Goal: Task Accomplishment & Management: Use online tool/utility

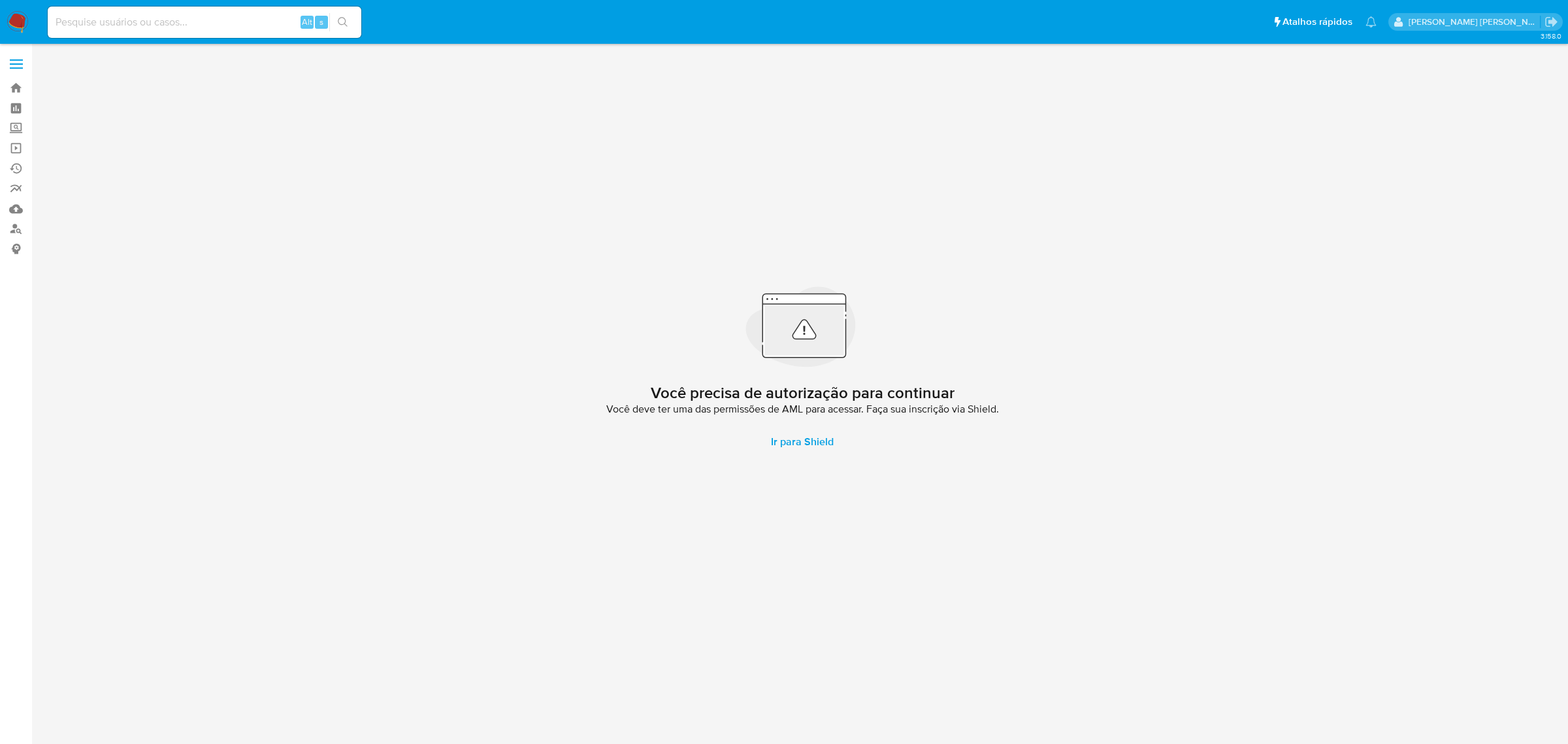
click at [11, 57] on label at bounding box center [16, 64] width 33 height 27
click at [0, 0] on input "checkbox" at bounding box center [0, 0] width 0 height 0
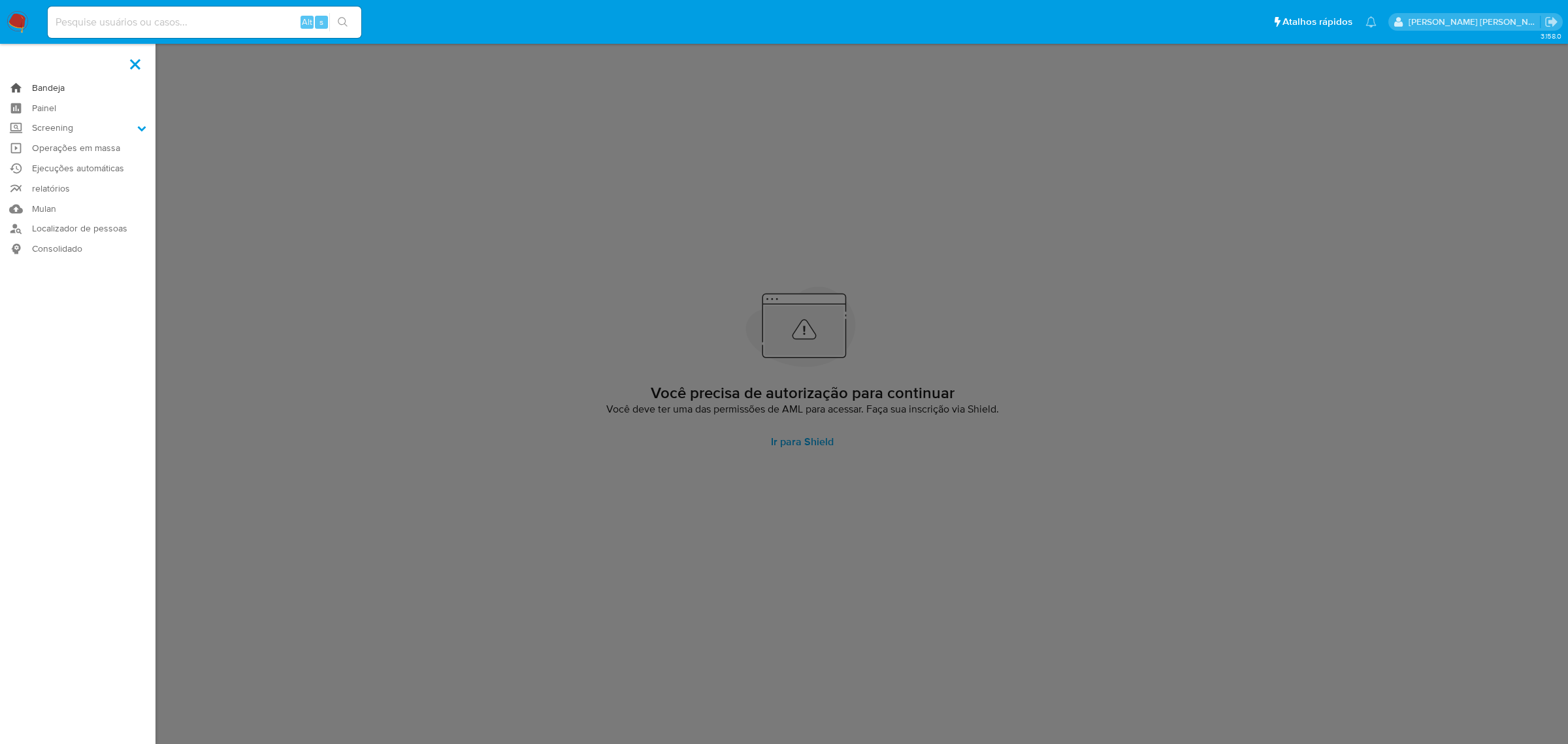
click at [50, 83] on link "Bandeja" at bounding box center [78, 87] width 155 height 20
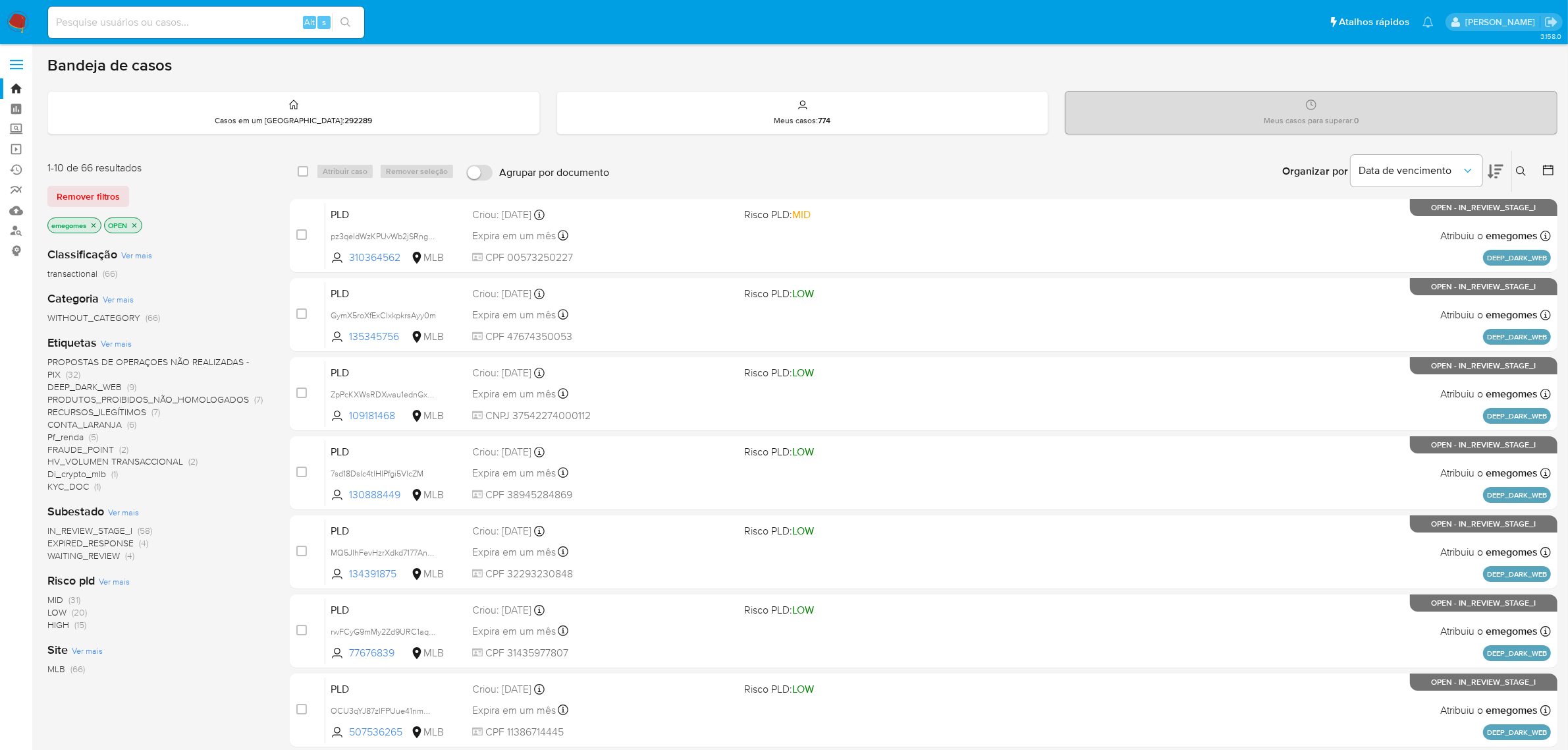
click at [96, 228] on icon "close-filter" at bounding box center [93, 224] width 8 height 8
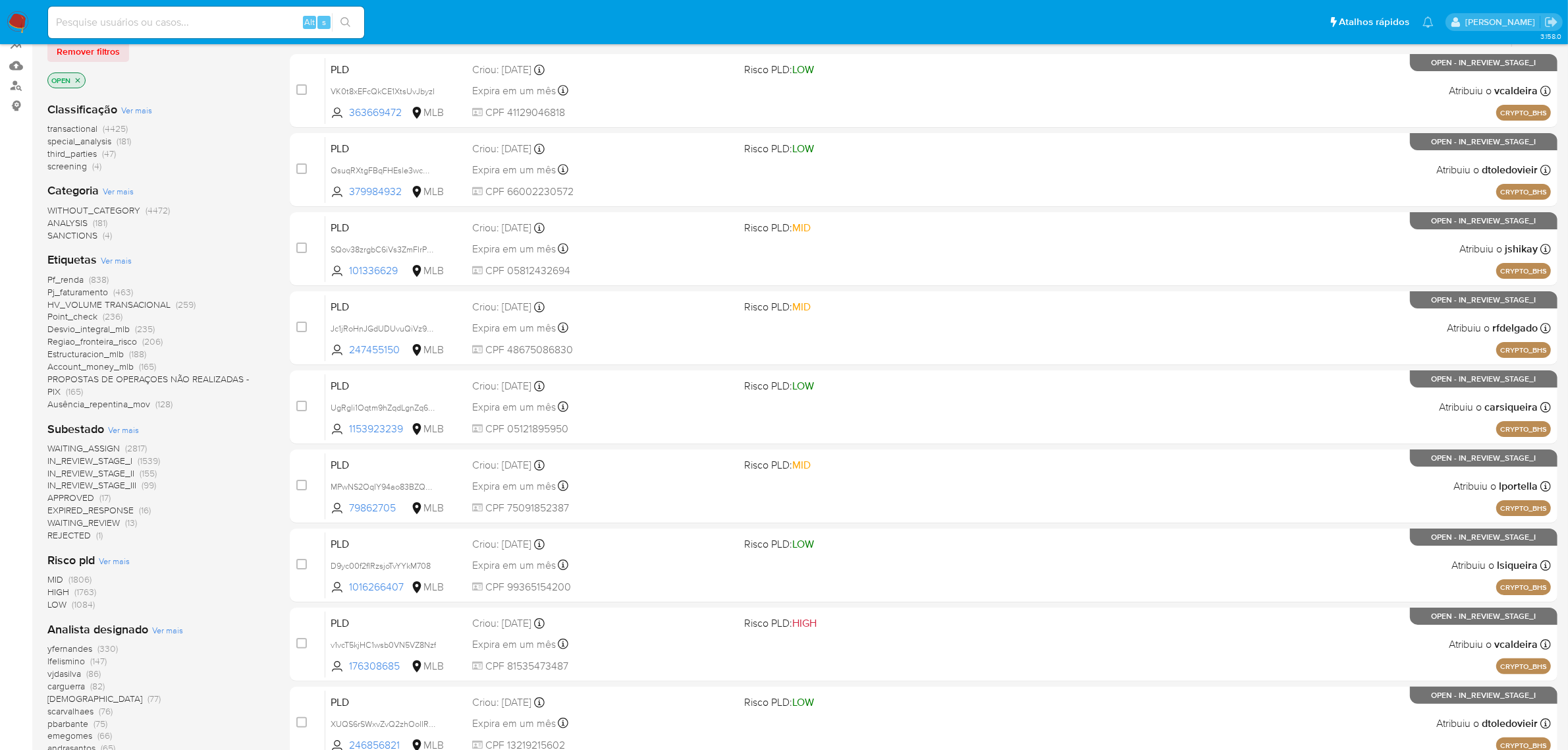
scroll to position [165, 0]
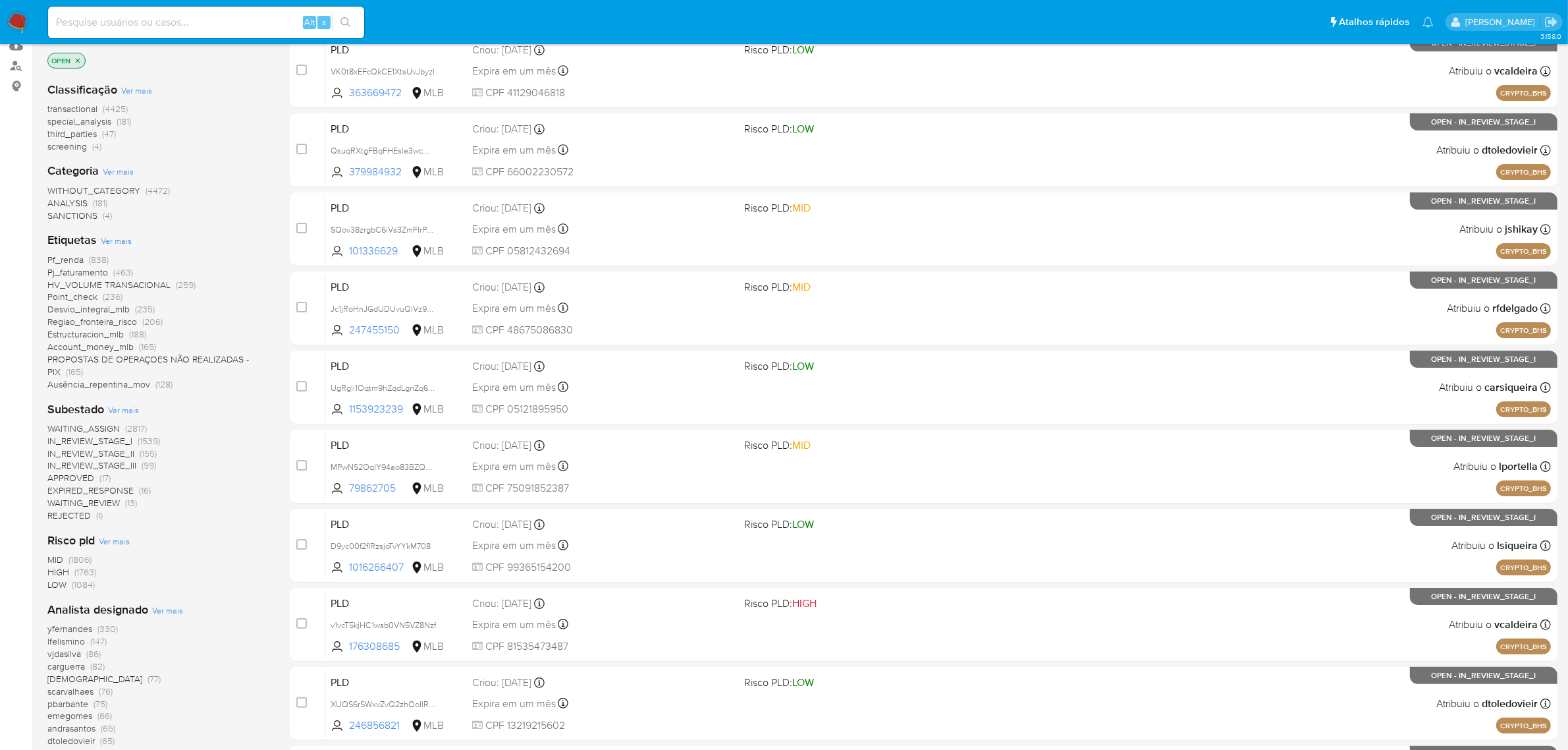
click at [153, 283] on span "HV_VOLUME TRANSACIONAL" at bounding box center [109, 284] width 123 height 13
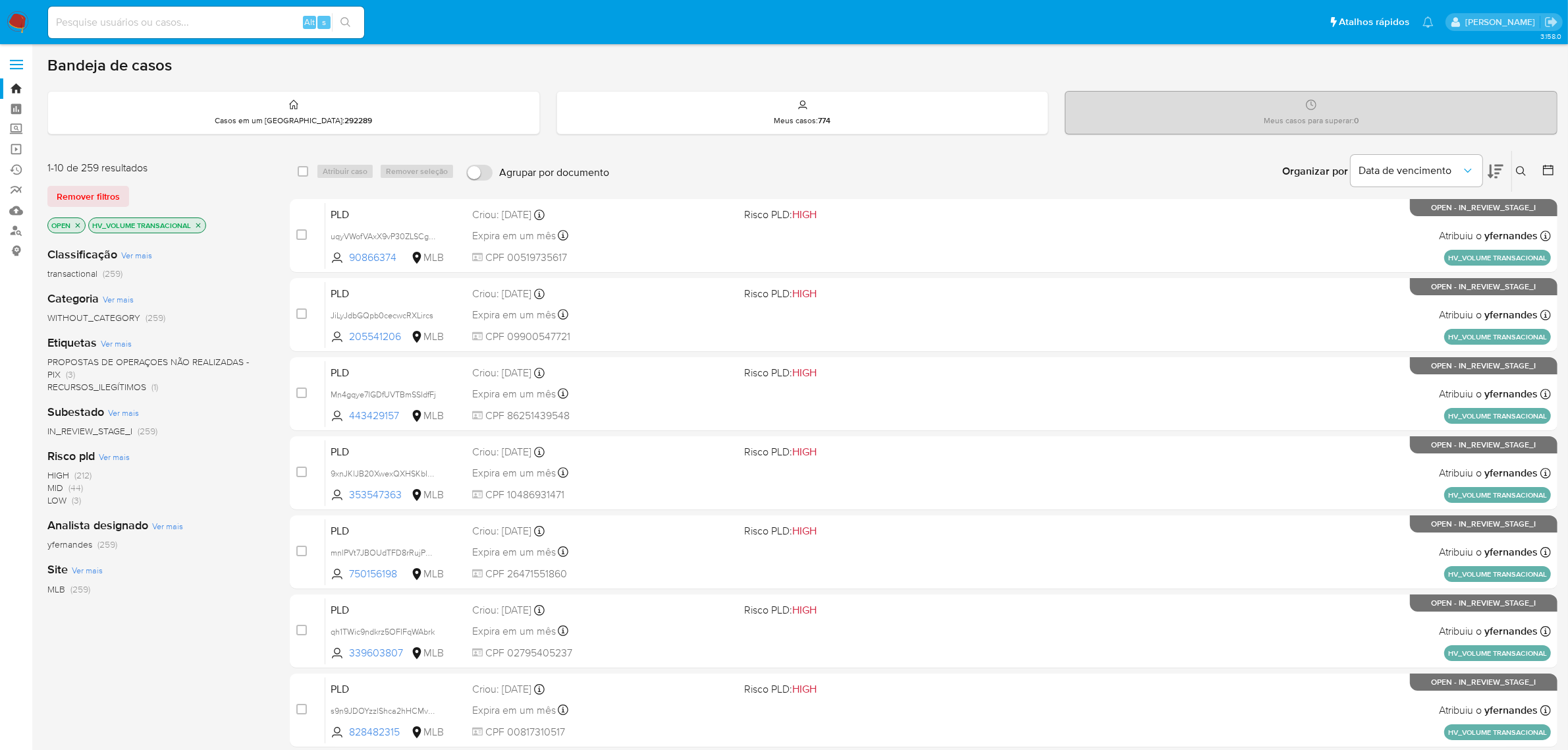
click at [198, 225] on icon "close-filter" at bounding box center [198, 224] width 8 height 8
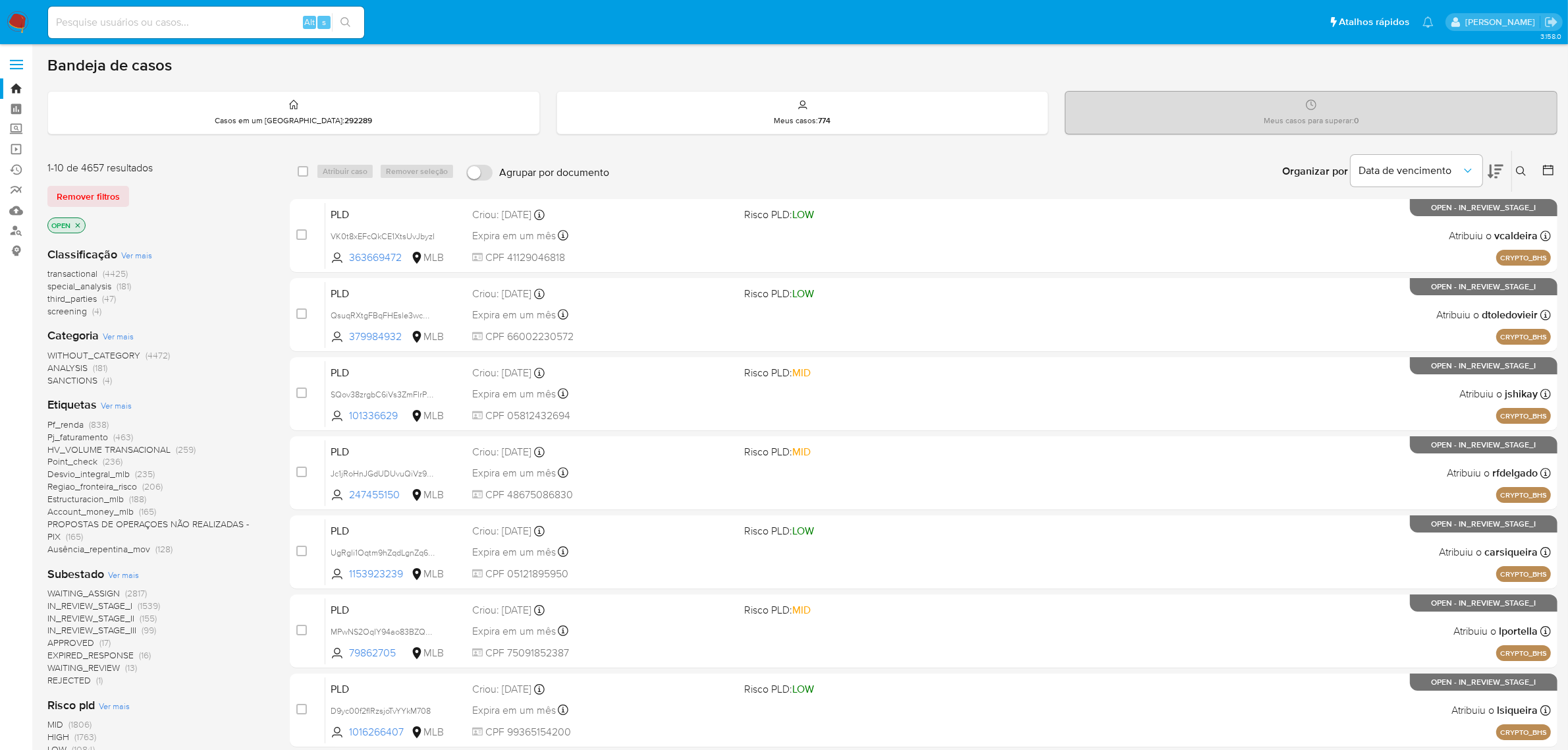
click at [123, 406] on span "Ver mais" at bounding box center [116, 404] width 31 height 12
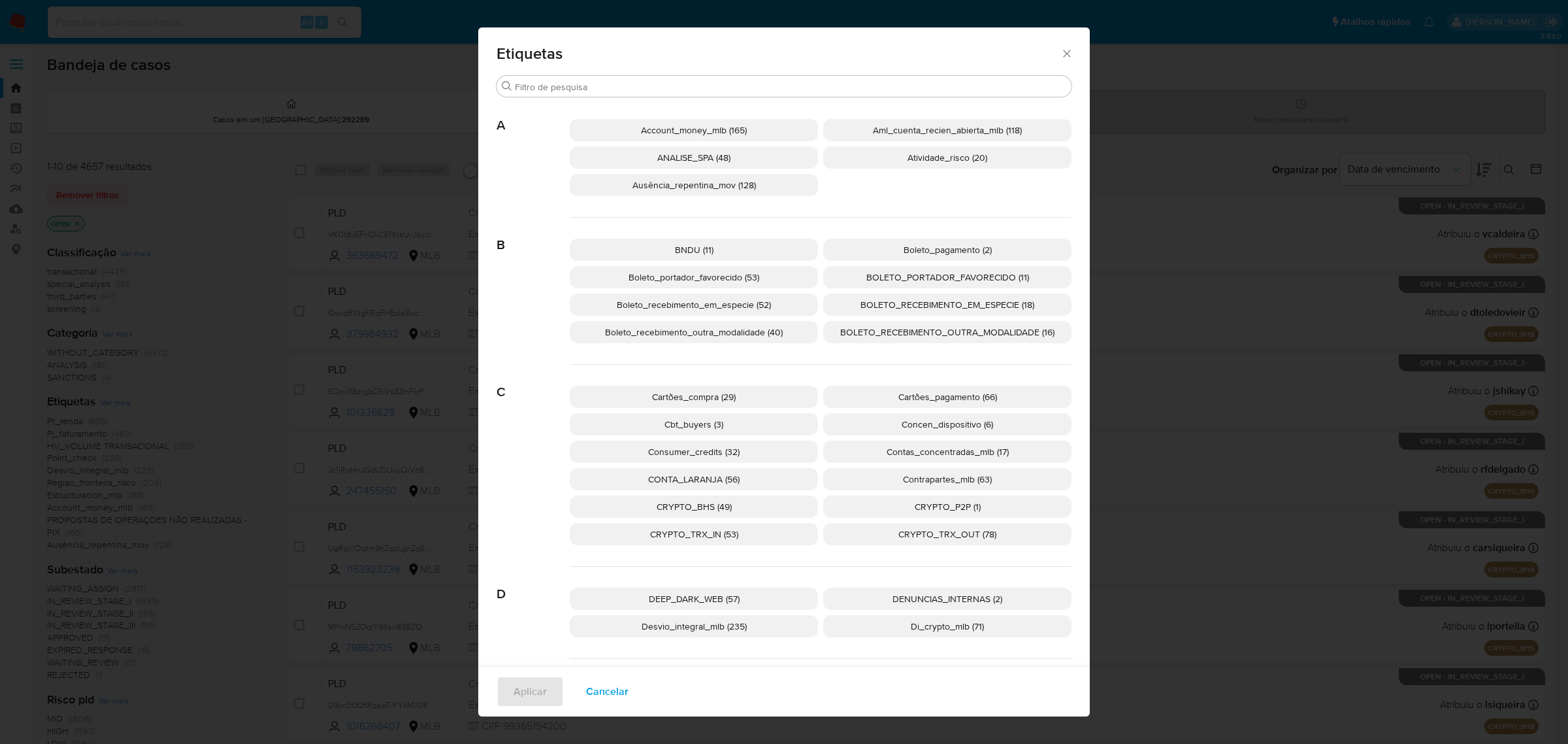
click at [749, 278] on span "Boleto_portador_favorecido (53)" at bounding box center [693, 277] width 131 height 13
click at [928, 278] on span "BOLETO_PORTADOR_FAVORECIDO (11)" at bounding box center [948, 277] width 163 height 13
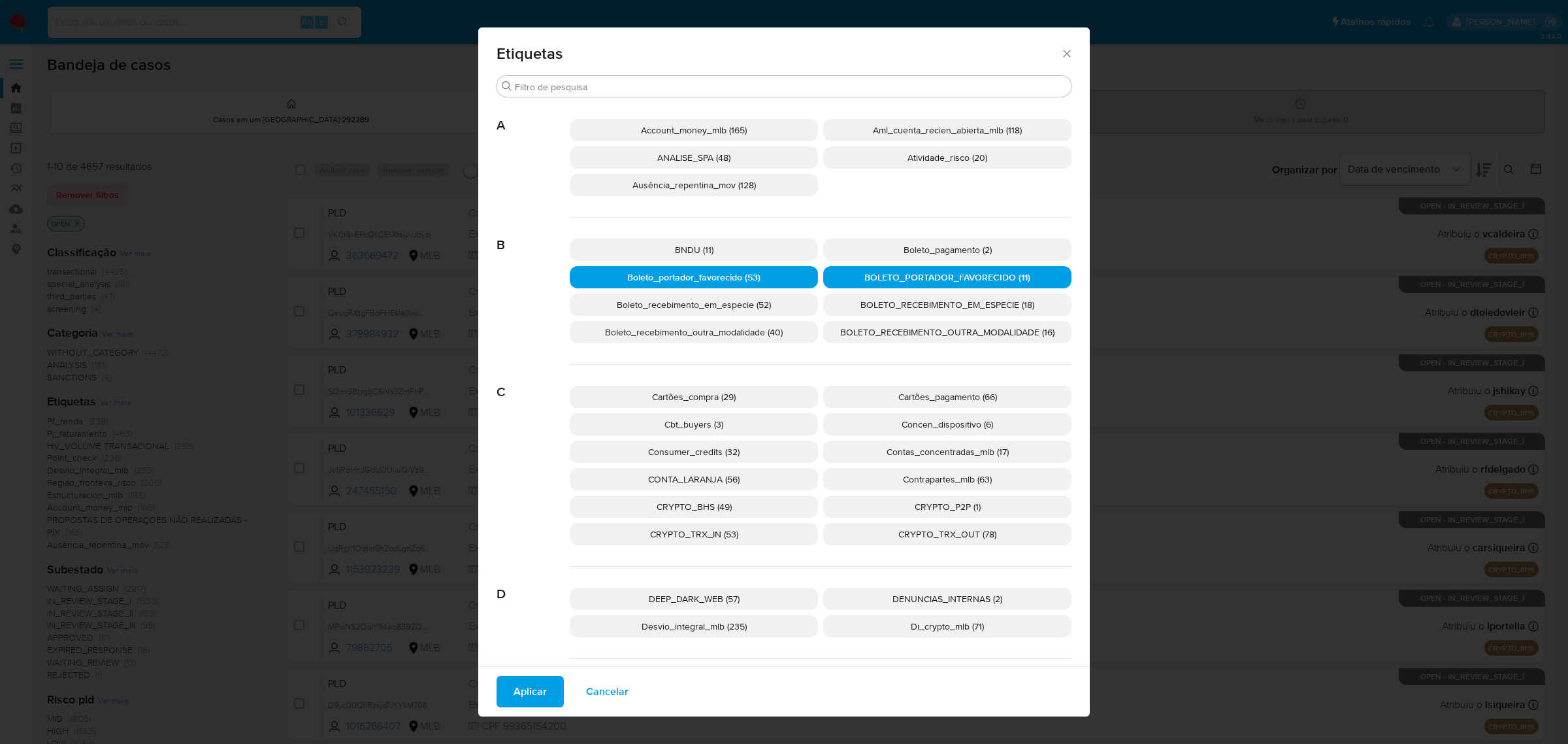
click at [874, 327] on span "BOLETO_RECEBIMENTO_OUTRA_MODALIDADE (16)" at bounding box center [947, 331] width 215 height 13
click at [880, 311] on p "BOLETO_RECEBIMENTO_EM_ESPECIE (18)" at bounding box center [947, 304] width 248 height 22
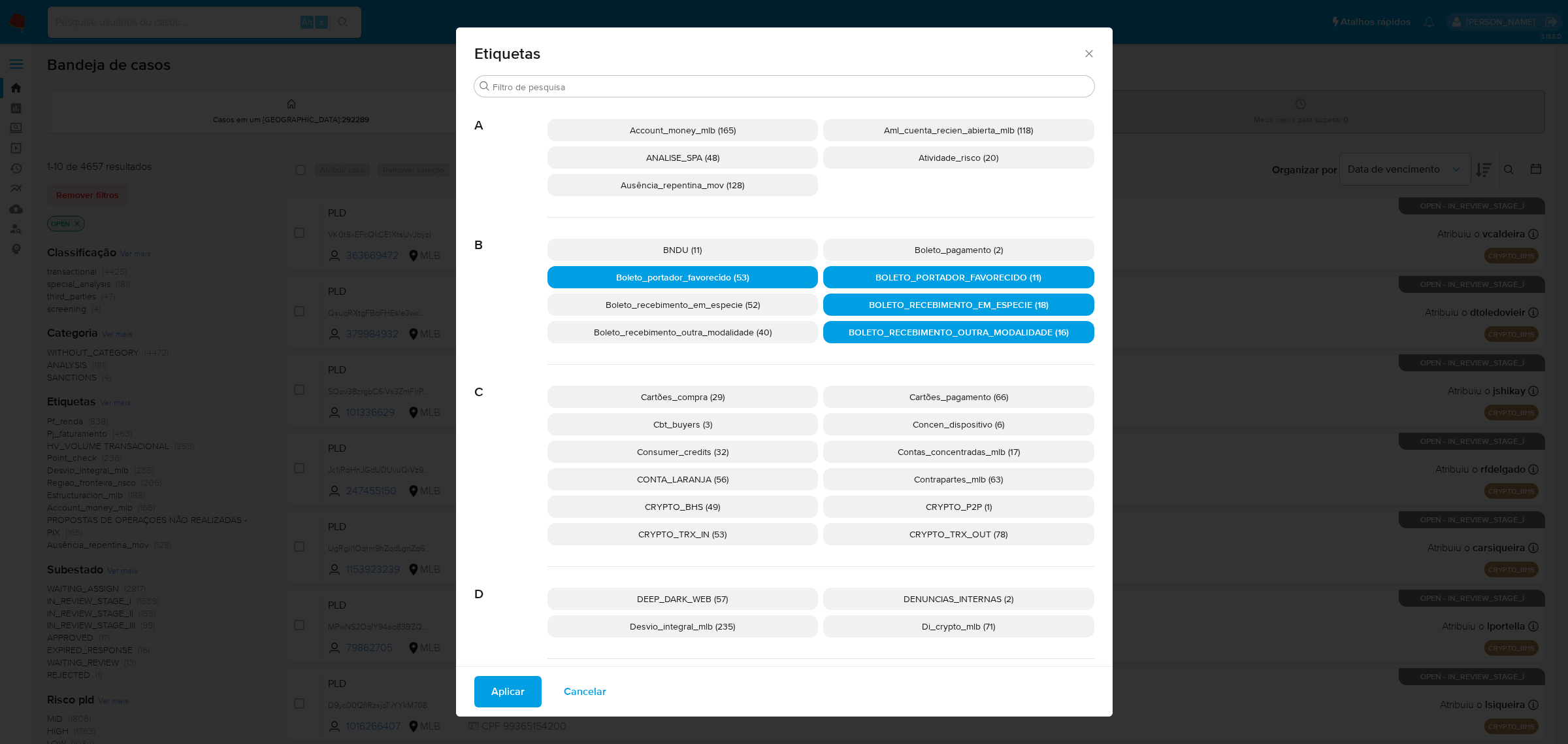
click at [684, 301] on span "Boleto_recebimento_em_especie (52)" at bounding box center [683, 304] width 155 height 13
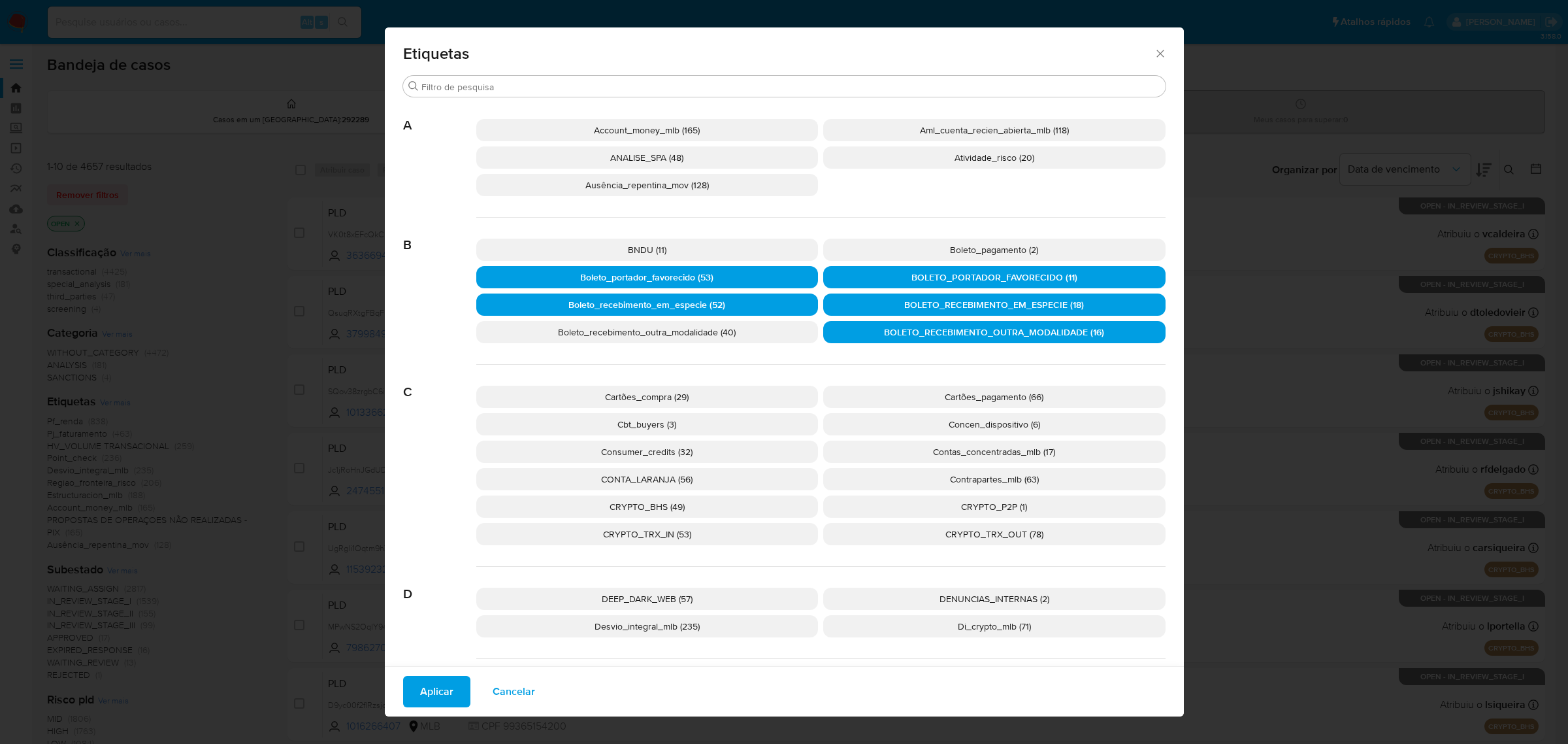
click at [655, 335] on span "Boleto_recebimento_outra_modalidade (40)" at bounding box center [647, 331] width 178 height 13
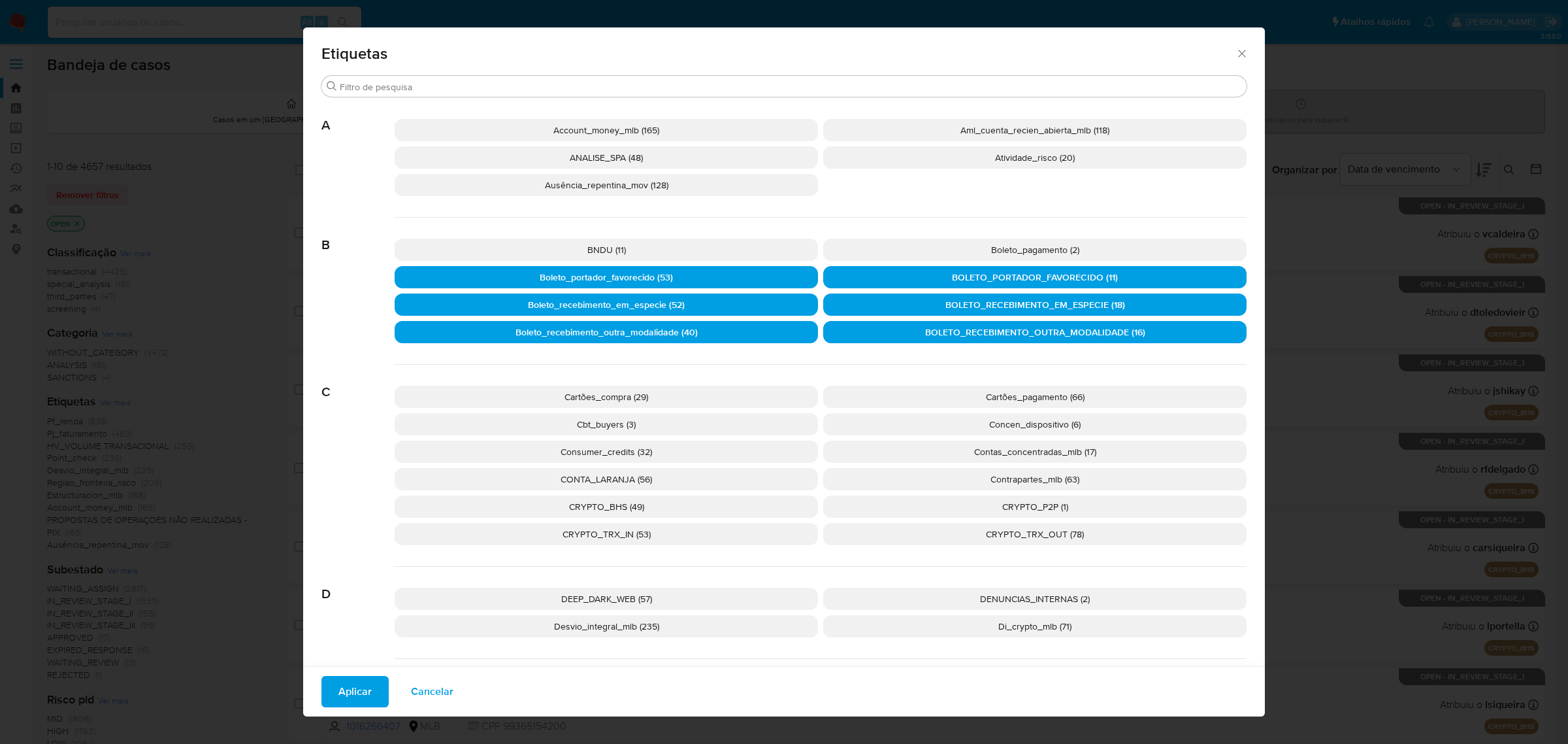
click at [350, 685] on span "Aplicar" at bounding box center [355, 691] width 34 height 29
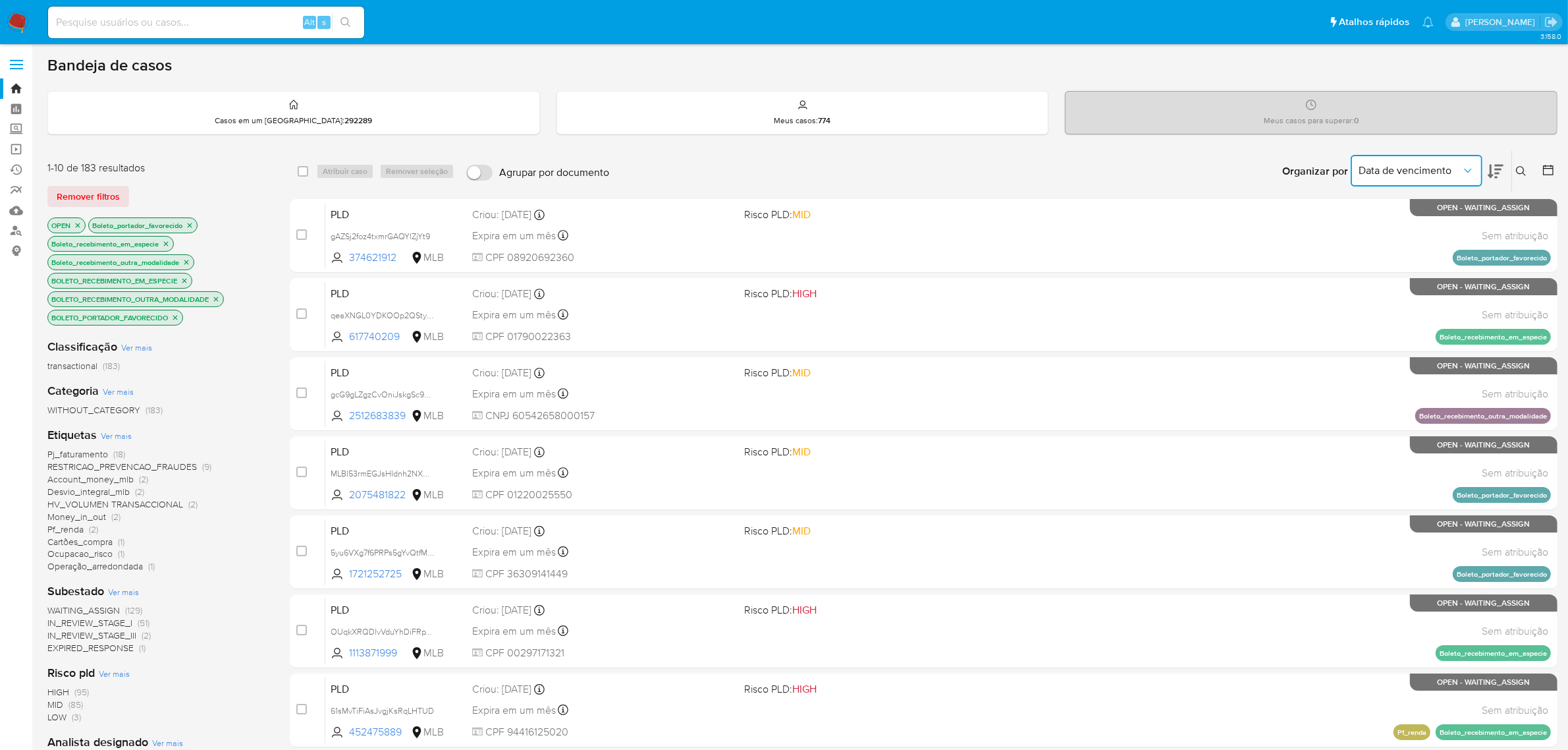
click at [1477, 167] on button "Data de vencimento" at bounding box center [1417, 170] width 132 height 31
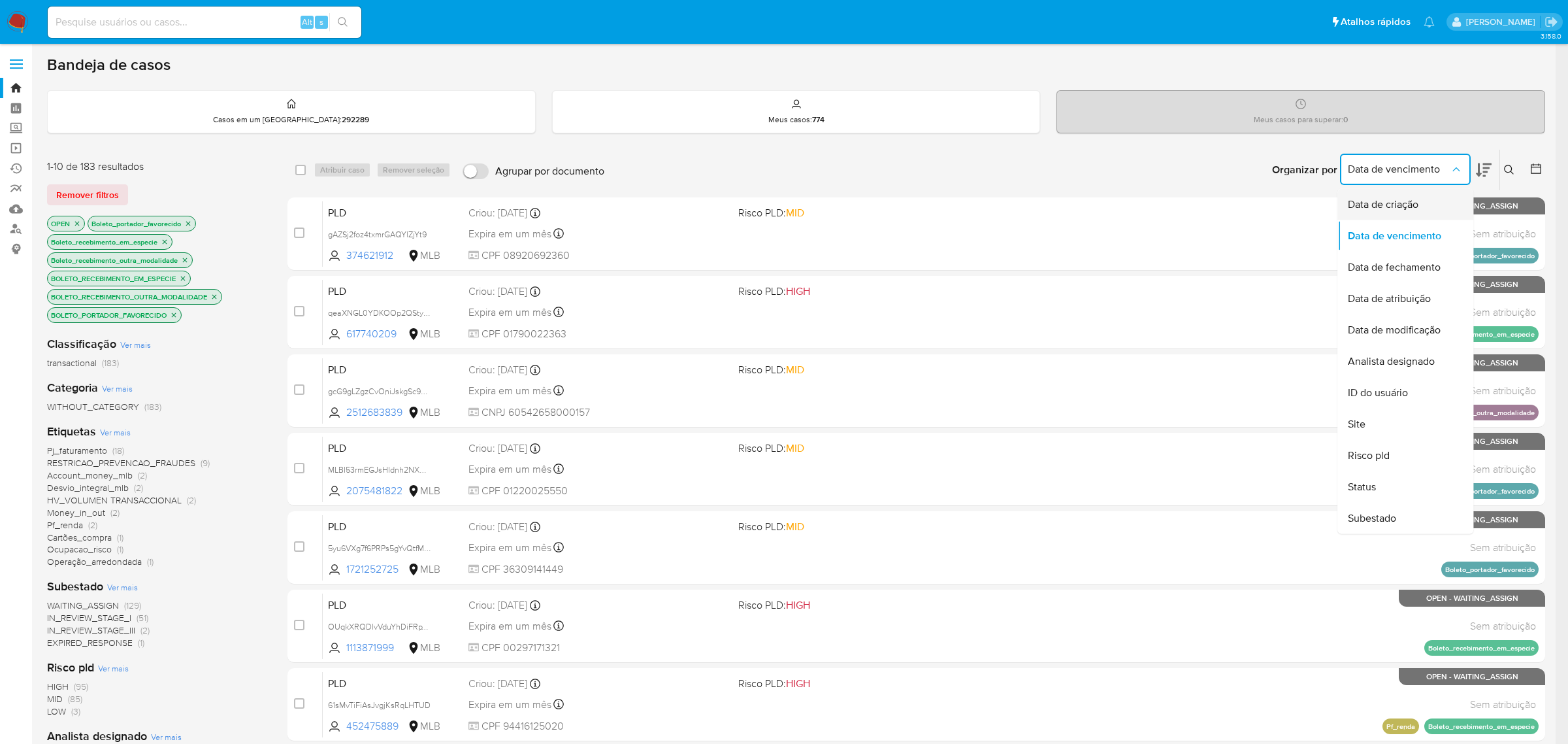
click at [1410, 201] on span "Data de criação" at bounding box center [1383, 204] width 71 height 13
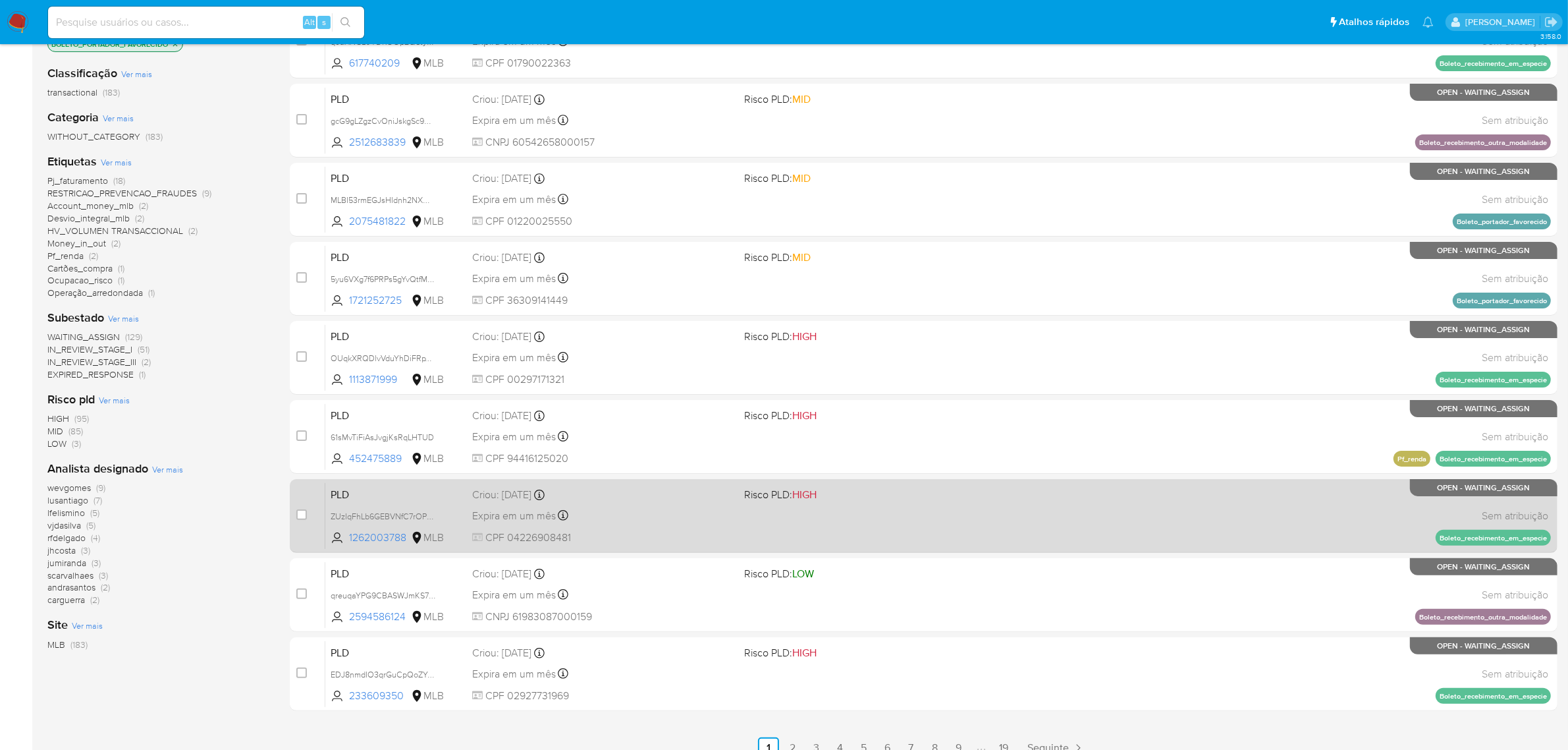
scroll to position [337, 0]
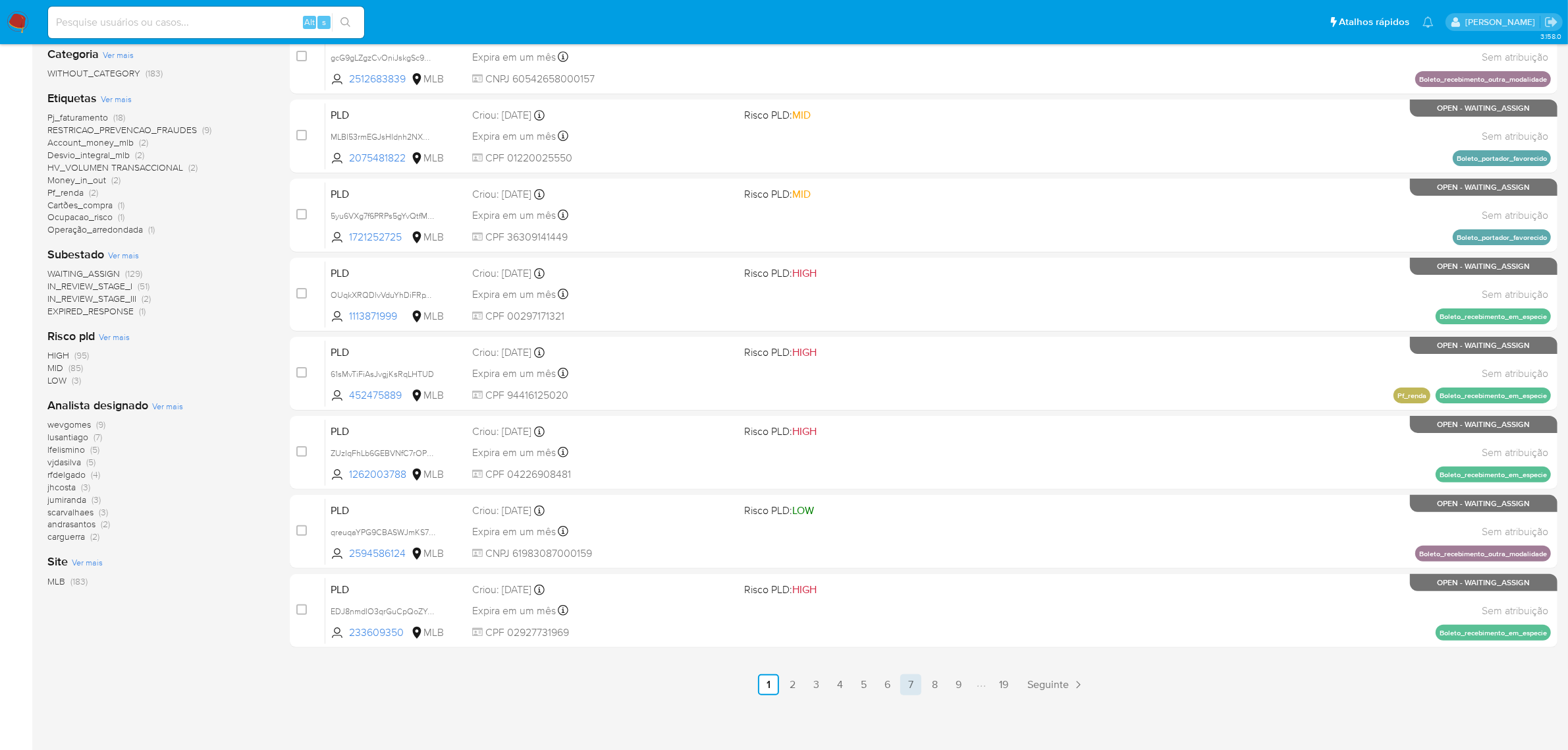
click at [906, 681] on link "7" at bounding box center [911, 685] width 21 height 21
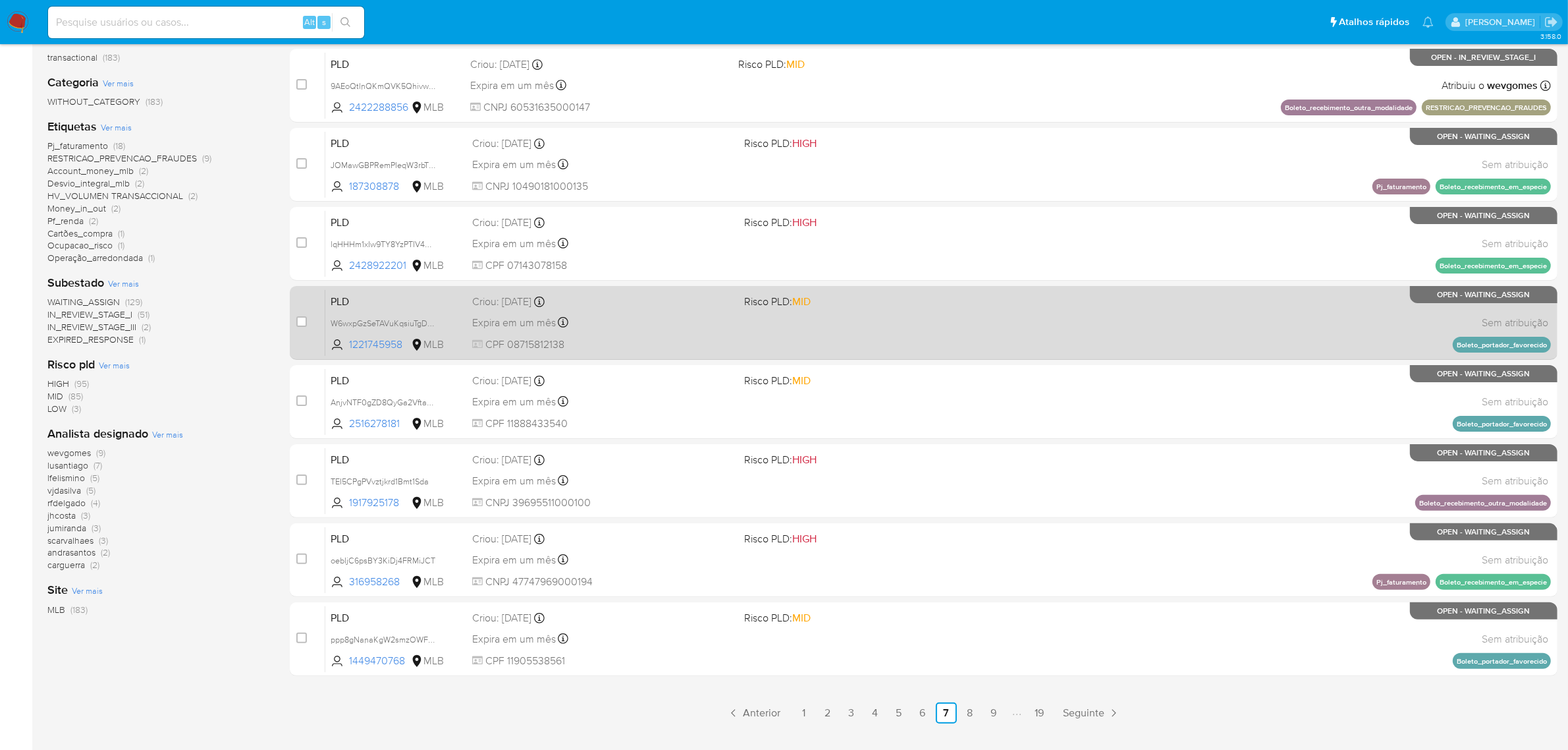
scroll to position [337, 0]
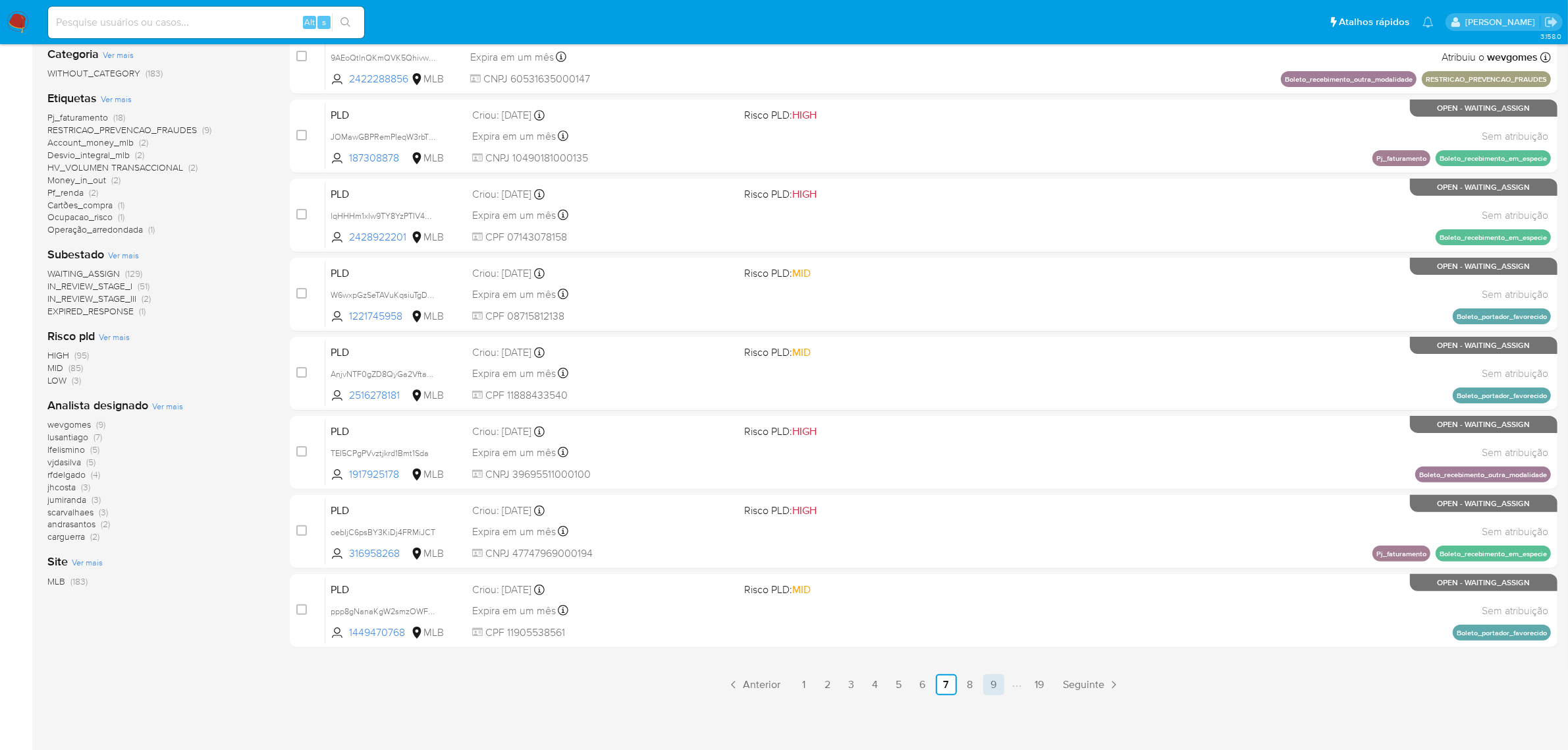
click at [987, 679] on link "9" at bounding box center [994, 685] width 21 height 21
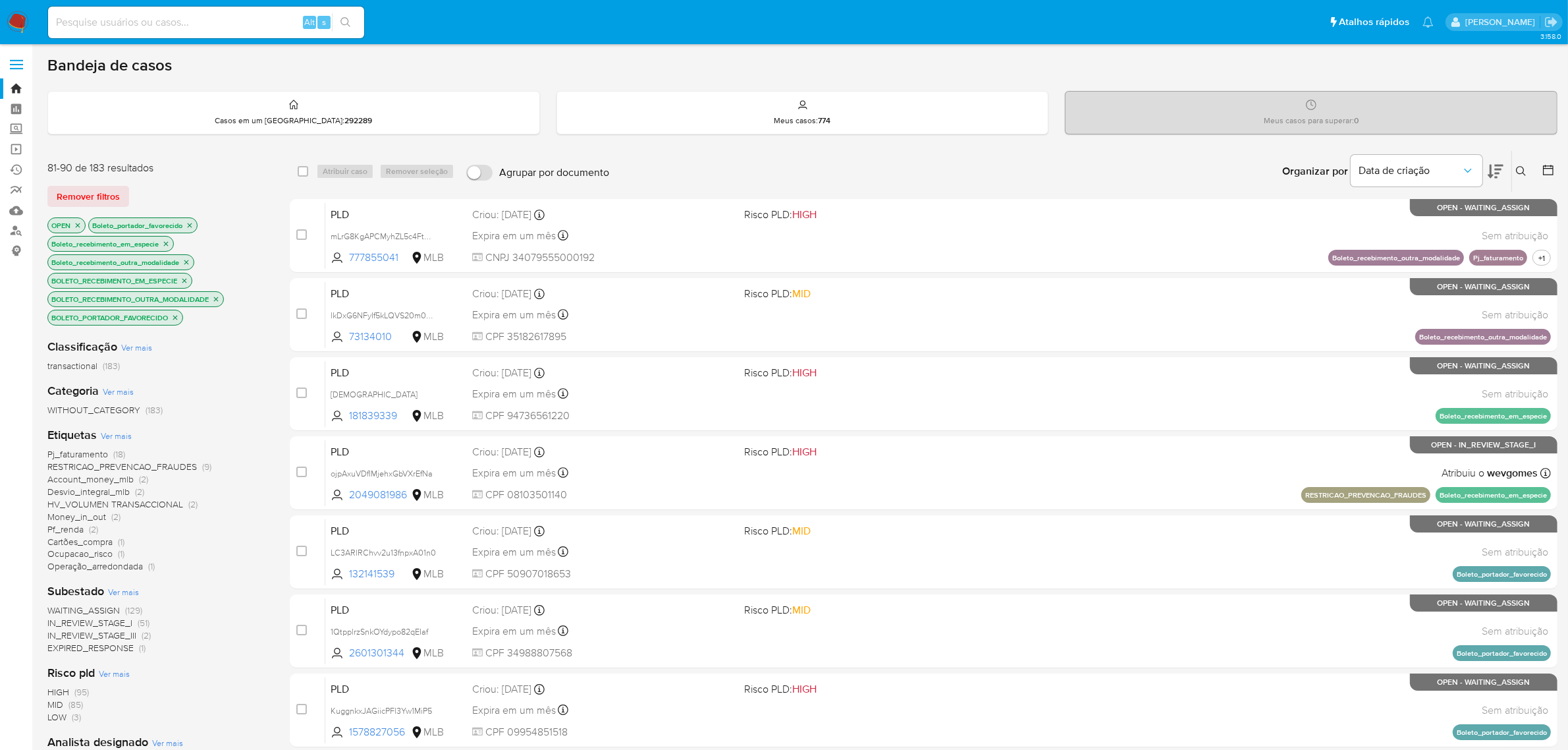
click at [14, 60] on span at bounding box center [16, 61] width 13 height 2
click at [0, 0] on input "checkbox" at bounding box center [0, 0] width 0 height 0
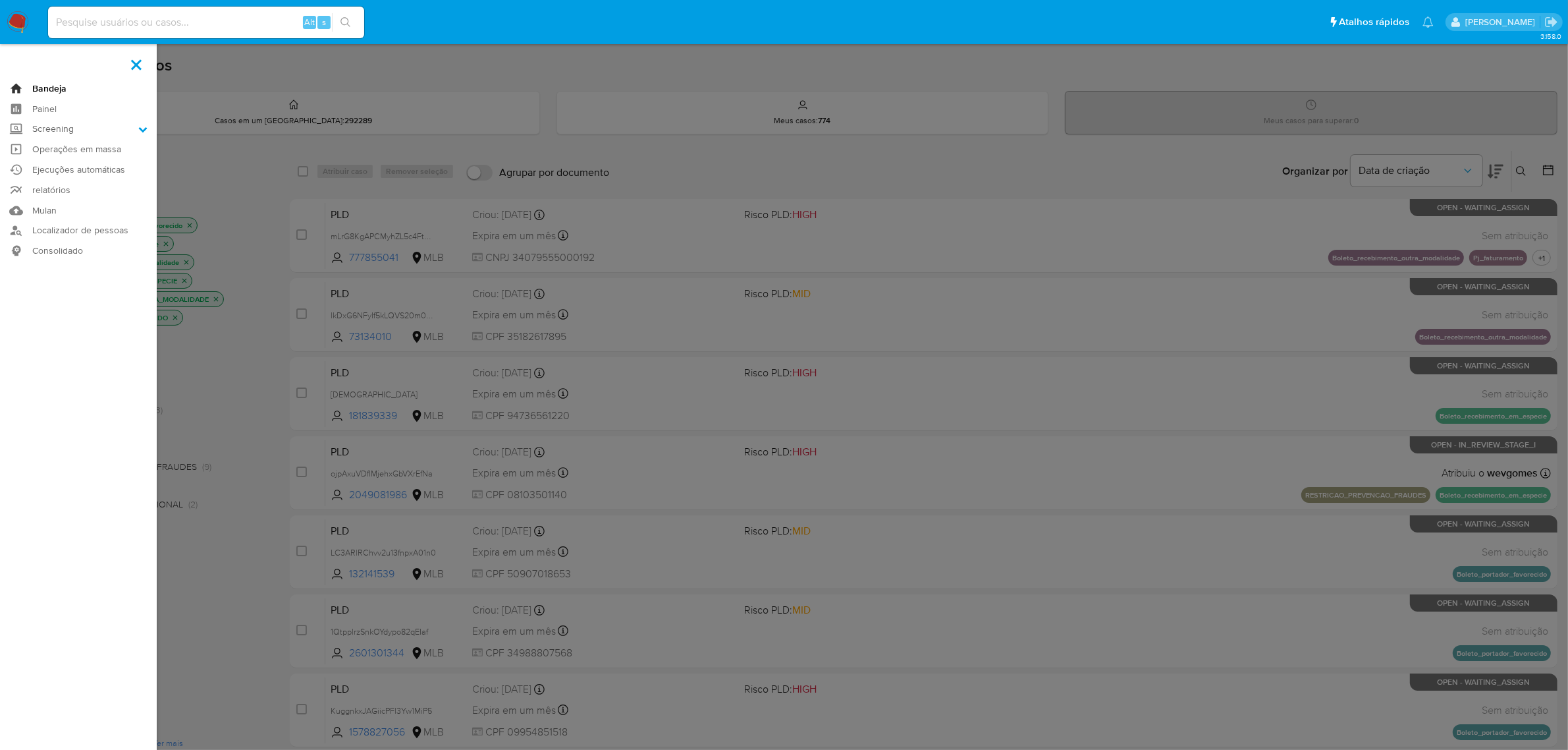
click at [46, 90] on link "Bandeja" at bounding box center [78, 88] width 157 height 20
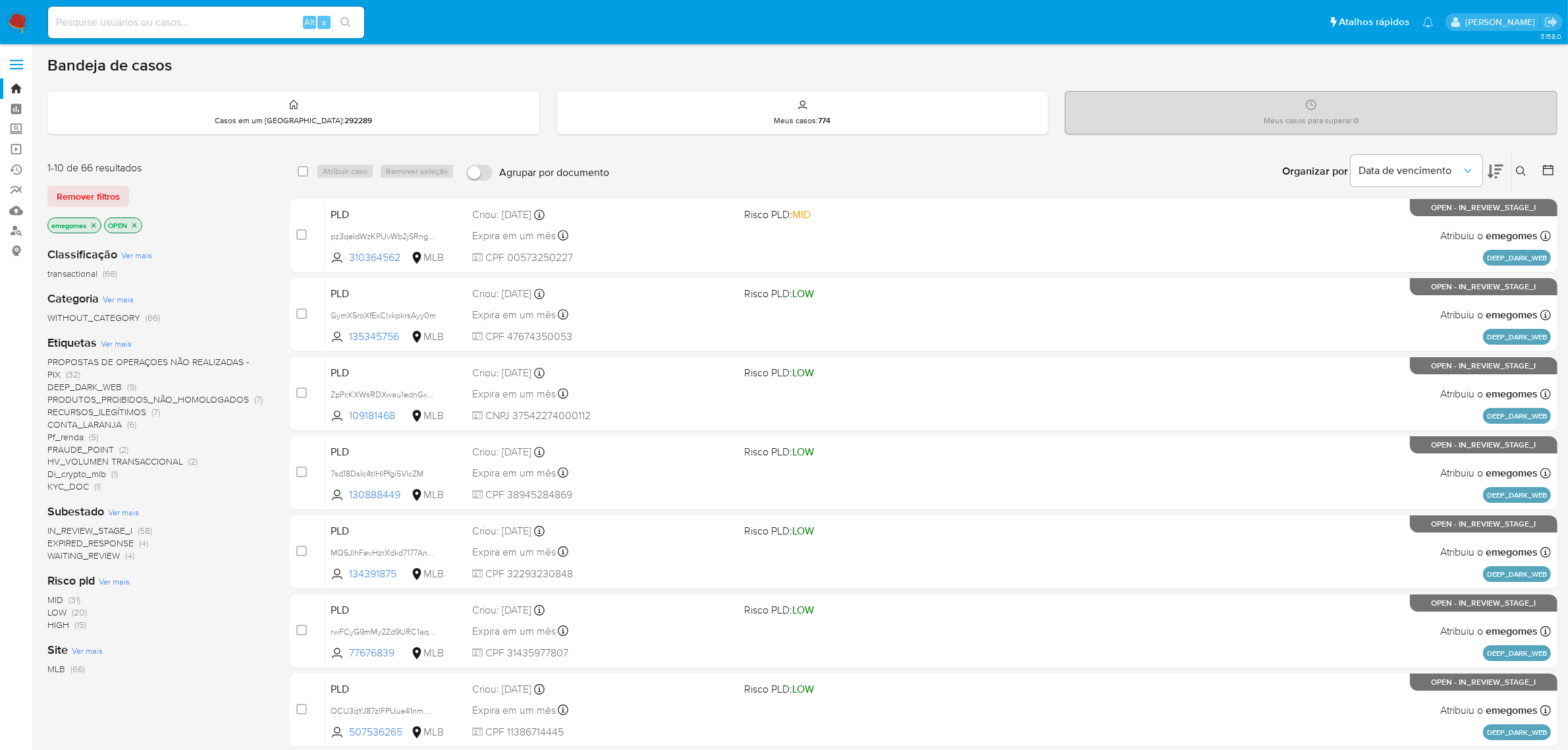
click at [97, 221] on icon "close-filter" at bounding box center [93, 224] width 8 height 8
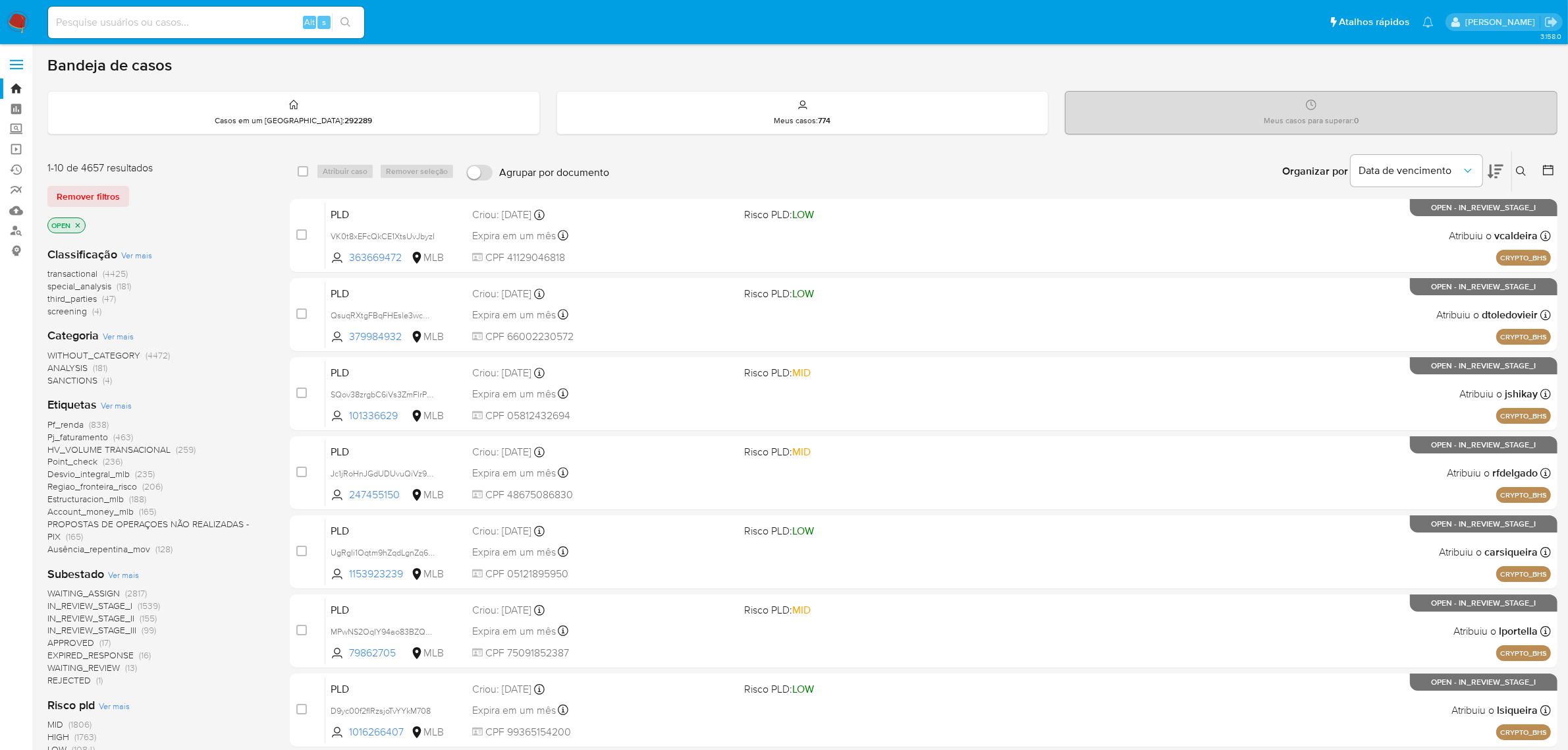
click at [112, 406] on span "Ver mais" at bounding box center [116, 404] width 31 height 12
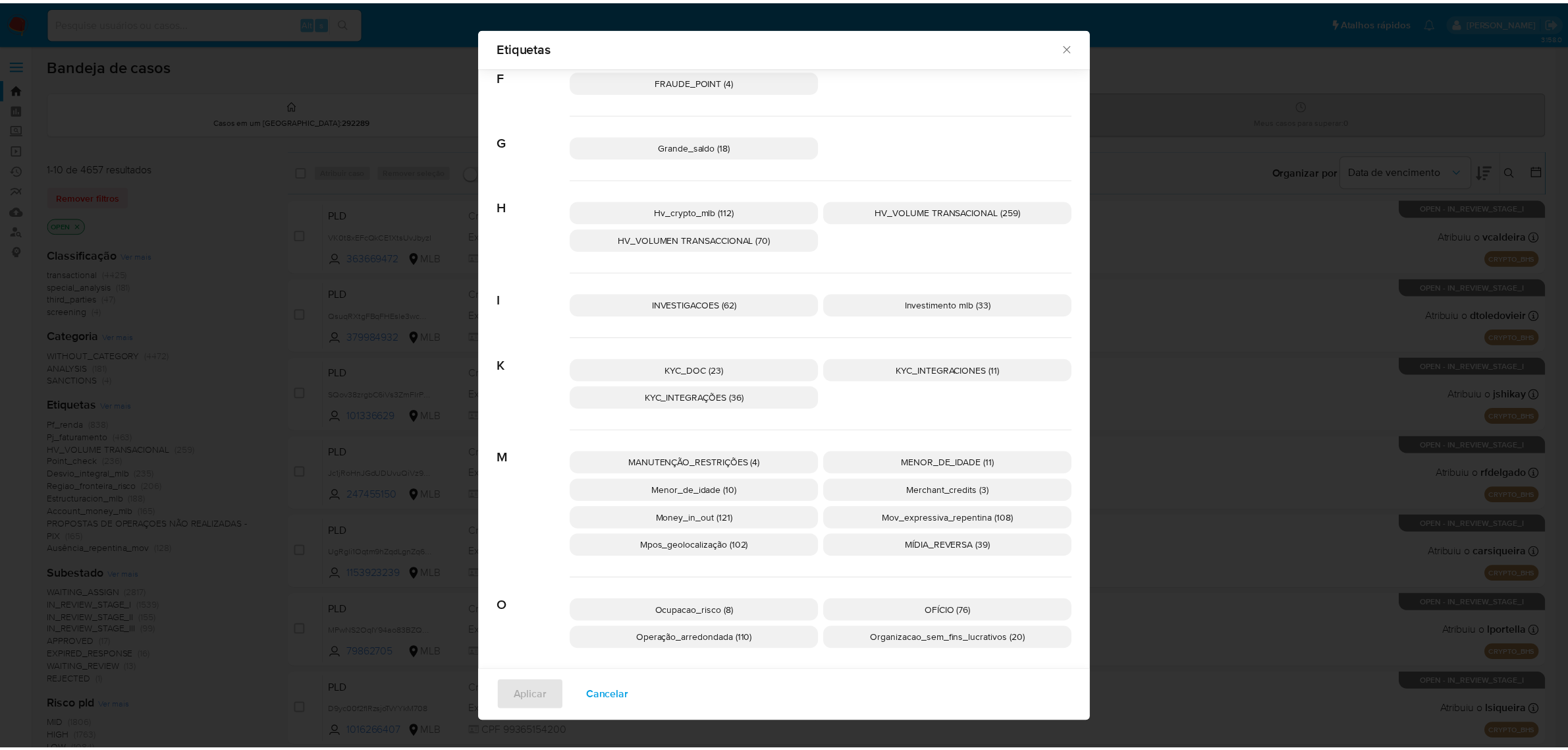
scroll to position [697, 0]
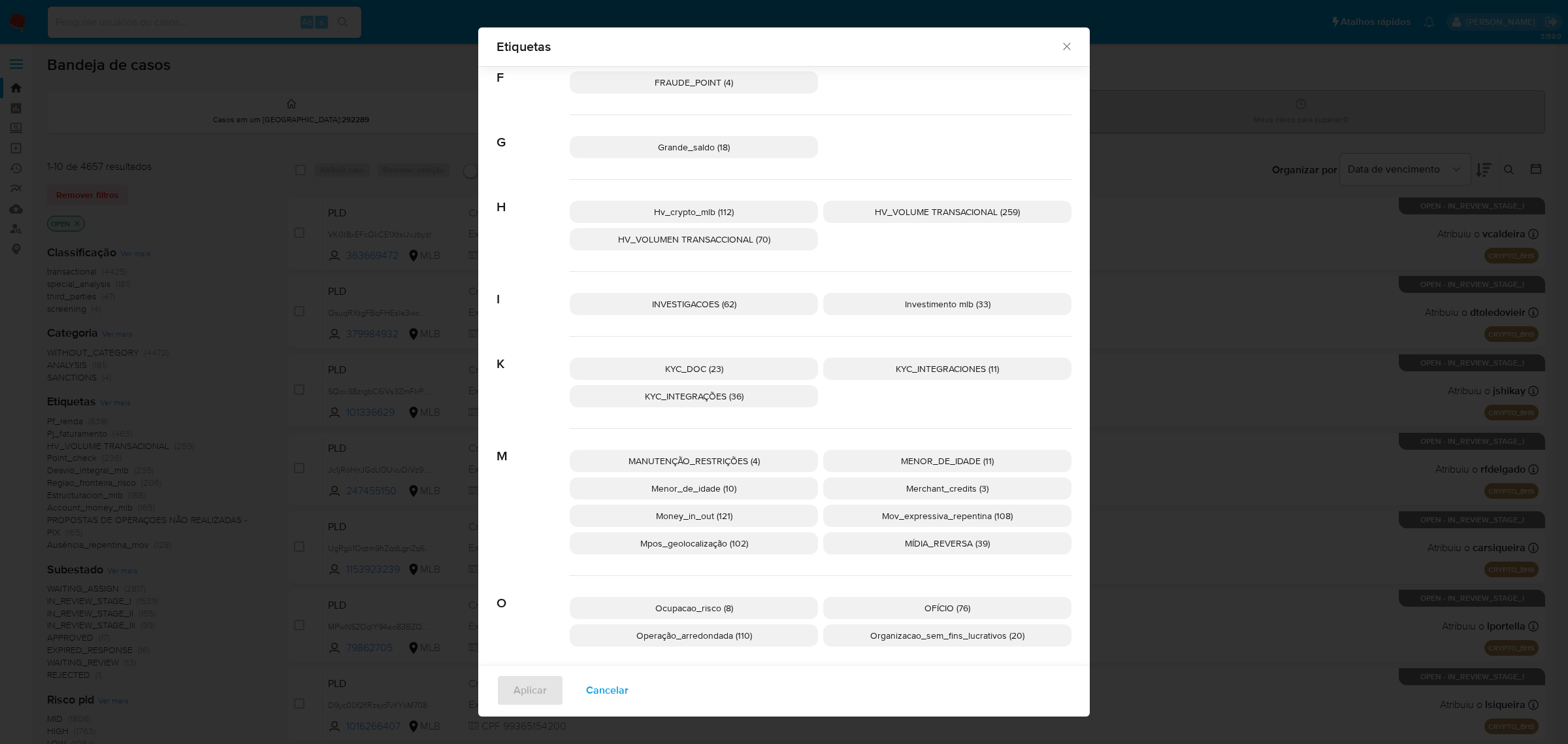
click at [729, 368] on p "KYC_DOC (23)" at bounding box center [693, 368] width 248 height 22
click at [515, 688] on span "Aplicar" at bounding box center [530, 690] width 34 height 29
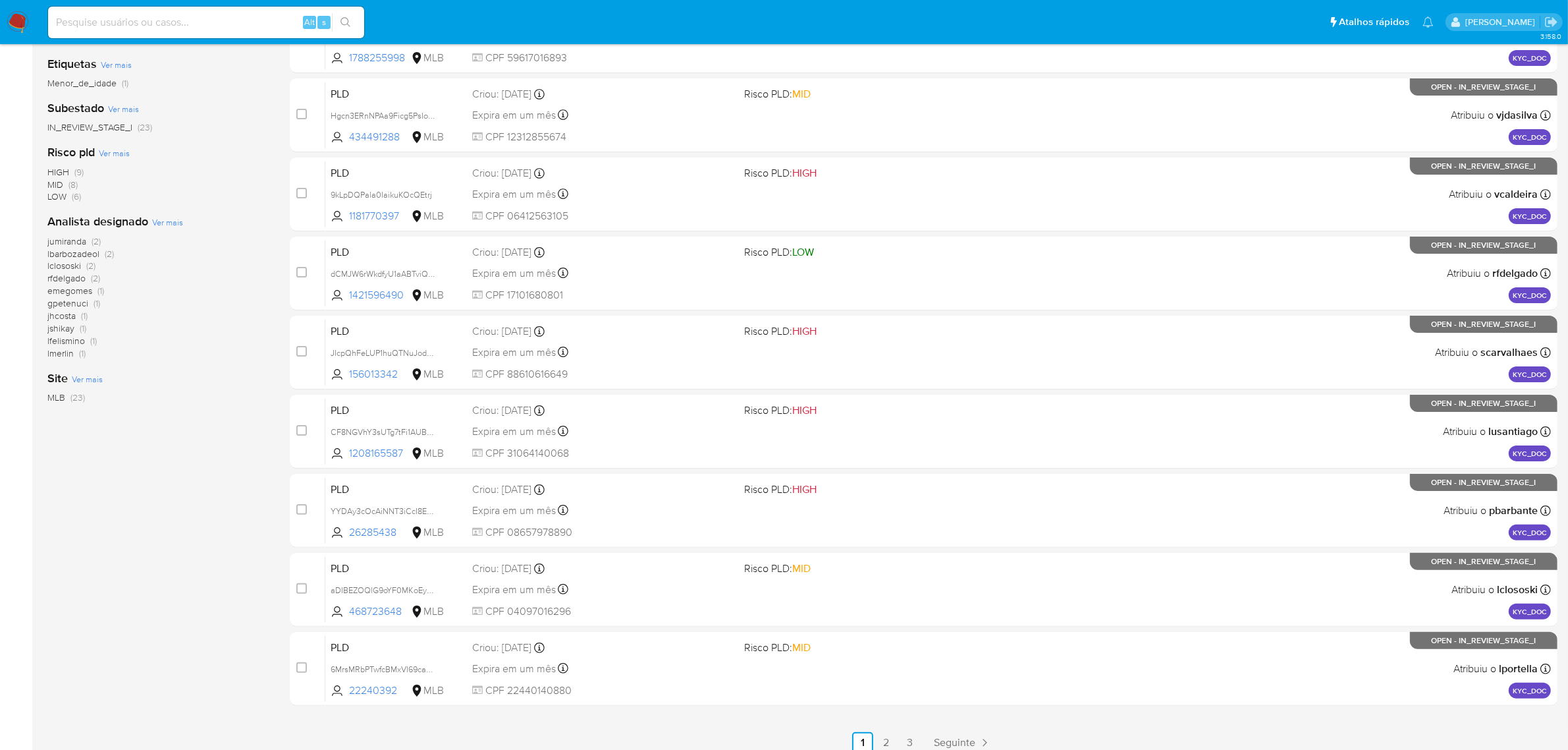
scroll to position [337, 0]
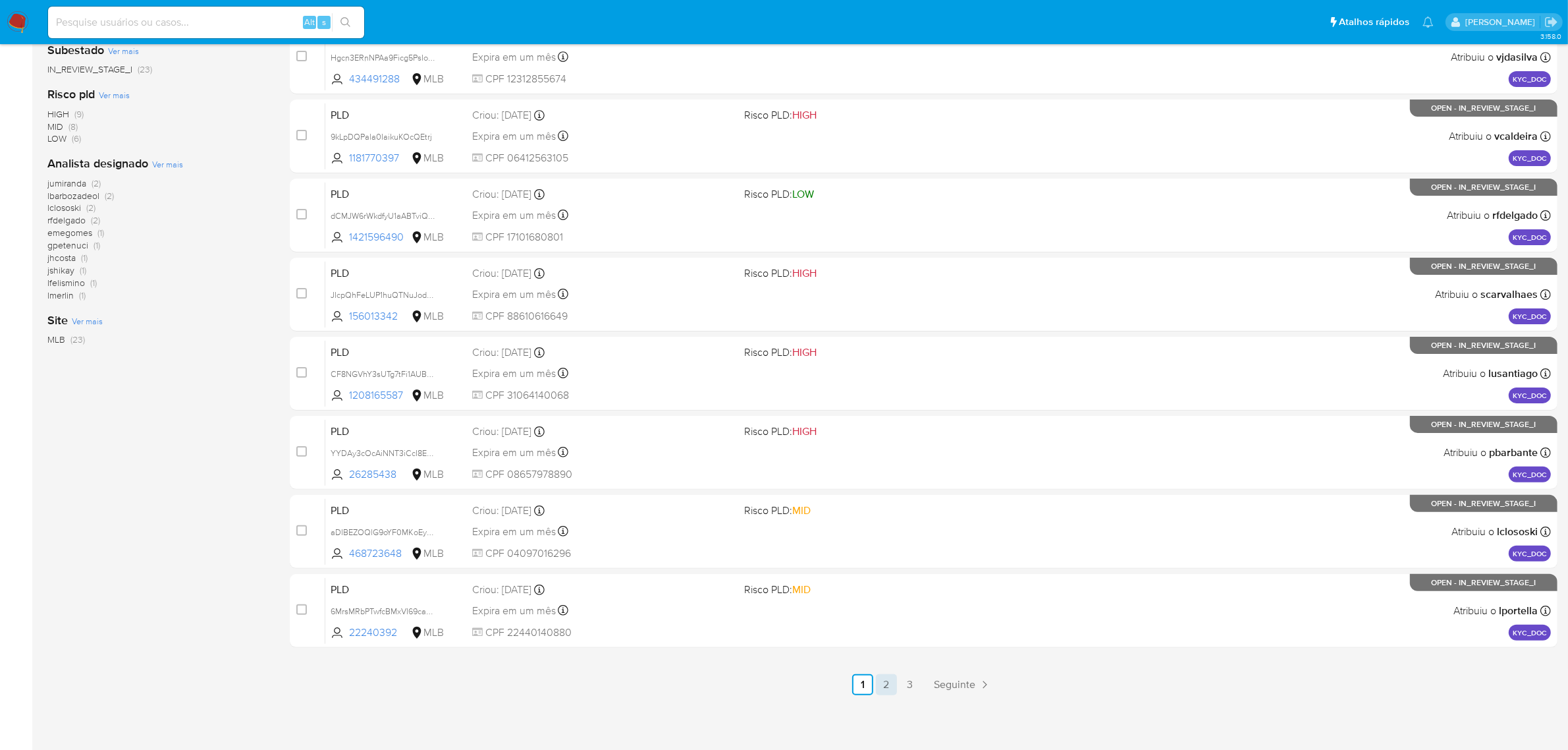
click at [888, 676] on link "2" at bounding box center [887, 685] width 21 height 21
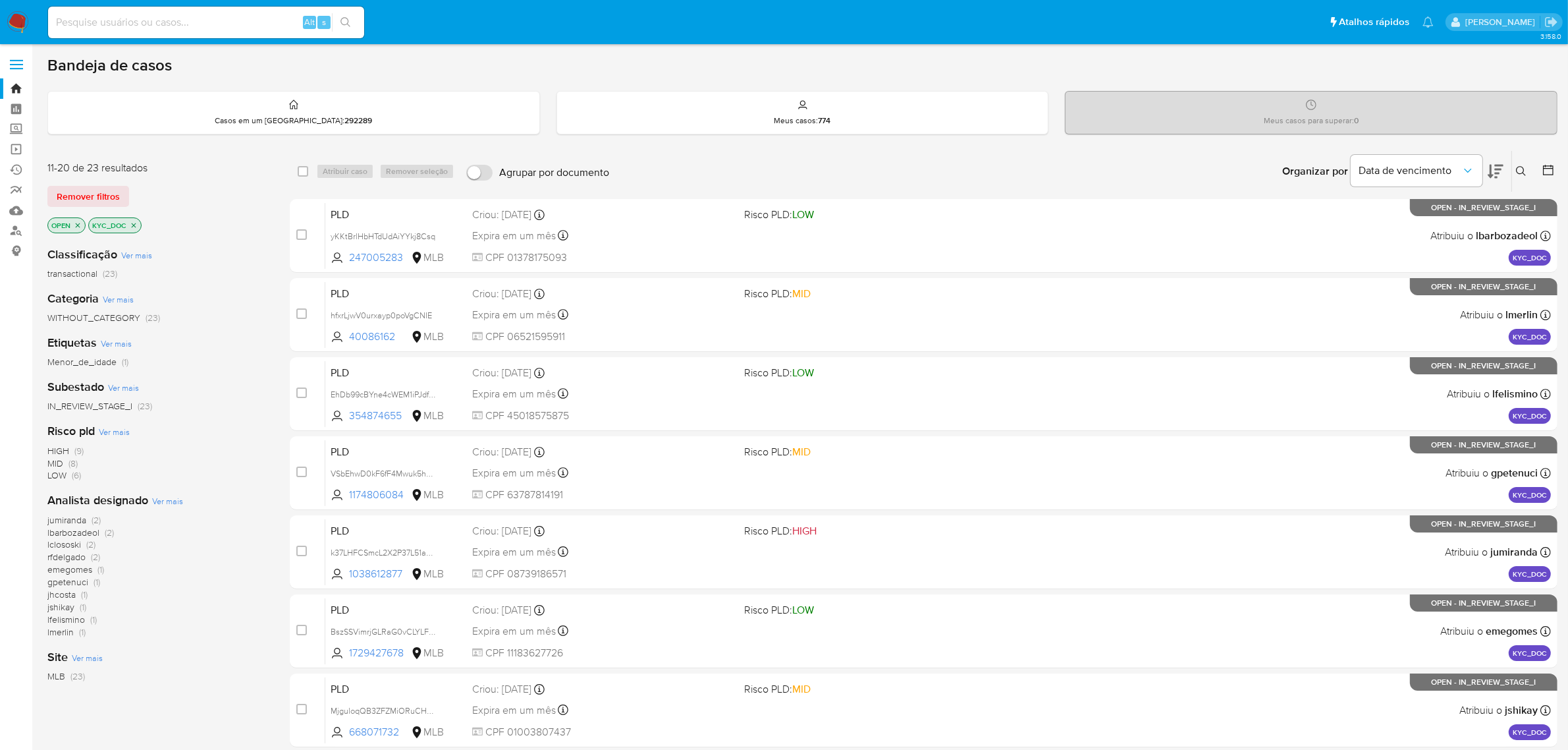
click at [135, 224] on icon "close-filter" at bounding box center [134, 224] width 8 height 8
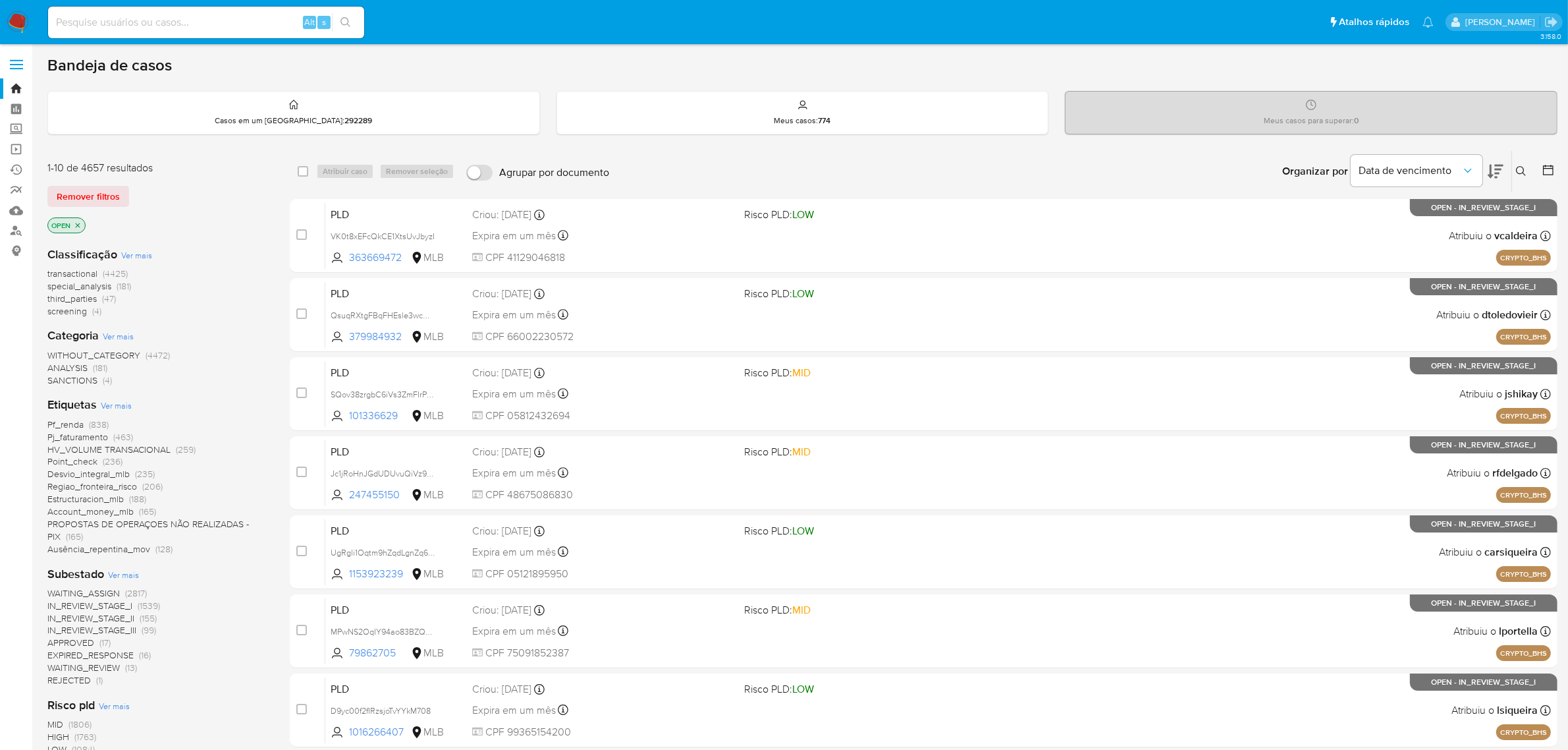
click at [129, 406] on span "Ver mais" at bounding box center [116, 404] width 31 height 12
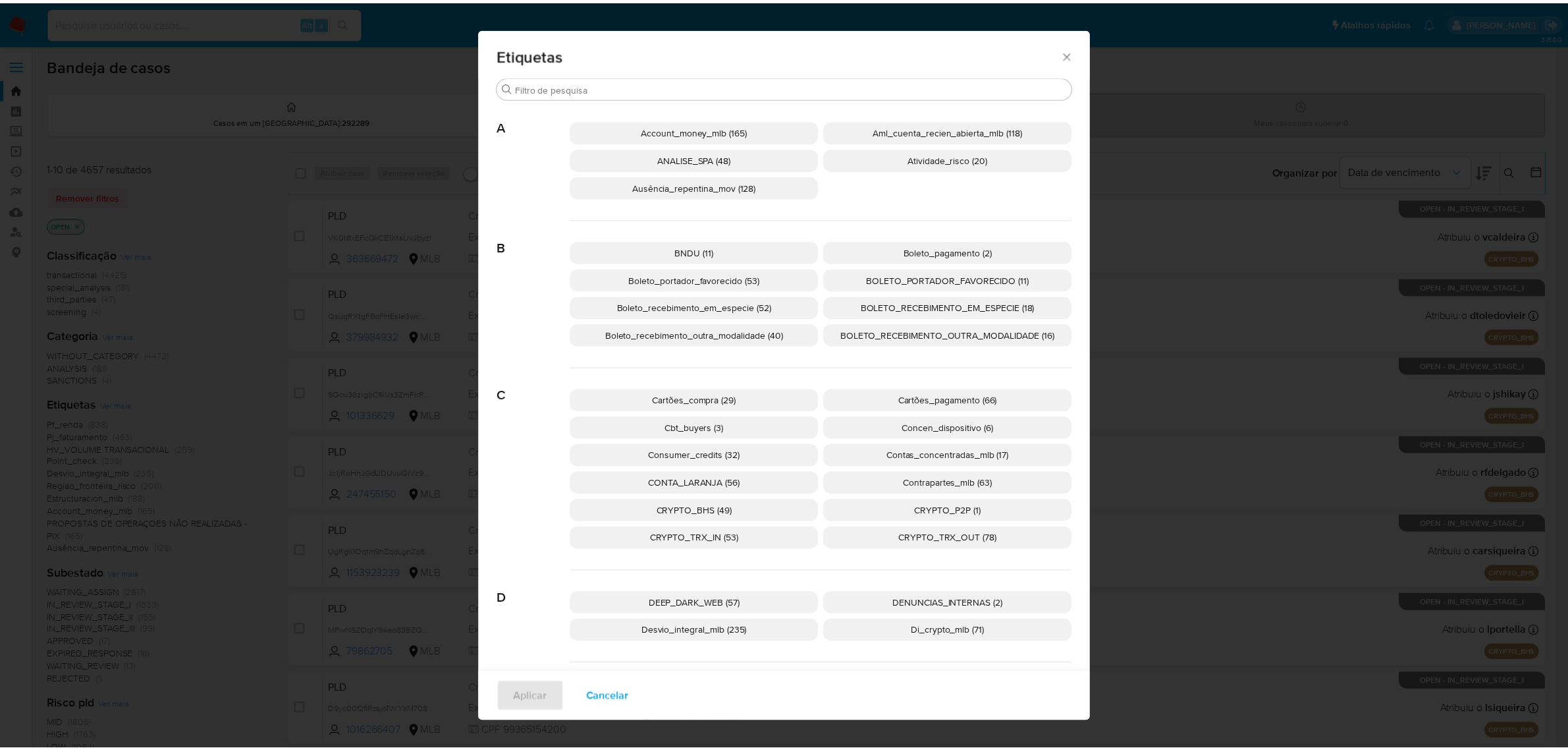
scroll to position [72, 0]
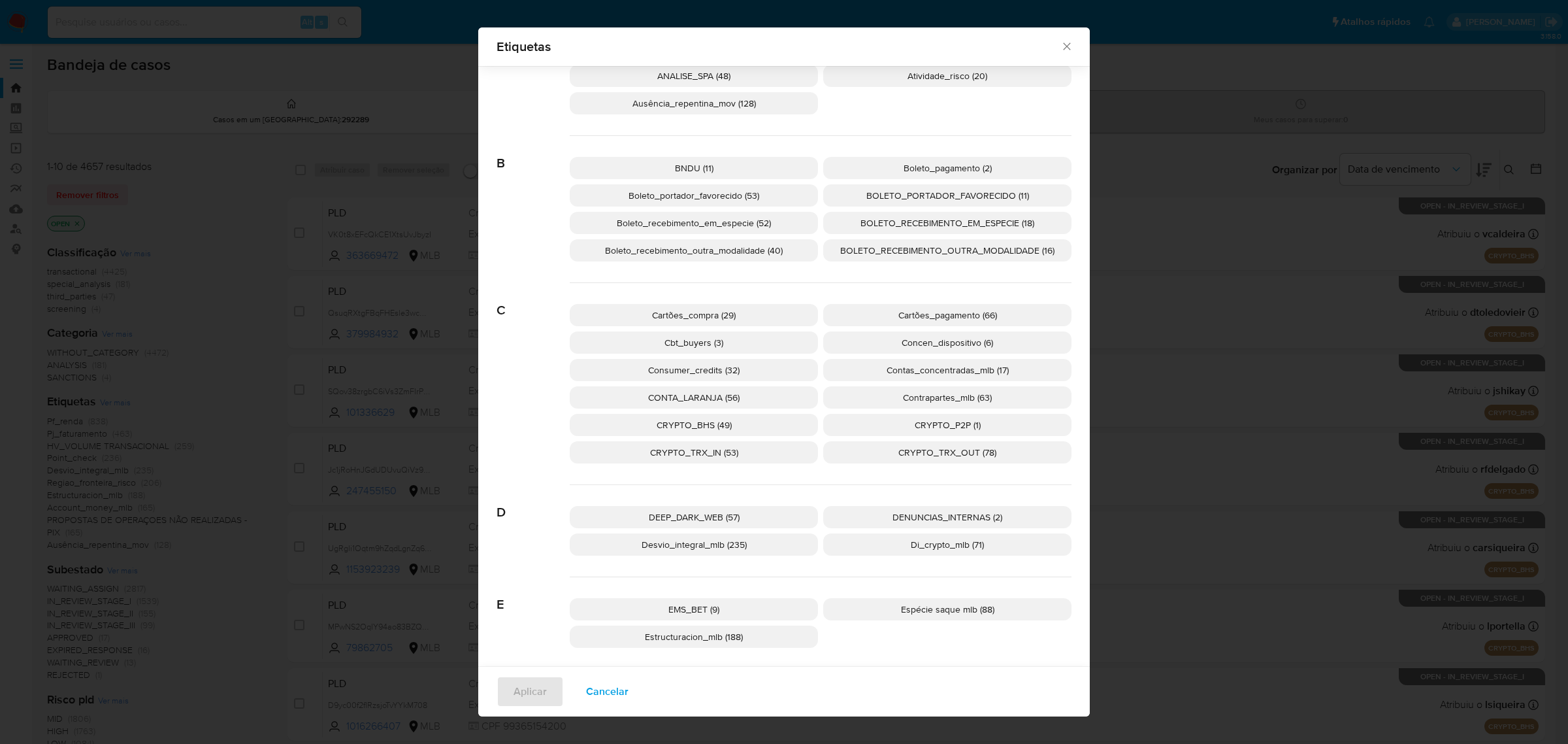
click at [685, 520] on span "DEEP_DARK_WEB (57)" at bounding box center [693, 517] width 91 height 13
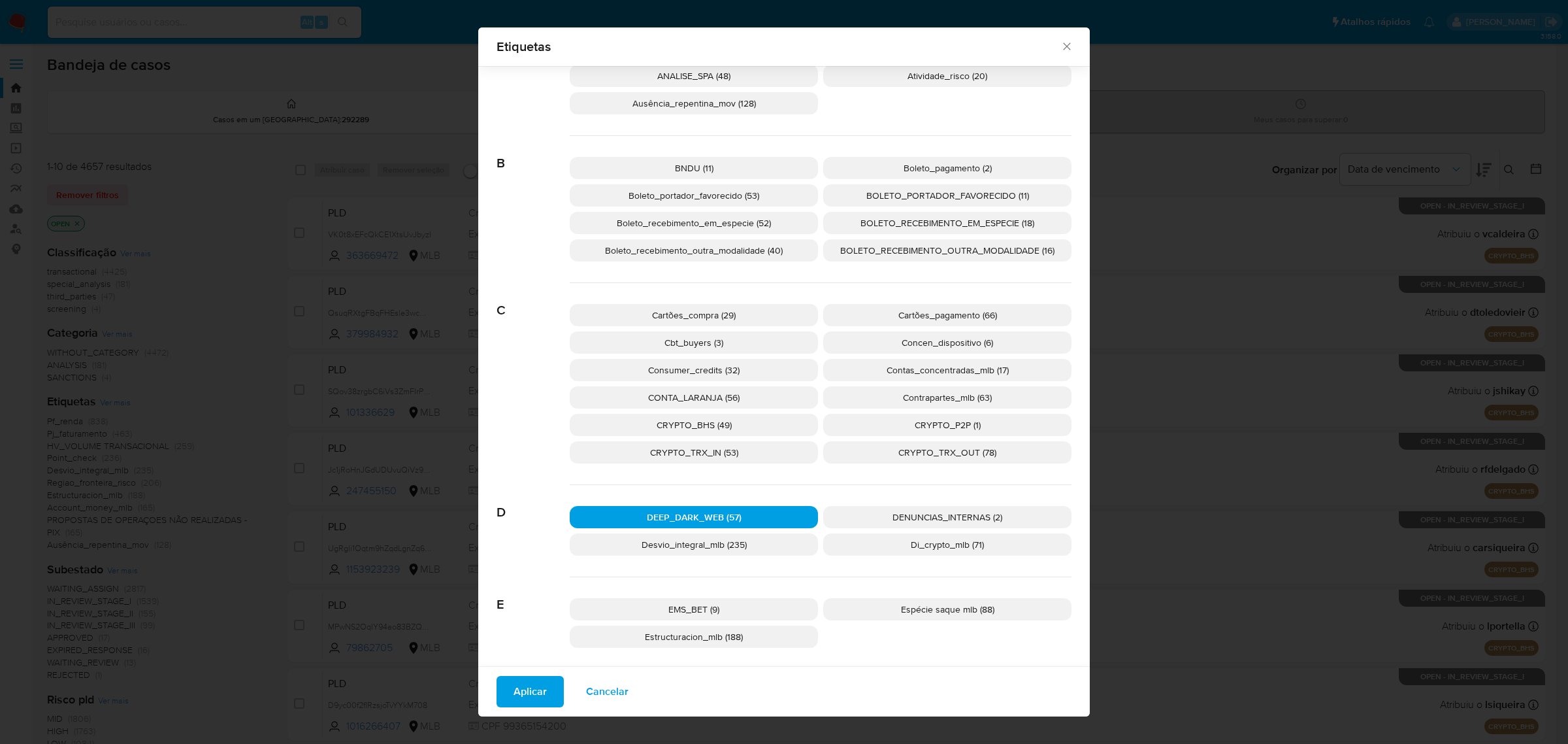
click at [513, 693] on span "Aplicar" at bounding box center [530, 691] width 34 height 29
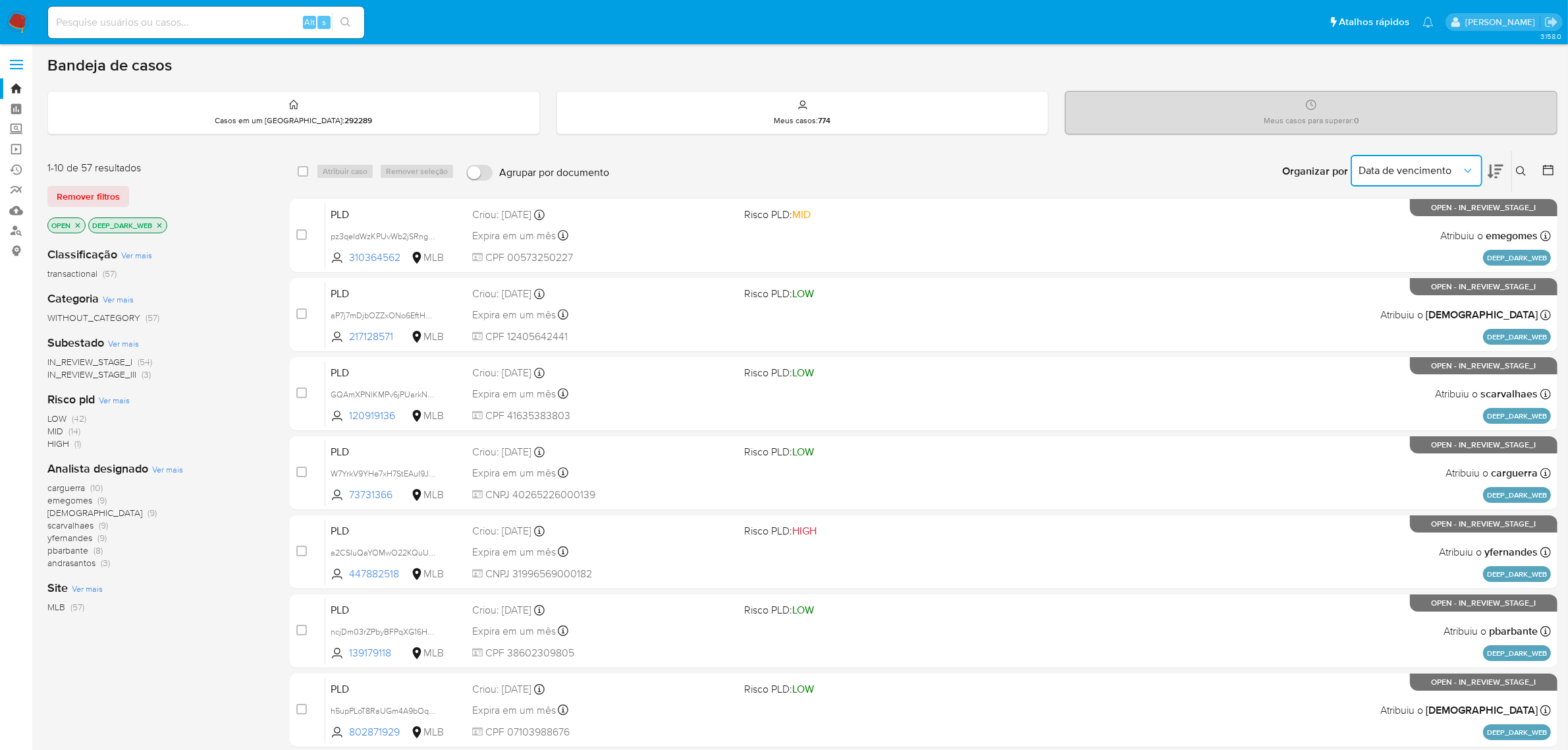
click at [1469, 168] on icon "Organizar por" at bounding box center [1467, 170] width 13 height 13
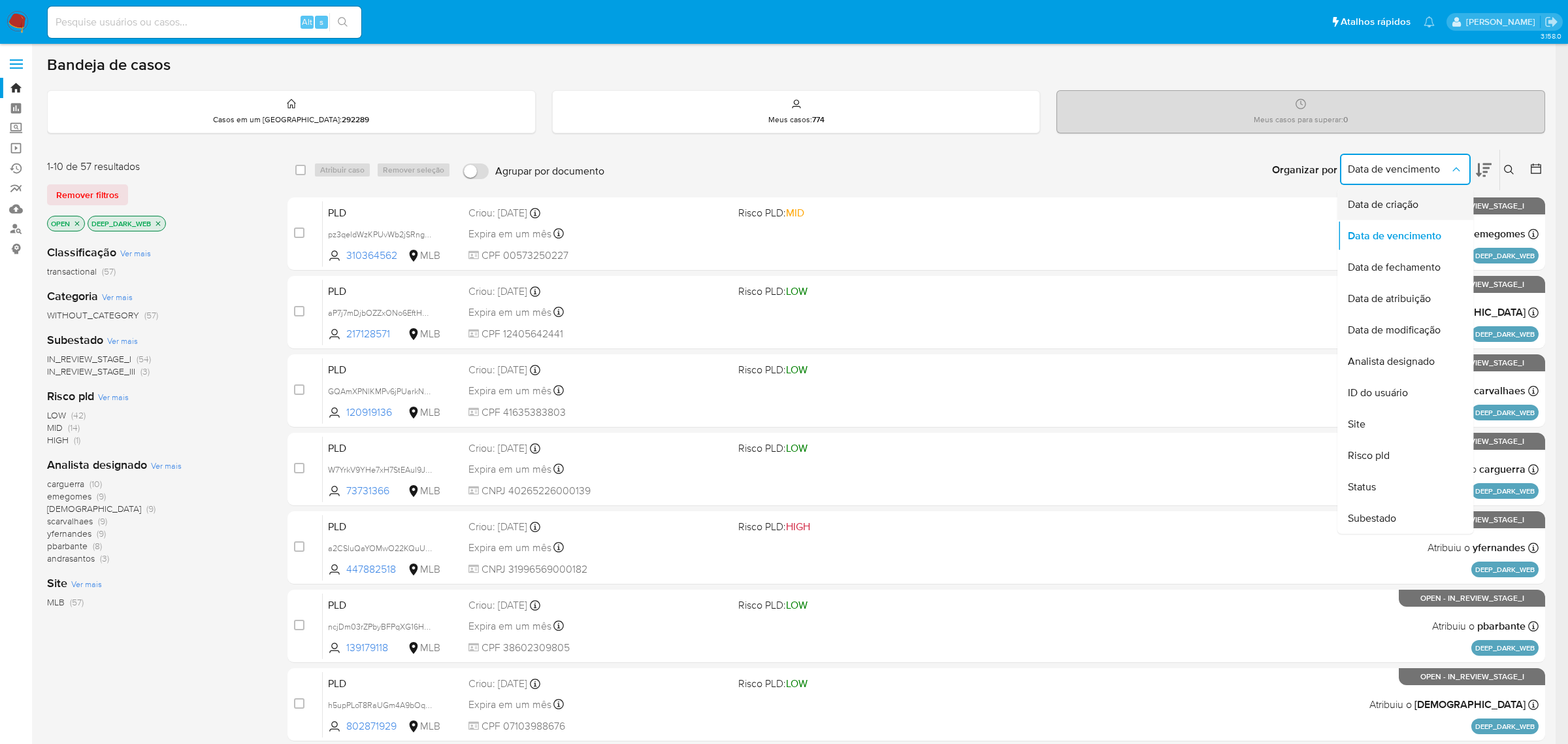
click at [1393, 198] on span "Data de criação" at bounding box center [1383, 204] width 71 height 13
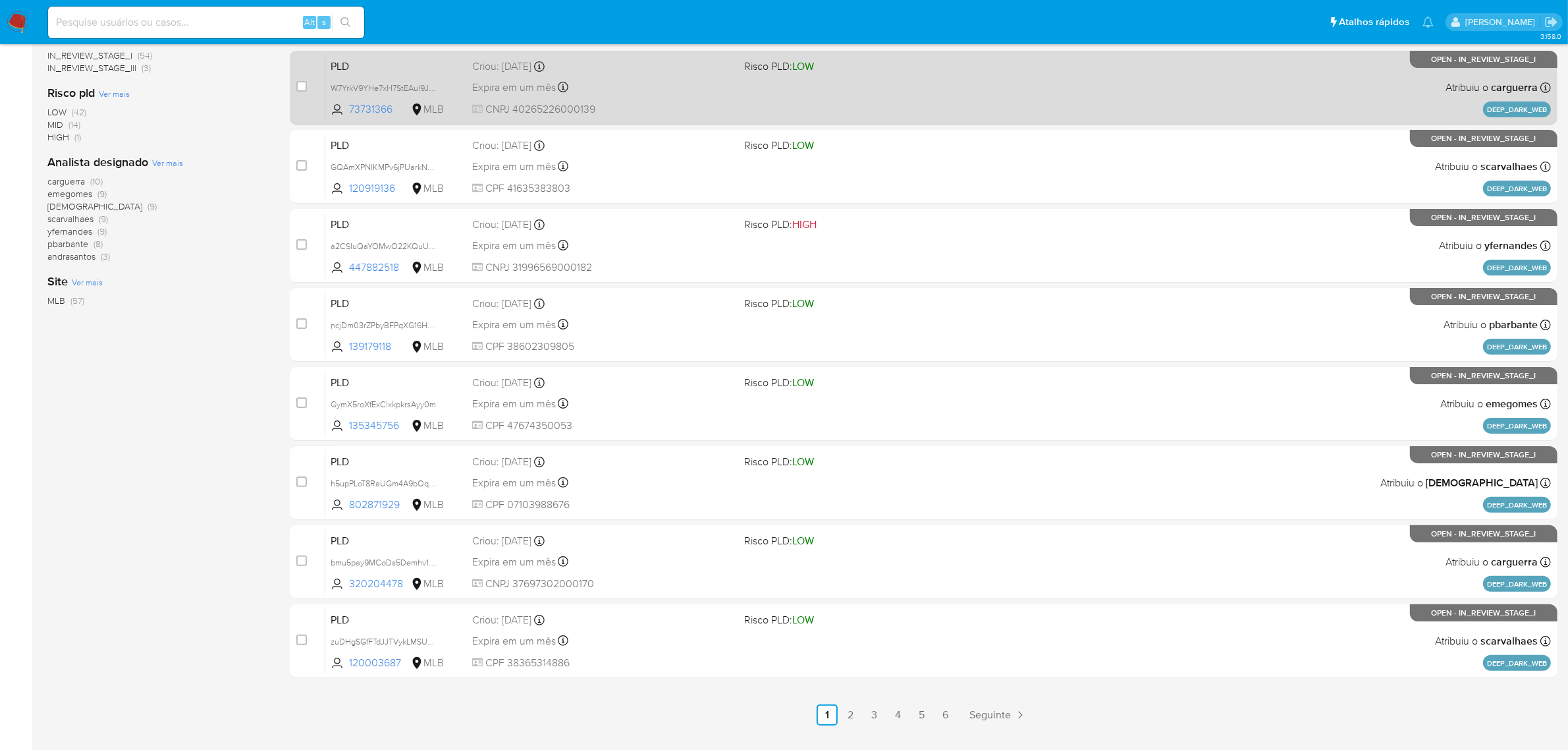
scroll to position [337, 0]
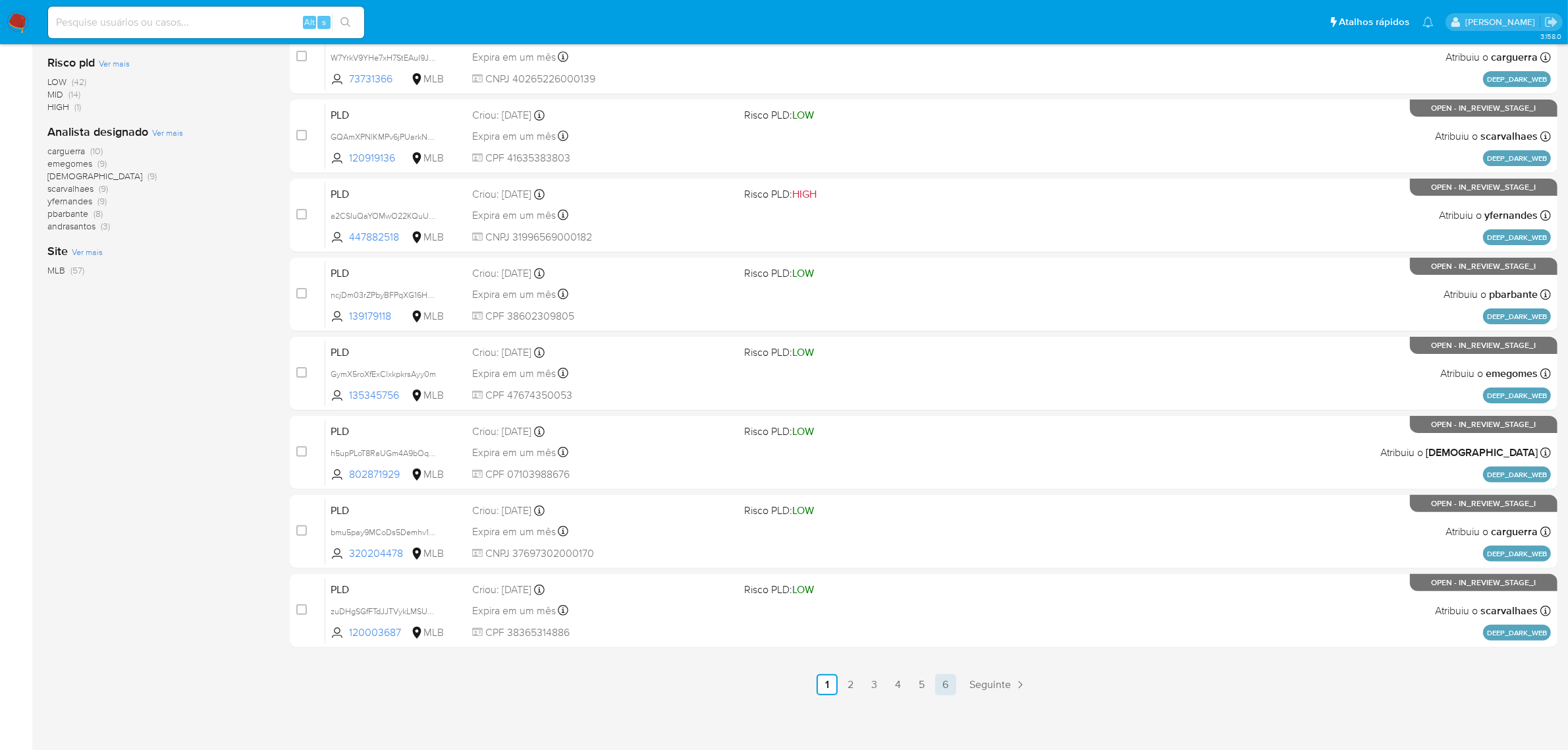
click at [939, 681] on link "6" at bounding box center [946, 685] width 21 height 21
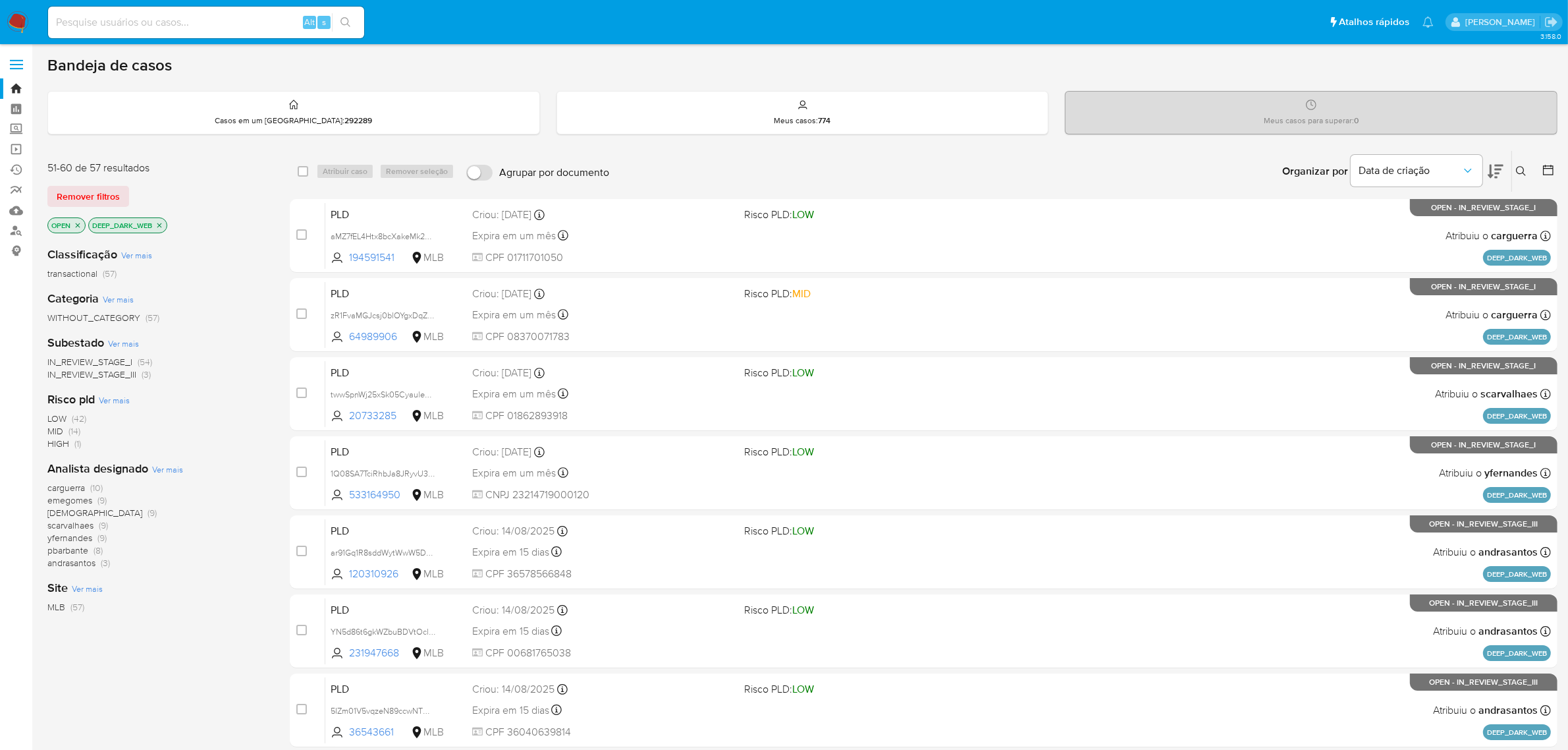
click at [161, 224] on icon "close-filter" at bounding box center [159, 224] width 4 height 4
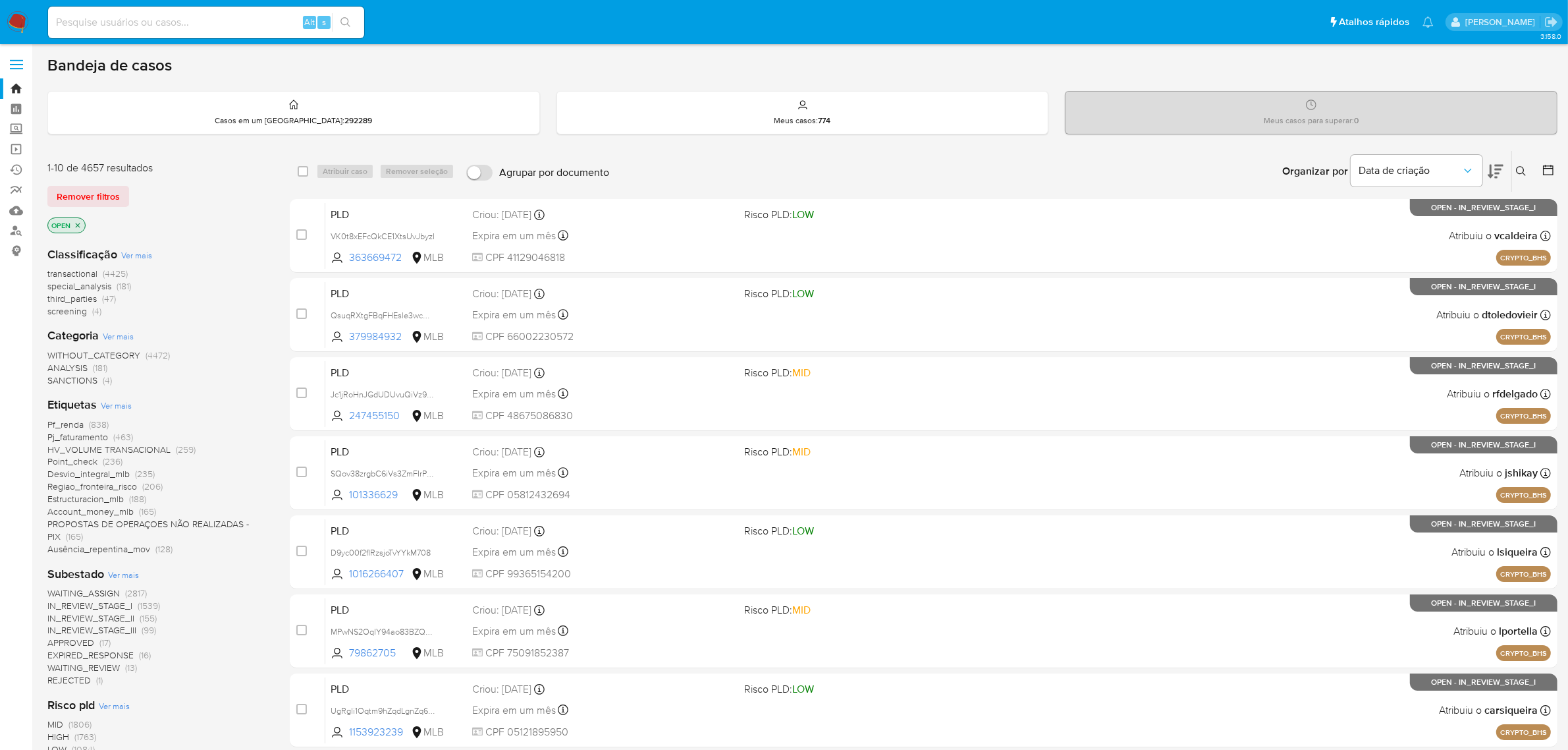
click at [113, 412] on div "Etiquetas Ver mais Pf_renda (838) Pj_faturamento (463) HV_VOLUME TRANSACIONAL (…" at bounding box center [158, 475] width 221 height 158
click at [117, 406] on span "Ver mais" at bounding box center [116, 404] width 31 height 12
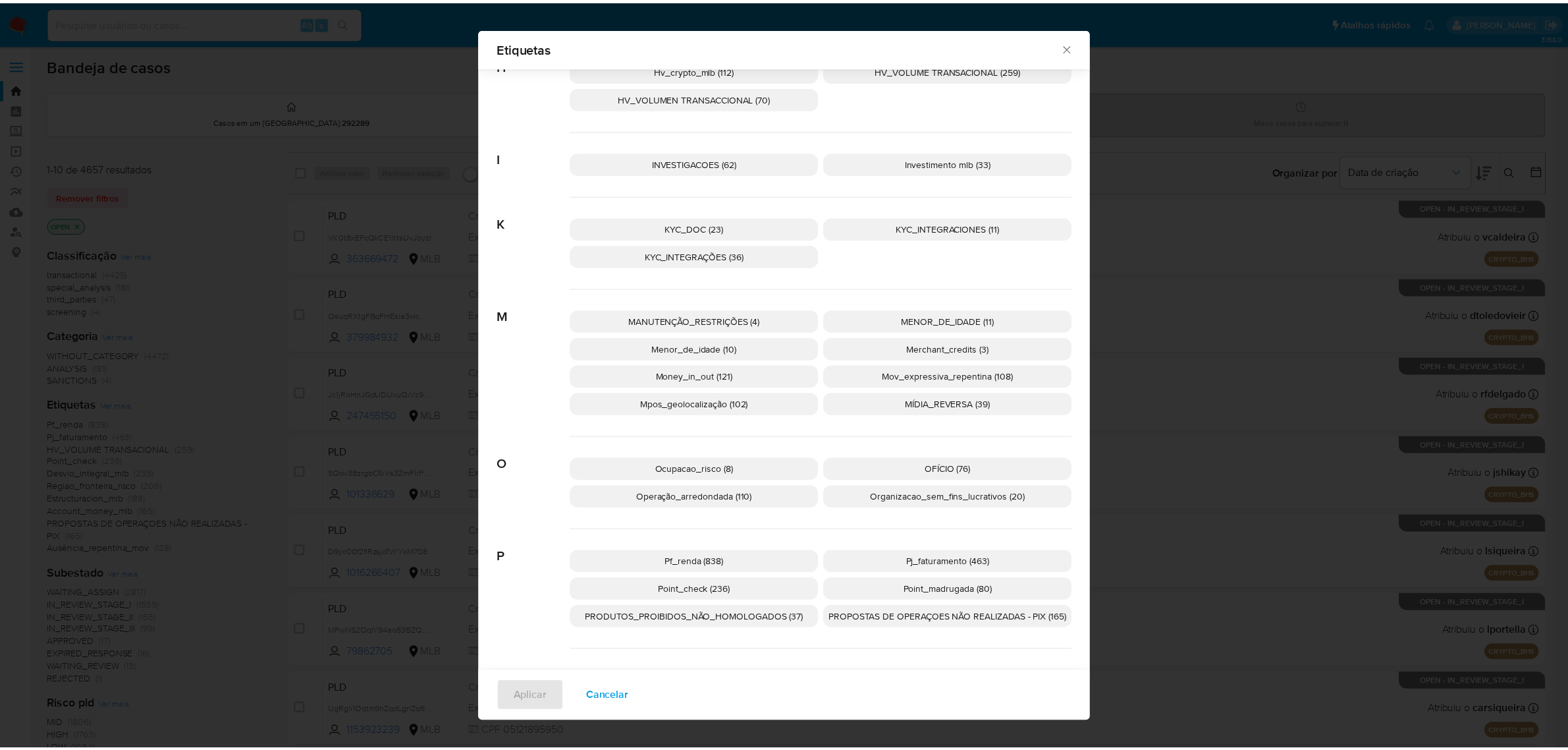
scroll to position [896, 0]
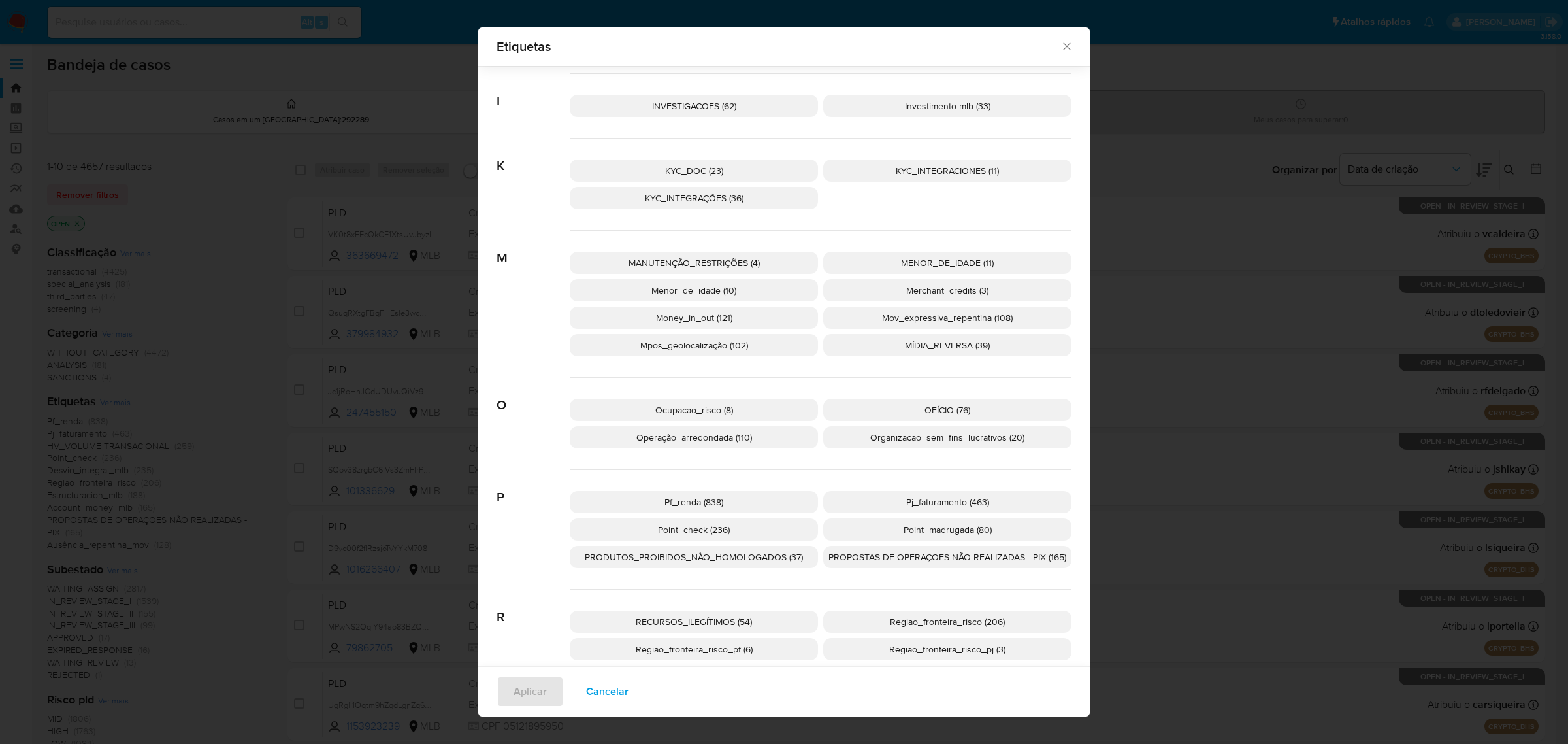
click at [889, 550] on p "PROPOSTAS DE OPERAÇOES NÃO REALIZADAS - PIX (165)" at bounding box center [947, 556] width 248 height 22
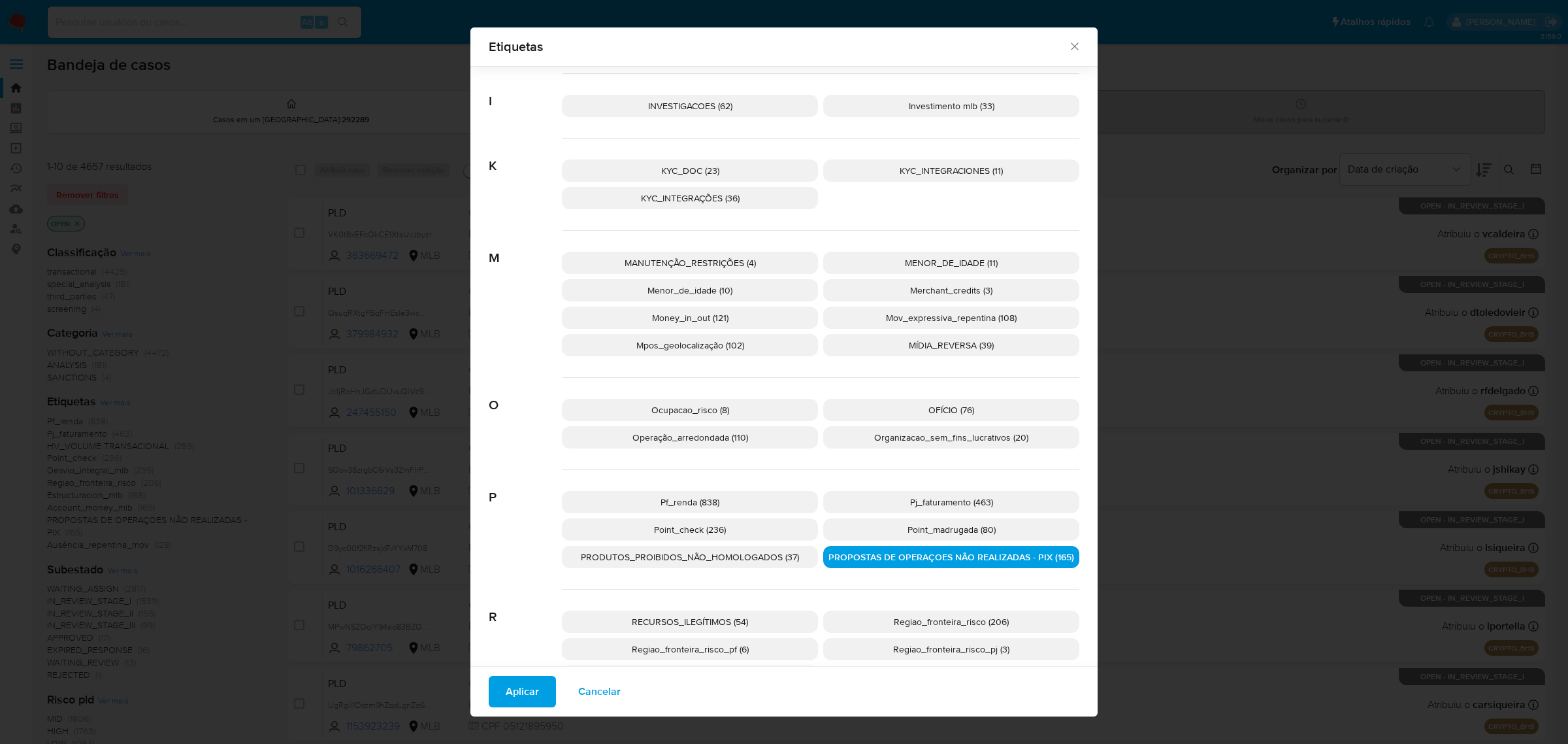
click at [527, 693] on span "Aplicar" at bounding box center [522, 691] width 34 height 29
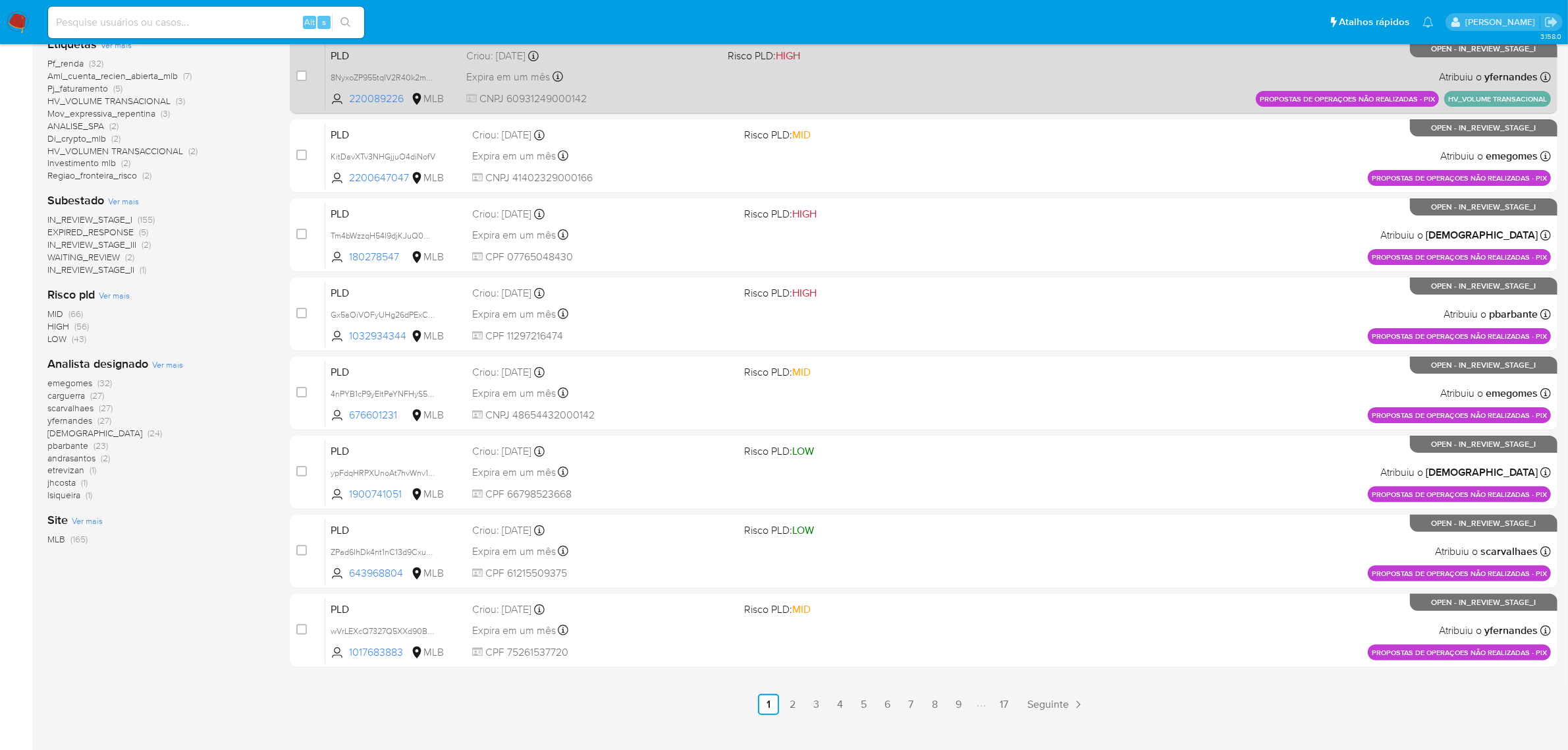
scroll to position [337, 0]
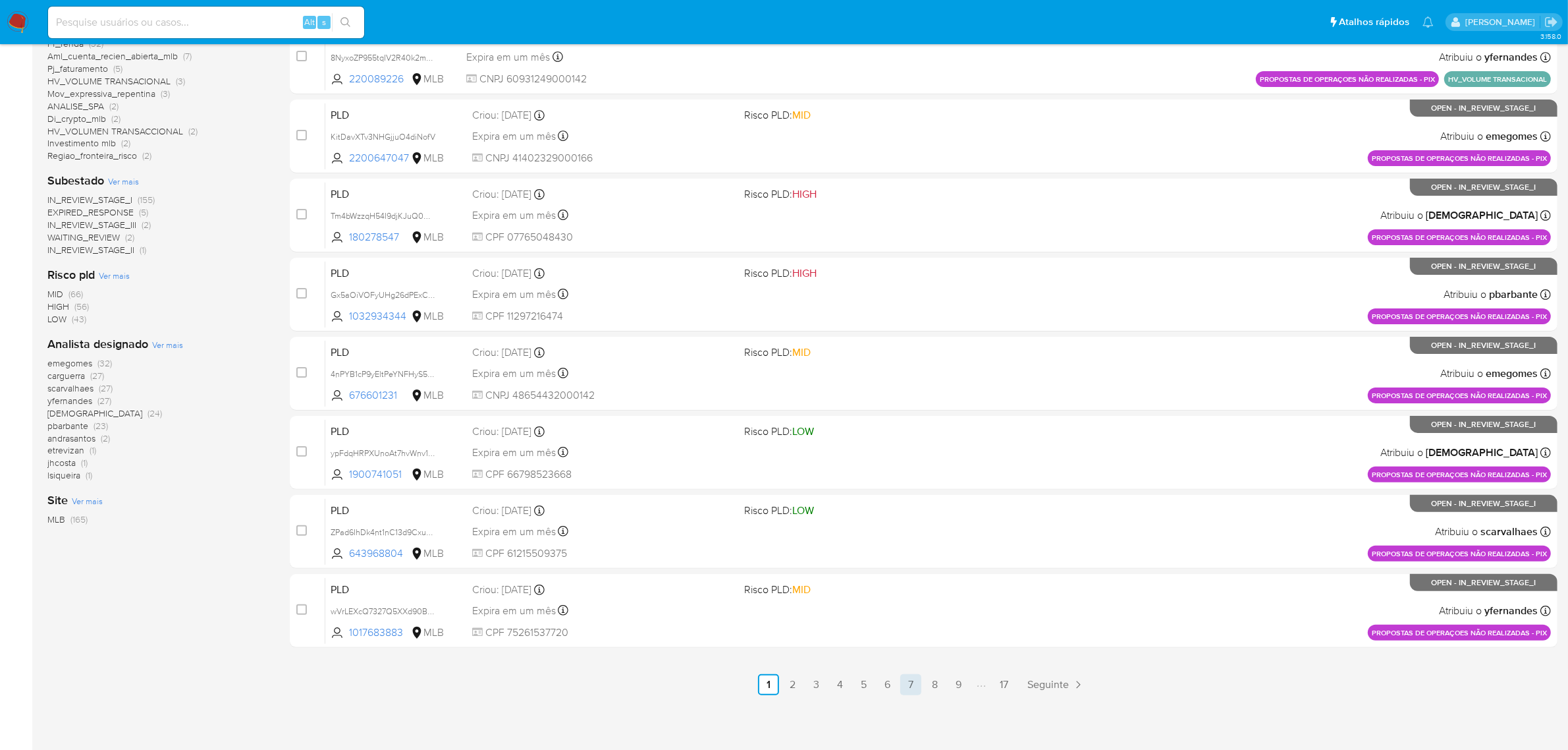
click at [913, 684] on link "7" at bounding box center [911, 685] width 21 height 21
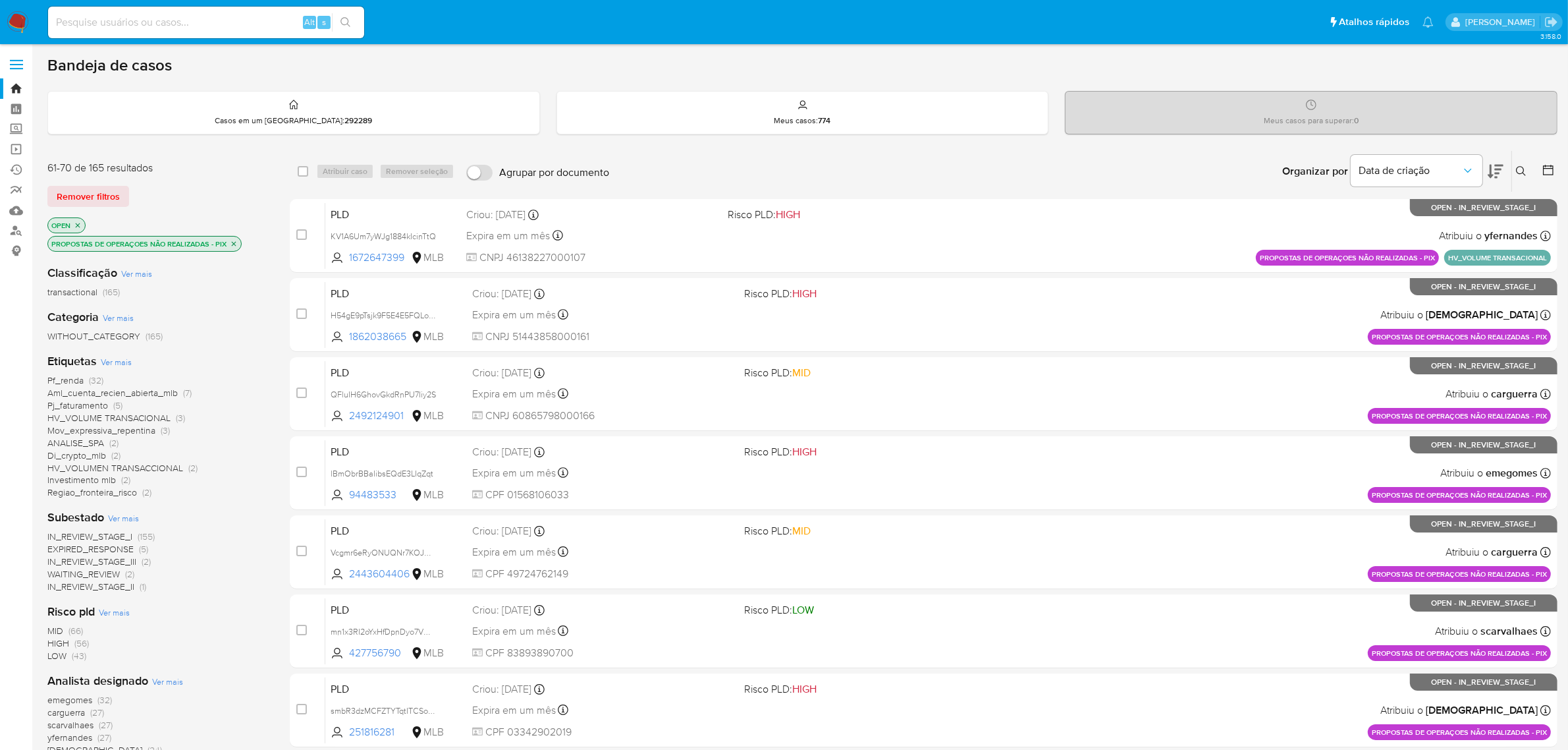
click at [19, 57] on label at bounding box center [16, 64] width 33 height 28
click at [0, 0] on input "checkbox" at bounding box center [0, 0] width 0 height 0
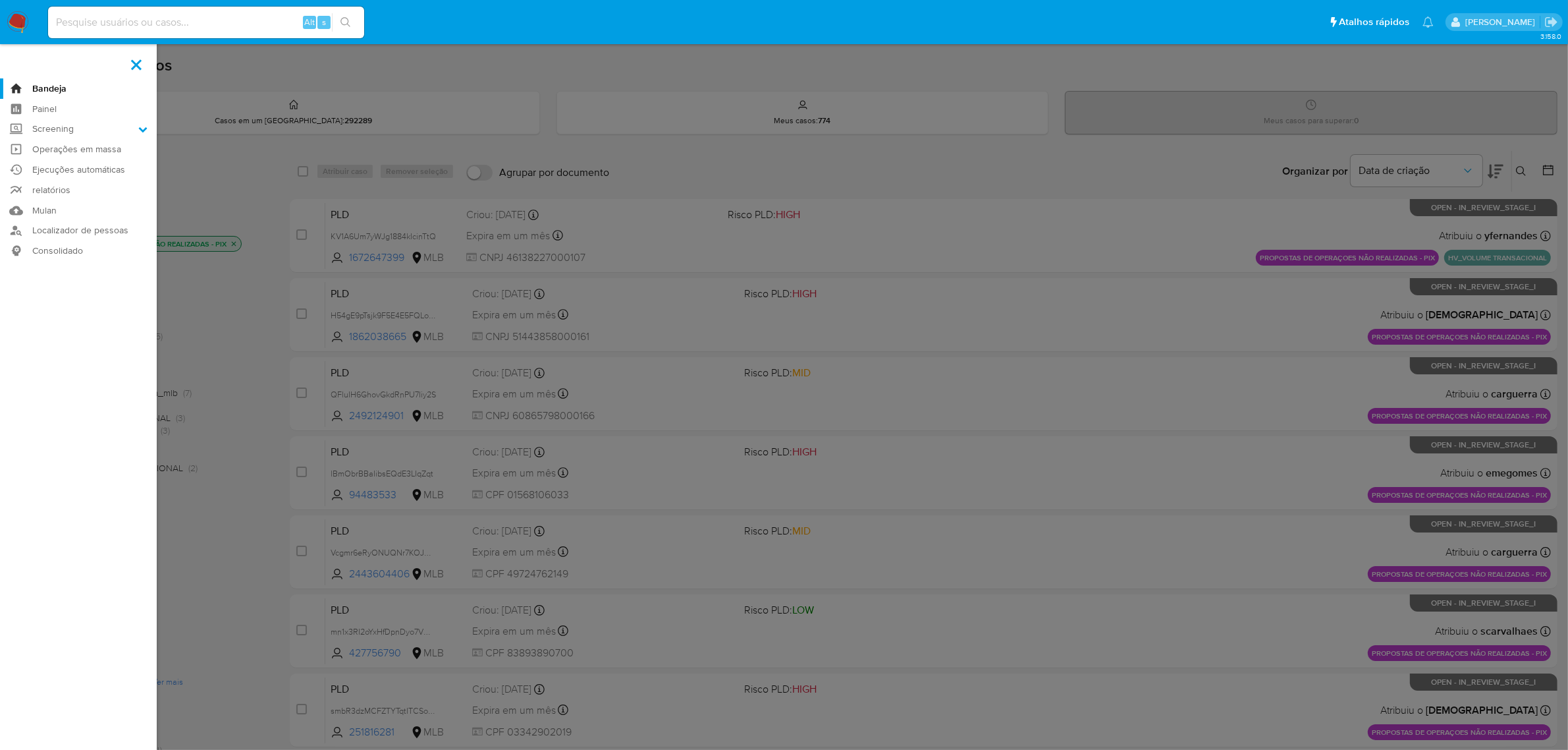
click at [239, 420] on label at bounding box center [784, 375] width 1568 height 750
click at [0, 0] on input "checkbox" at bounding box center [0, 0] width 0 height 0
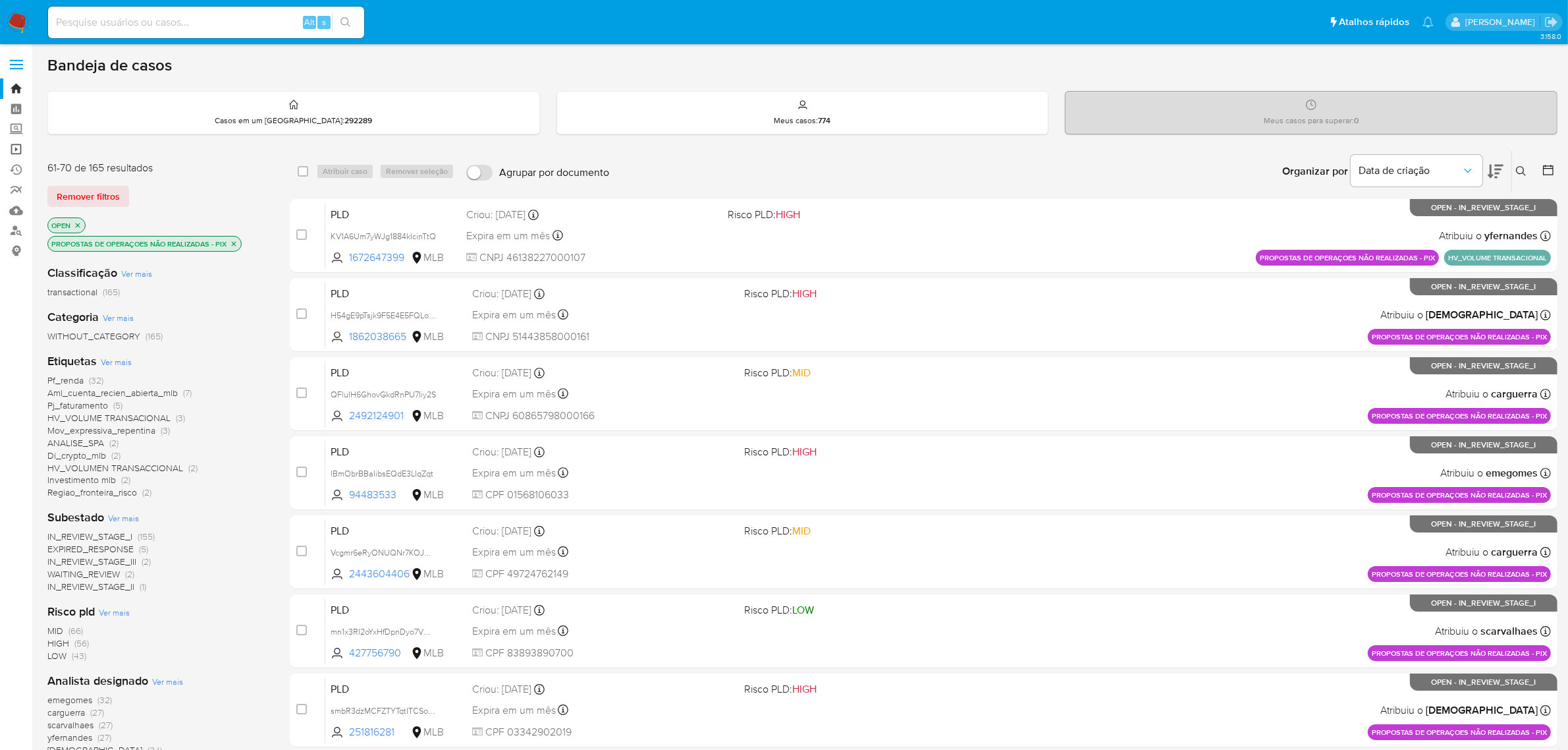
click at [16, 151] on link "Operações em massa" at bounding box center [78, 149] width 157 height 20
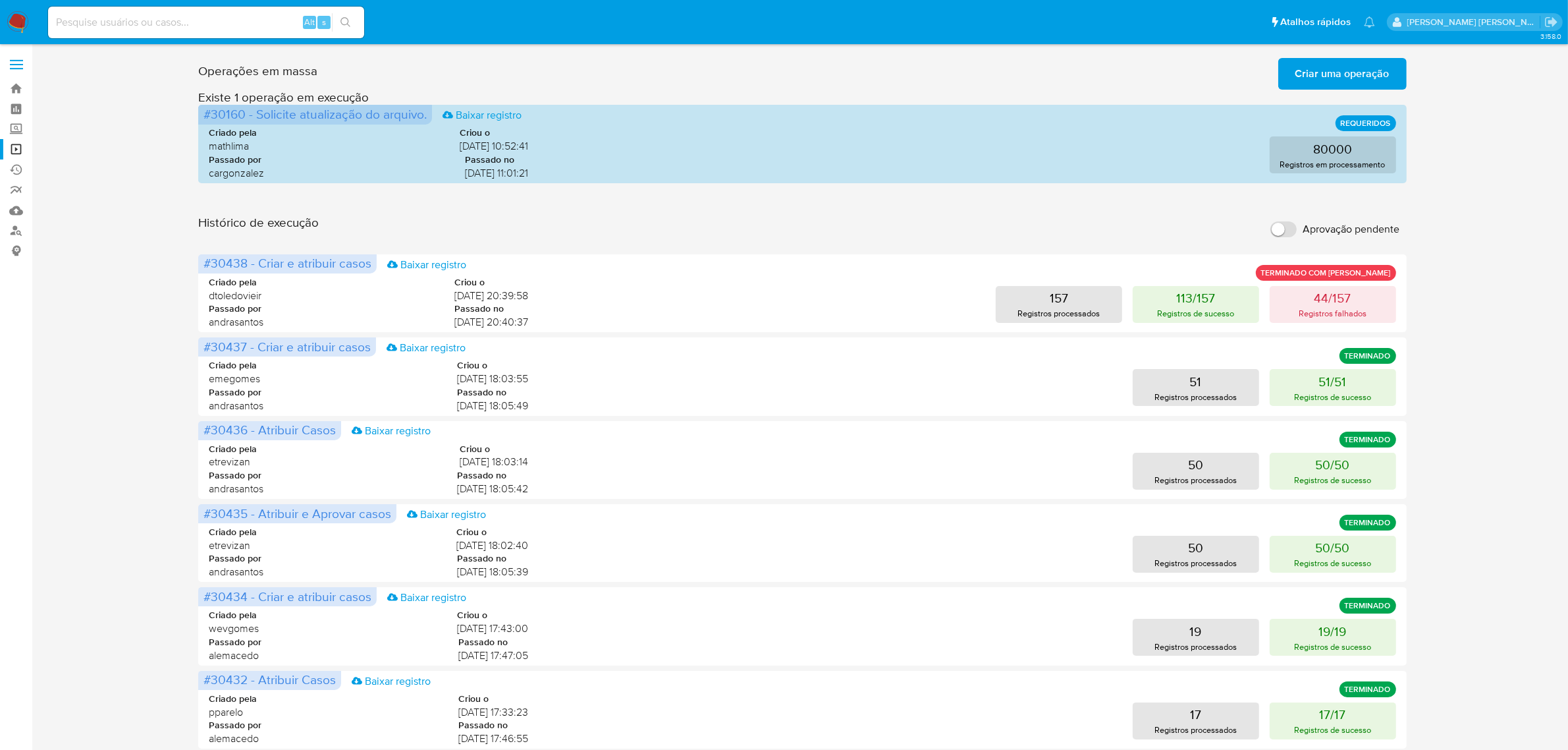
scroll to position [82, 0]
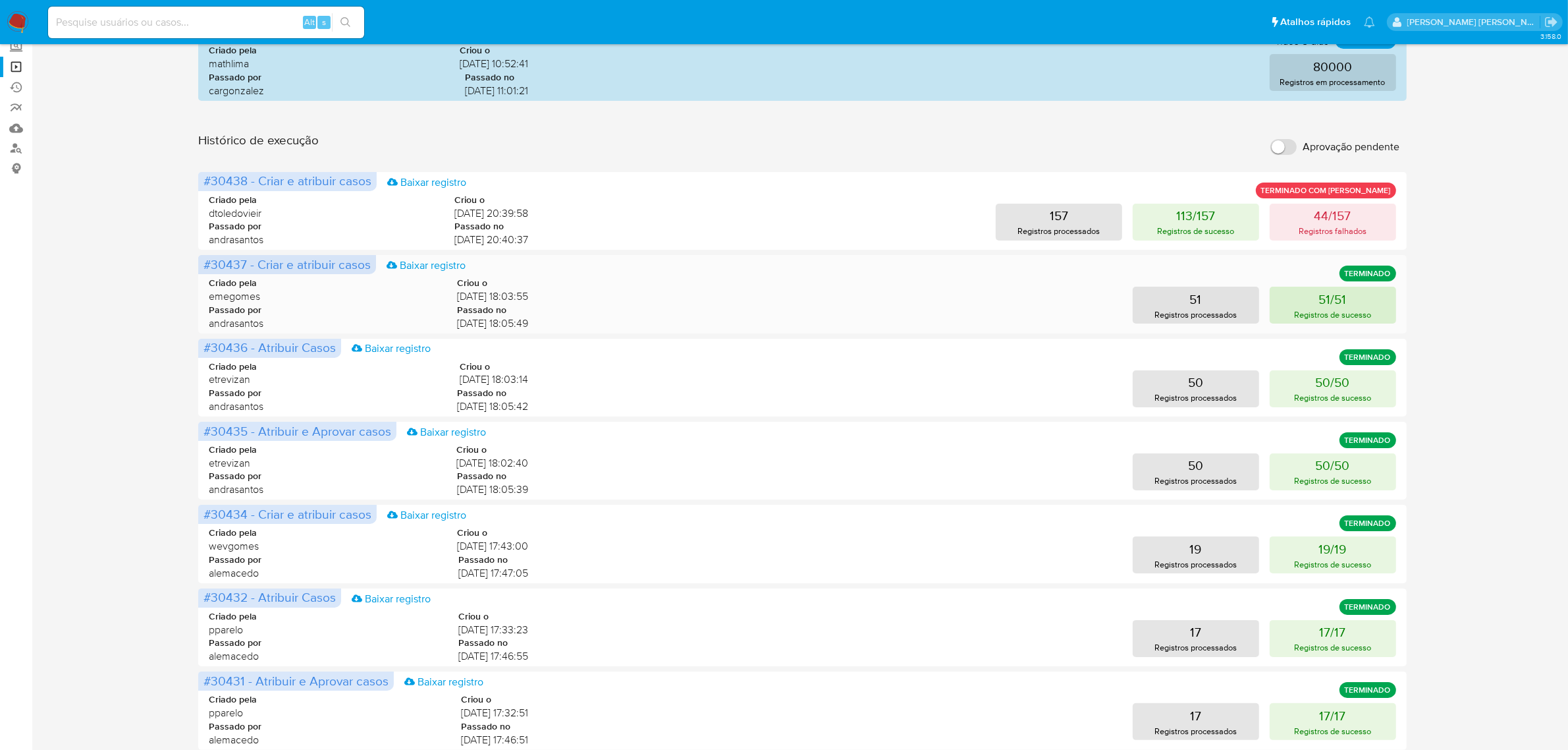
click at [1348, 304] on button "51/51 Registros de sucesso" at bounding box center [1333, 305] width 126 height 37
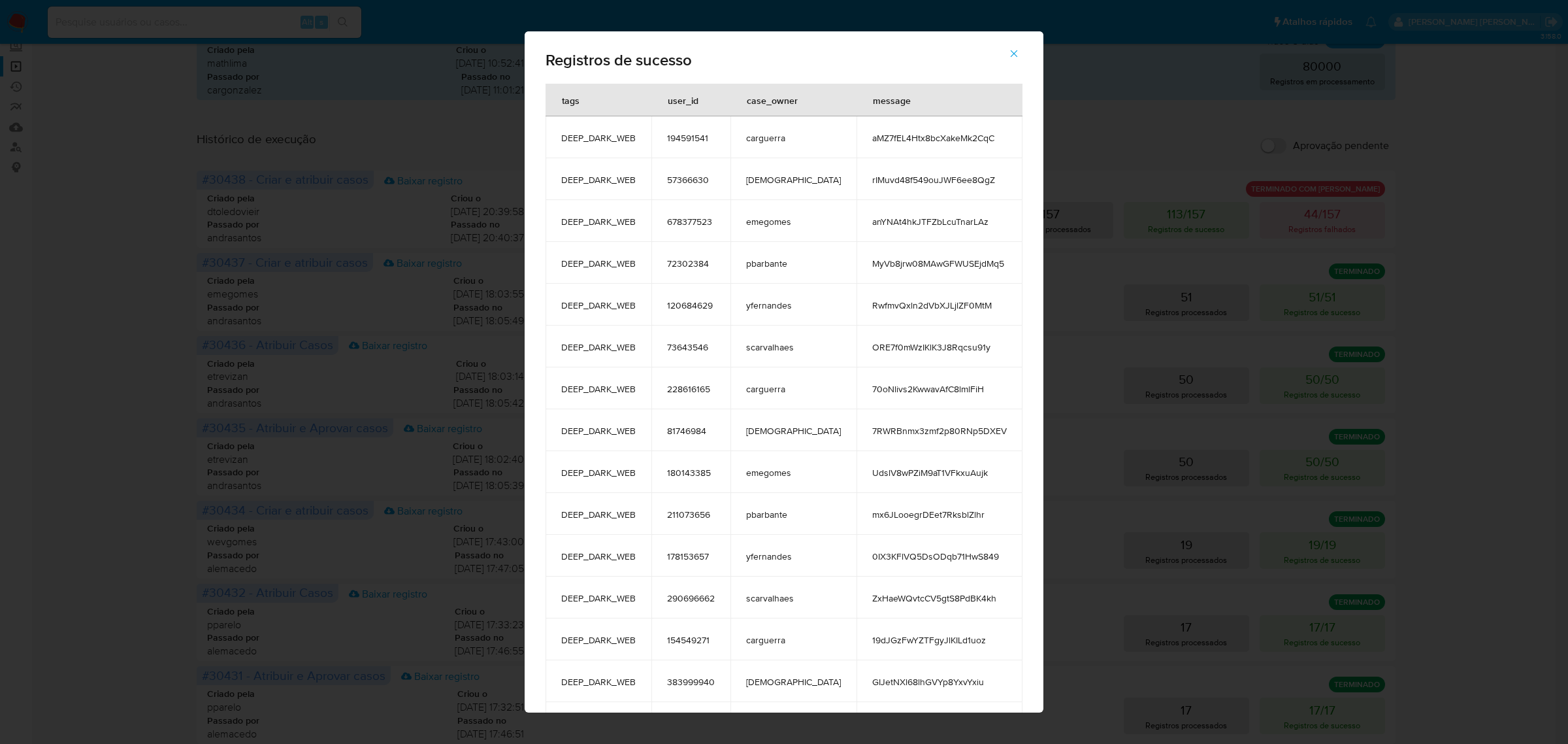
click at [1011, 54] on icon "button" at bounding box center [1014, 54] width 7 height 7
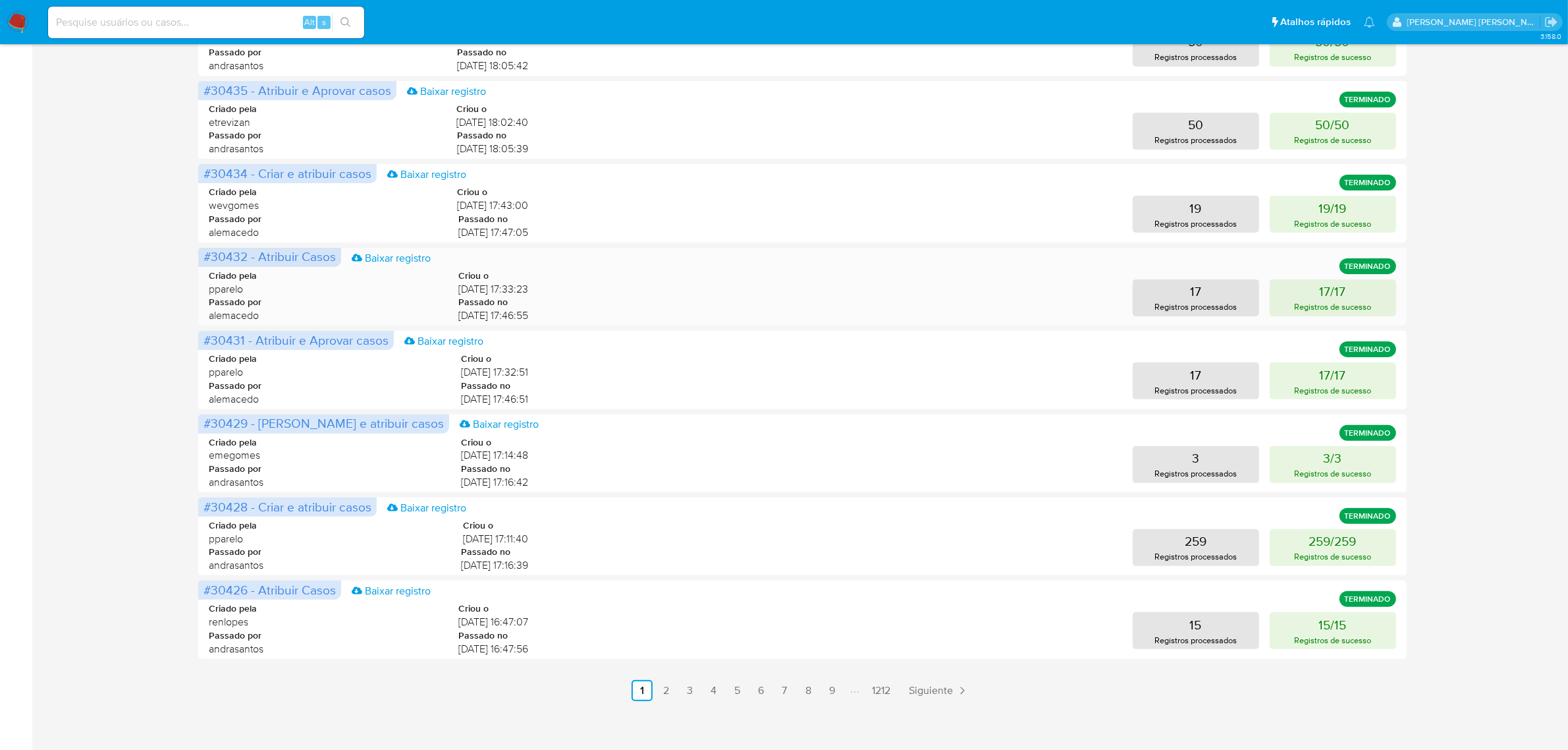
scroll to position [428, 0]
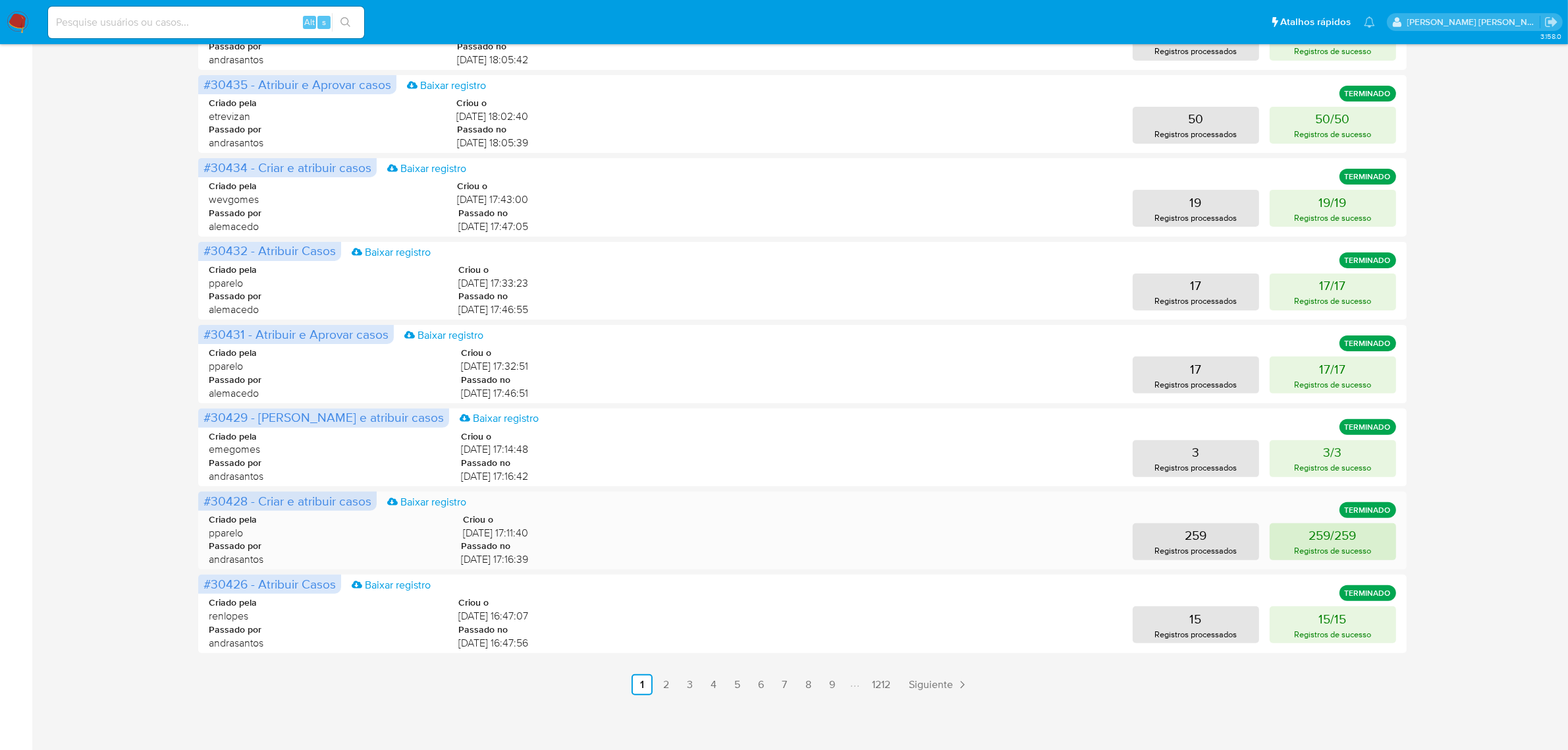
click at [1345, 542] on p "259/259" at bounding box center [1332, 534] width 47 height 19
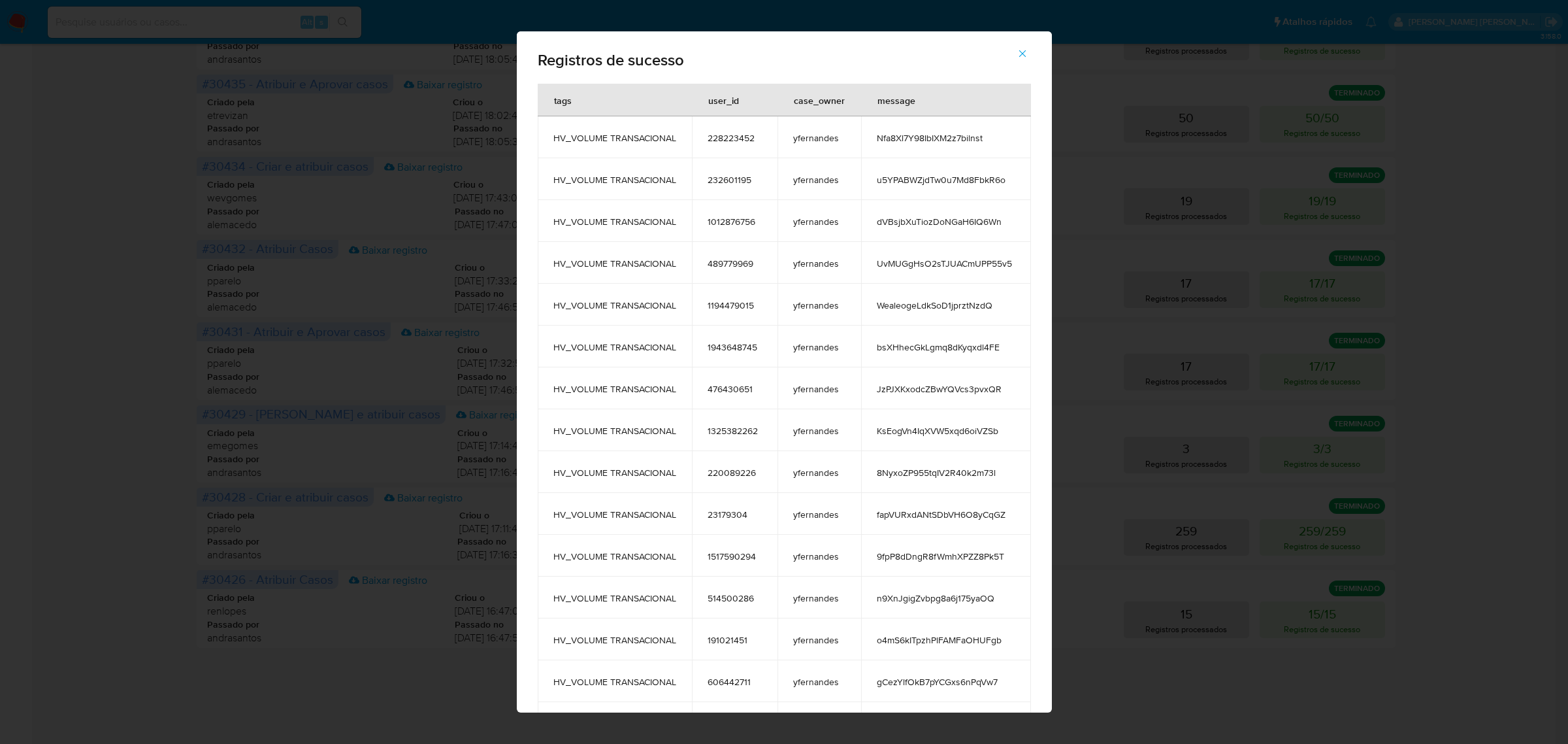
drag, startPoint x: 992, startPoint y: 347, endPoint x: 860, endPoint y: 345, distance: 132.0
click at [861, 345] on td "bsXHhecGkLgmq8dKyqxdl4FE" at bounding box center [946, 345] width 170 height 42
click at [1024, 48] on icon "button" at bounding box center [1022, 53] width 11 height 11
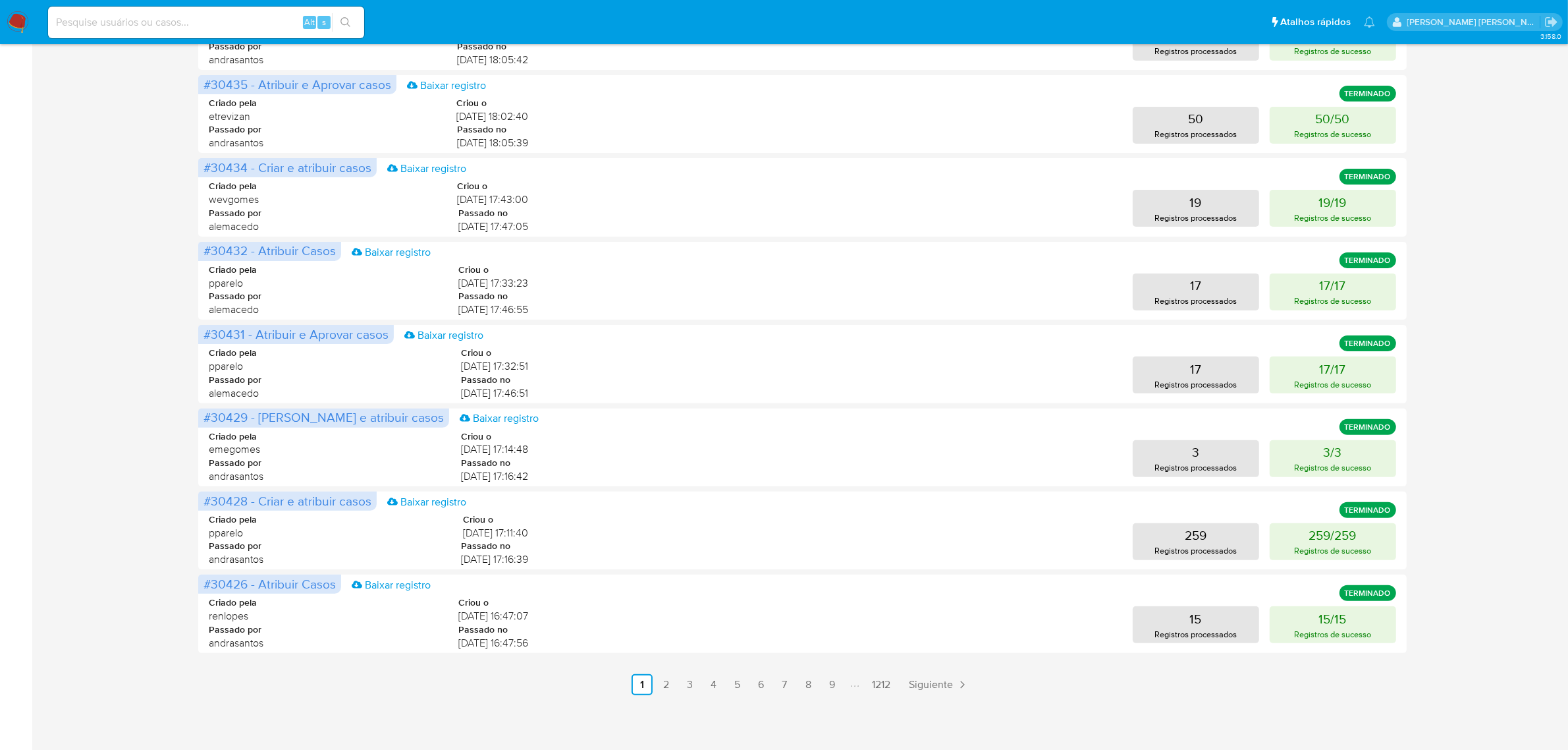
click at [195, 14] on input at bounding box center [206, 22] width 316 height 17
paste input "bsXHhecGkLgmq8dKyqxdl4FE"
type input "bsXHhecGkLgmq8dKyqxdl4FE"
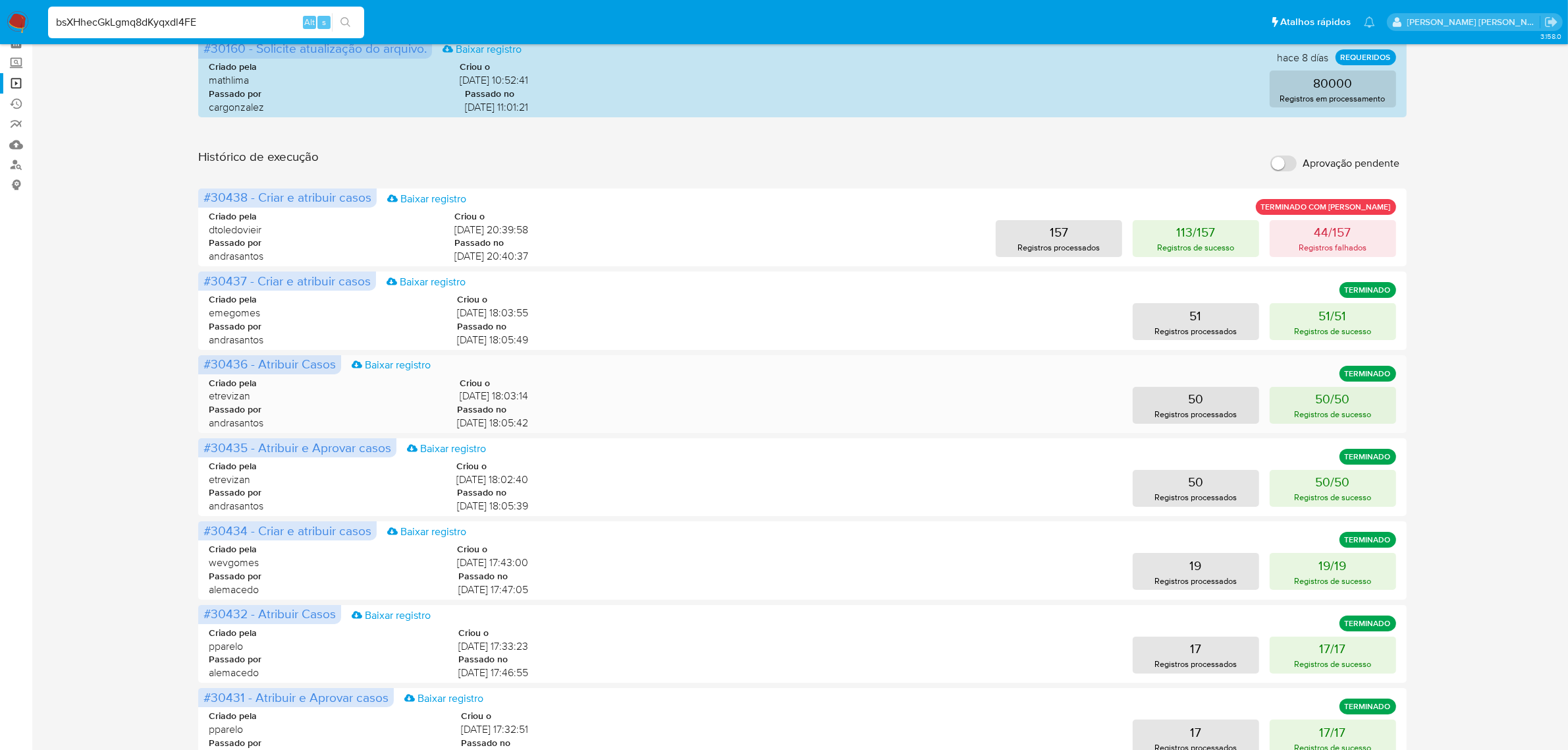
scroll to position [0, 0]
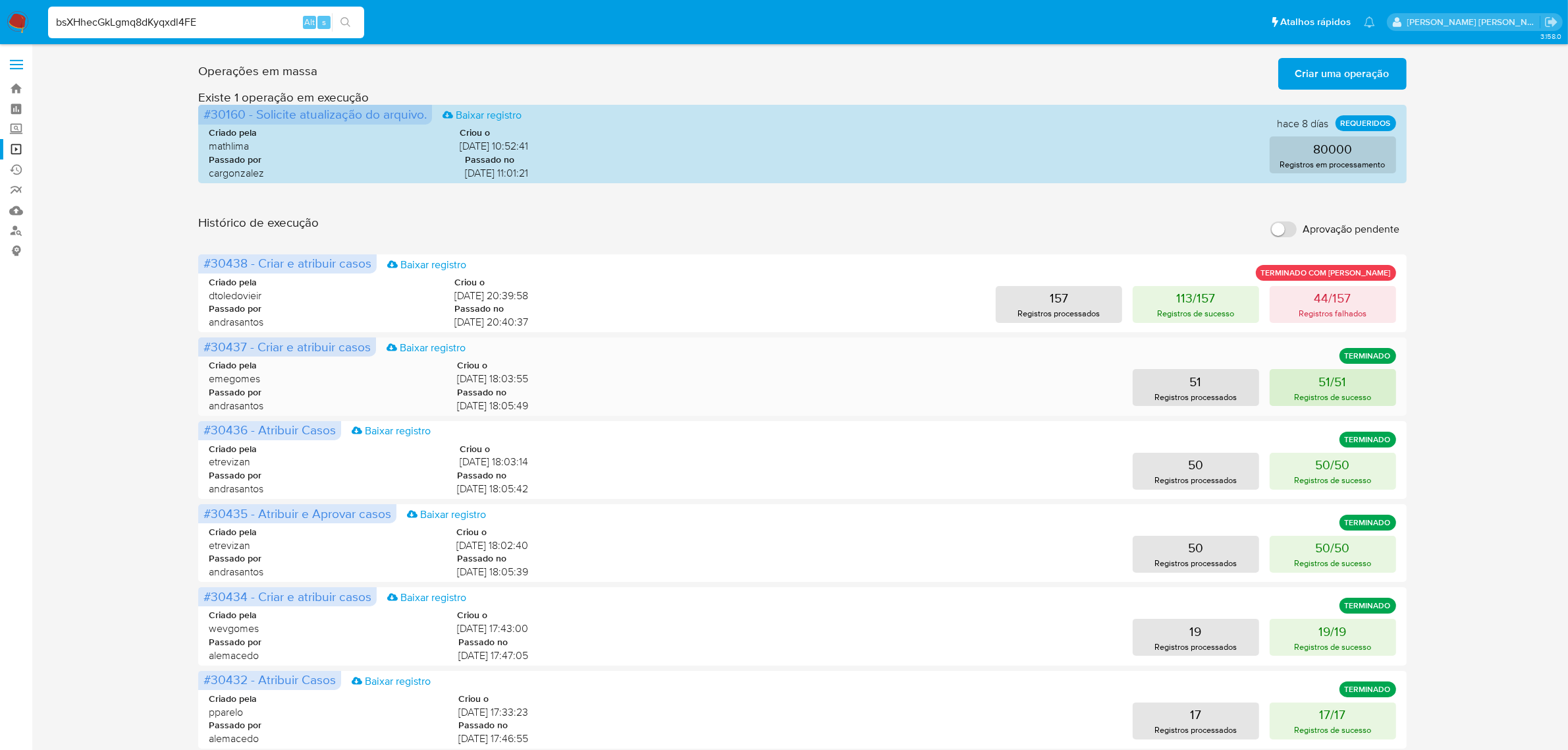
click at [1318, 387] on button "51/51 Registros de sucesso" at bounding box center [1333, 387] width 126 height 37
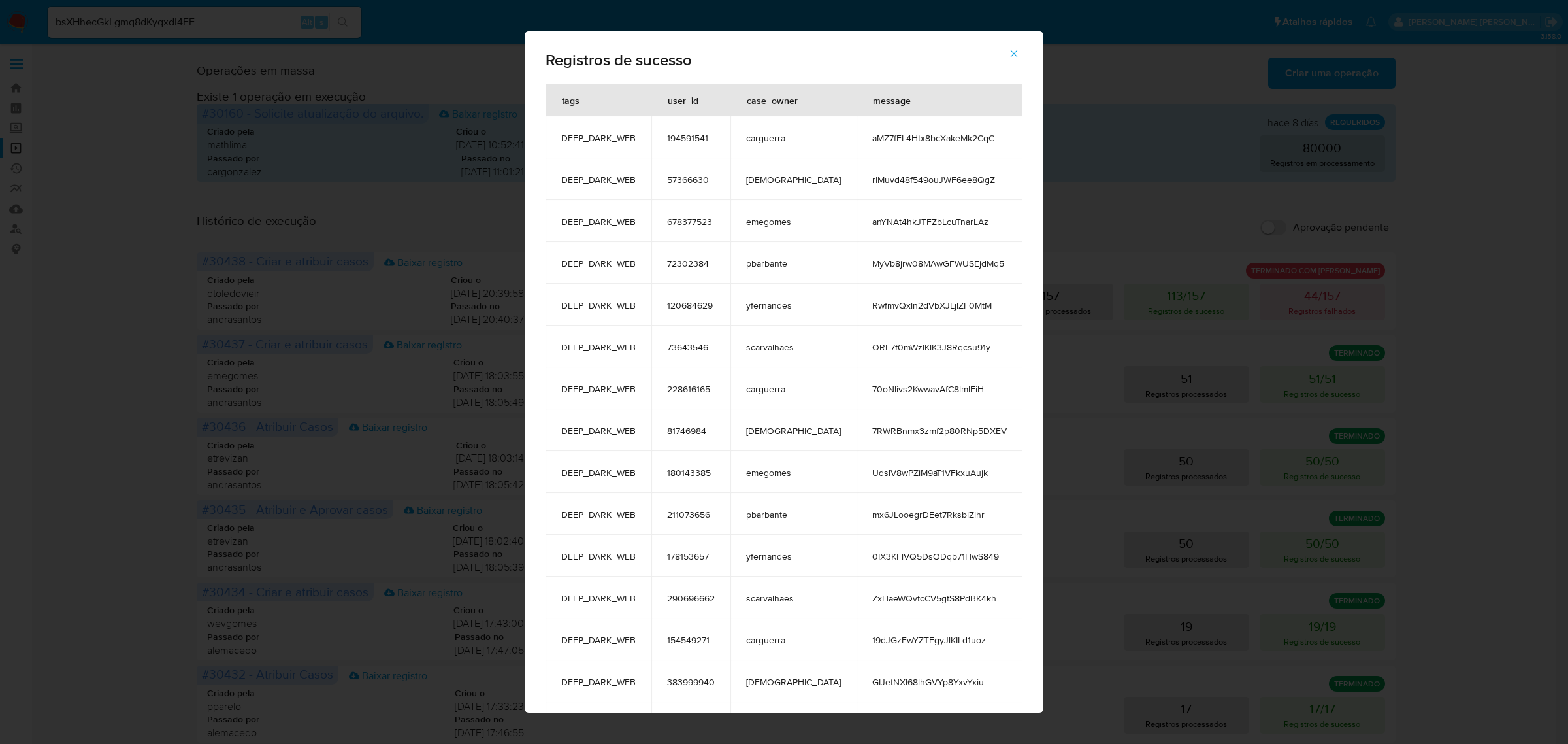
drag, startPoint x: 962, startPoint y: 307, endPoint x: 824, endPoint y: 307, distance: 138.0
click at [824, 307] on tr "DEEP_DARK_WEB 120684629 yfernandes RwfmvQxln2dVbXJLjlZF0MtM" at bounding box center [784, 304] width 477 height 42
click at [1008, 51] on icon "button" at bounding box center [1013, 53] width 11 height 11
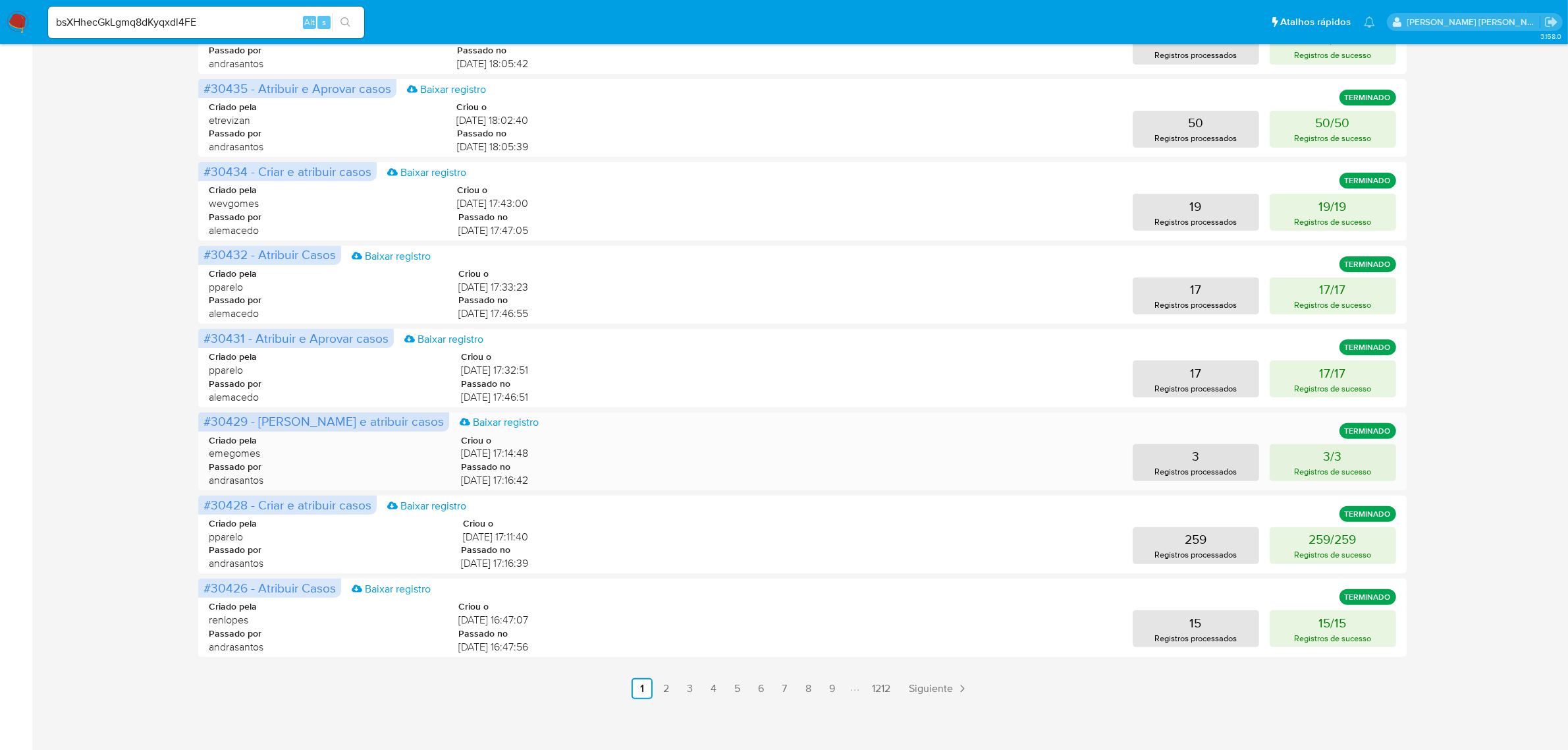
scroll to position [428, 0]
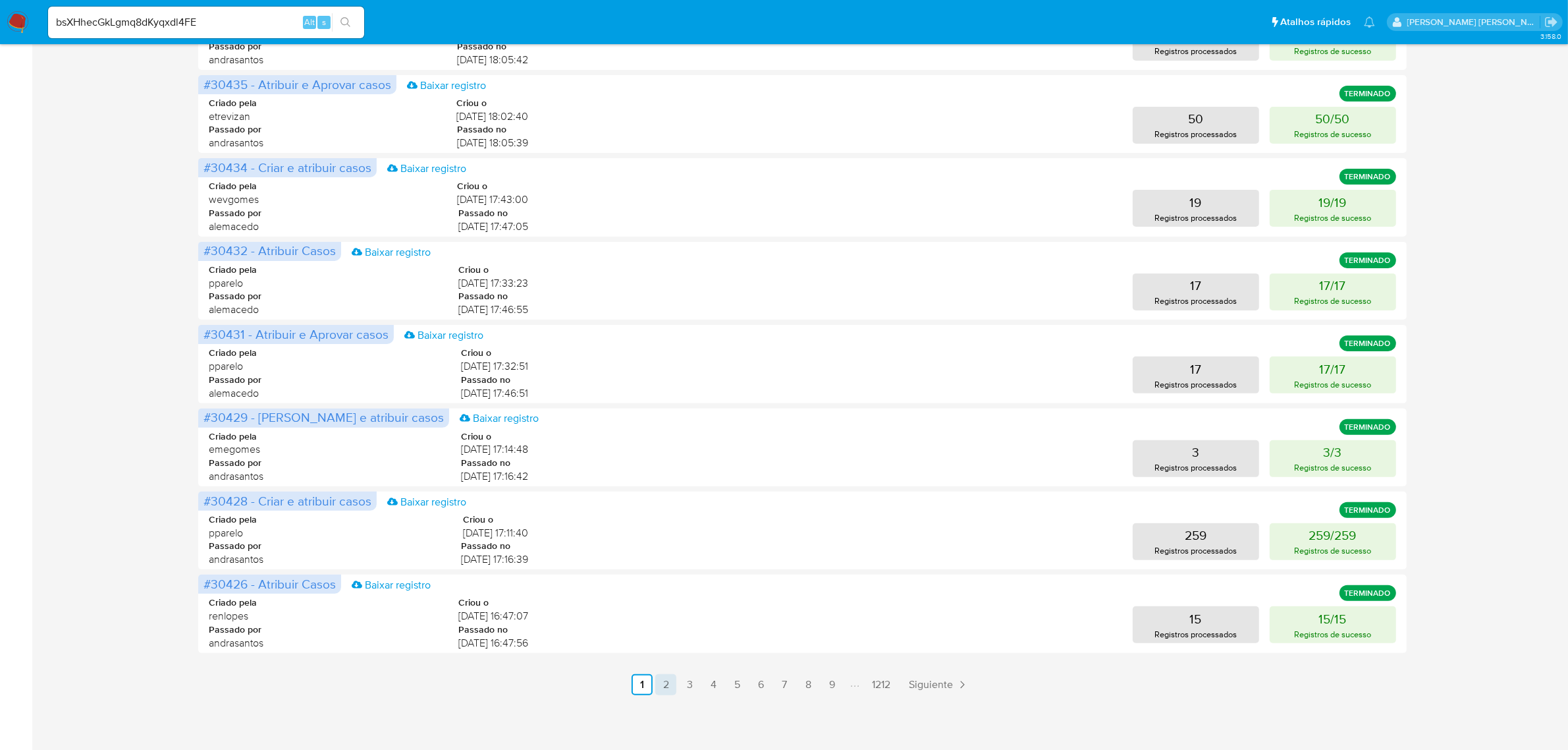
click at [666, 685] on link "2" at bounding box center [666, 685] width 21 height 21
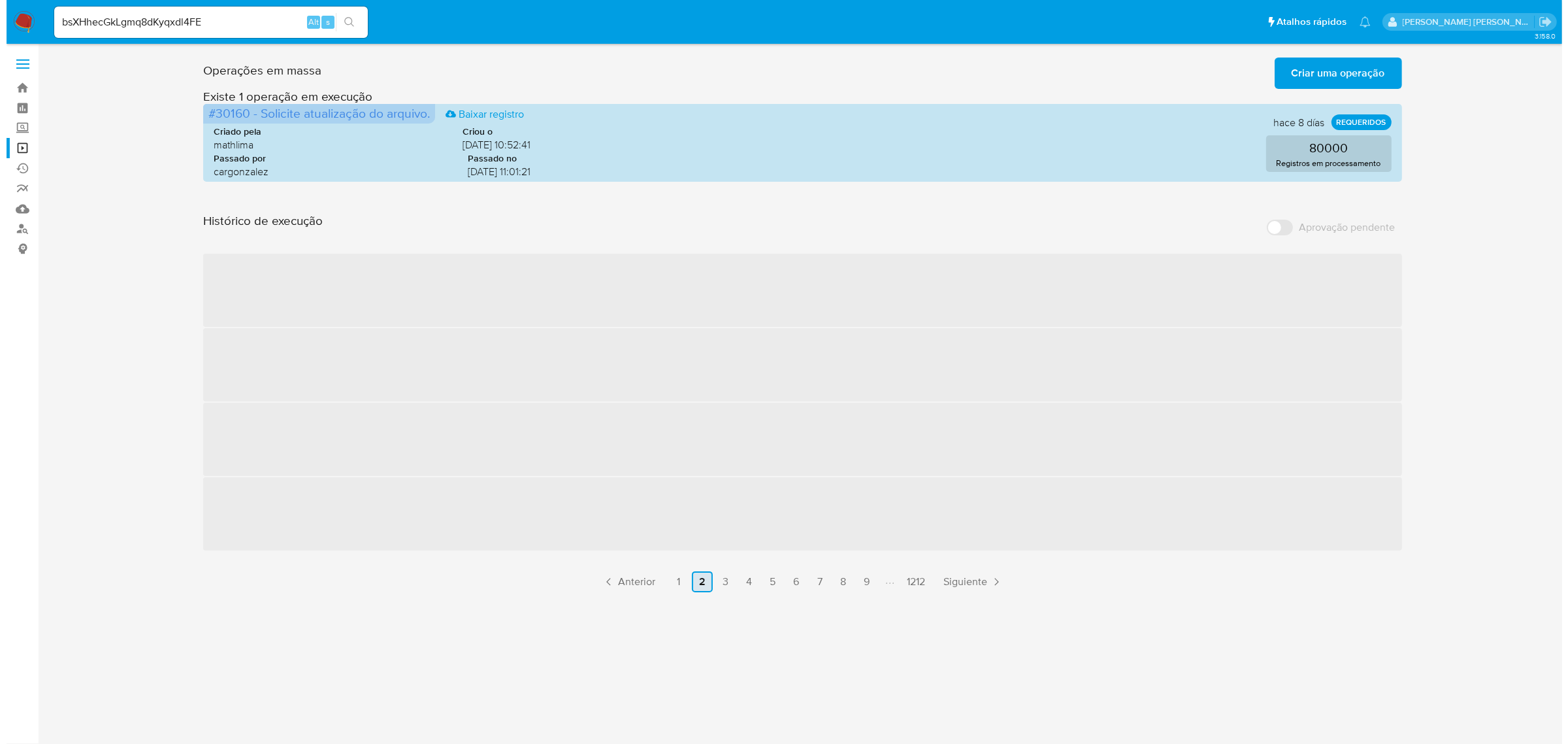
scroll to position [0, 0]
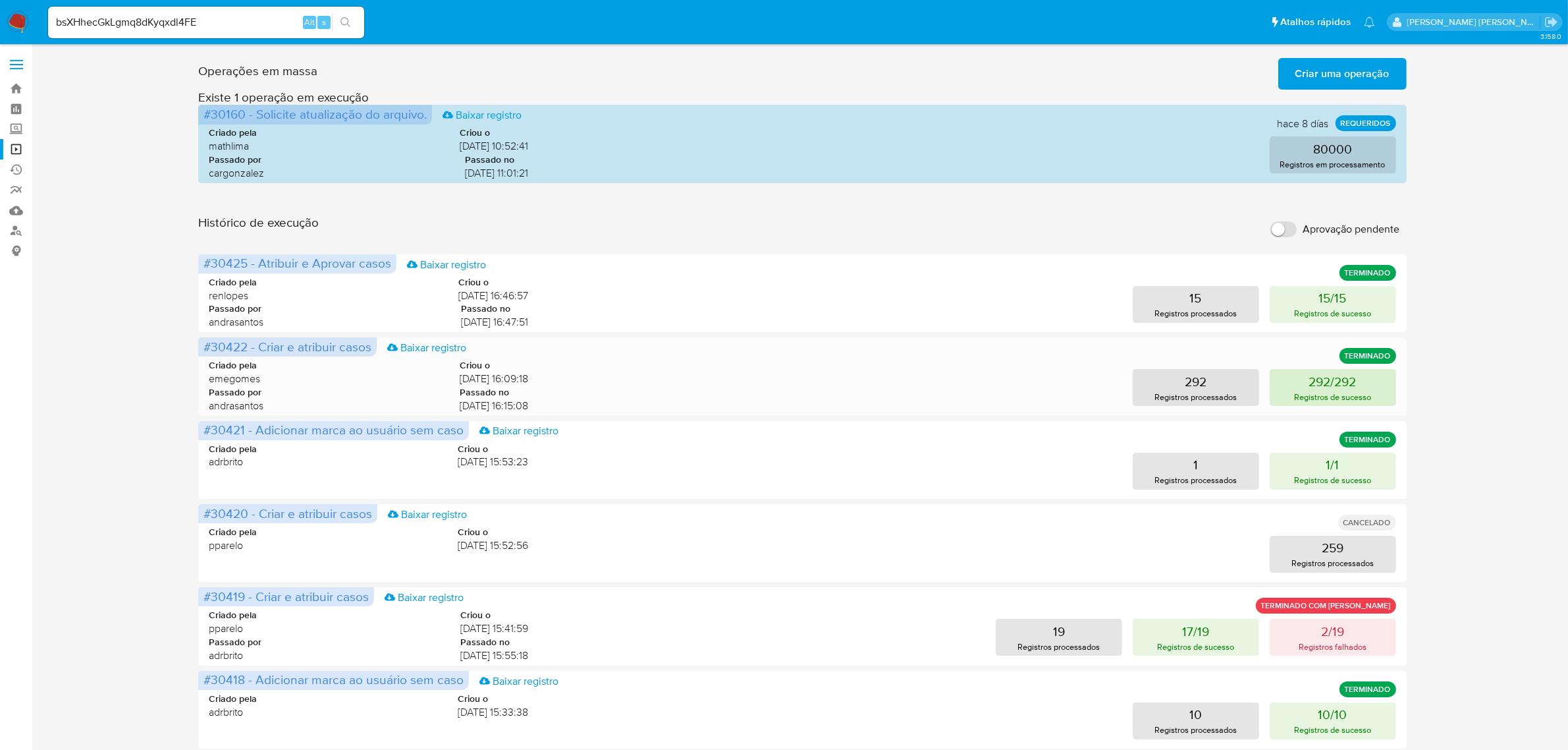
click at [1313, 386] on p "292/292" at bounding box center [1332, 381] width 47 height 19
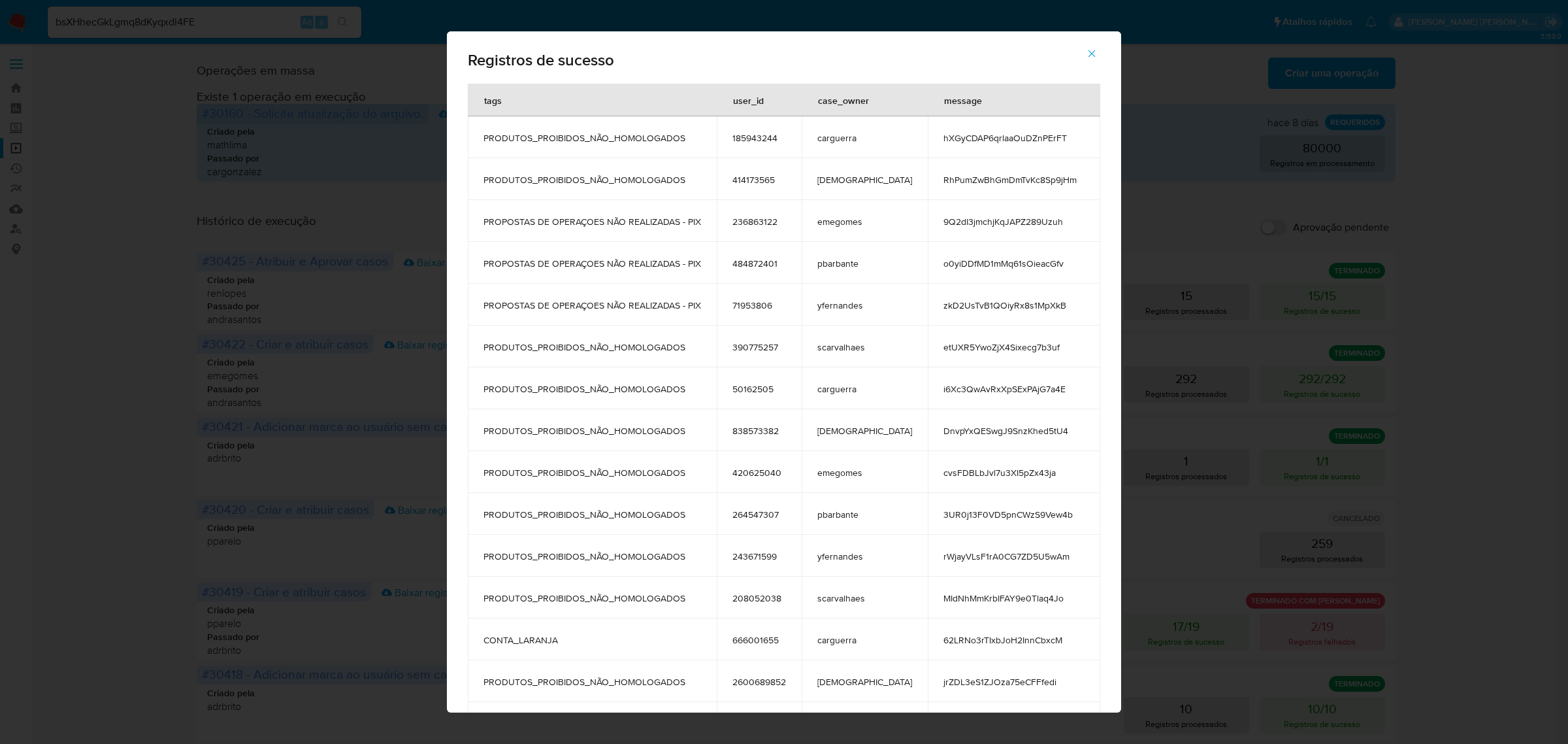
drag, startPoint x: 1044, startPoint y: 302, endPoint x: 977, endPoint y: 302, distance: 67.0
click at [977, 302] on span "zkD2UsTvB1QOiyRx8s1MpXkB" at bounding box center [1014, 305] width 141 height 11
drag, startPoint x: 1039, startPoint y: 394, endPoint x: 908, endPoint y: 387, distance: 131.2
click at [928, 387] on td "i6Xc3QwAvRxXpSExPAjG7a4E" at bounding box center [1013, 388] width 172 height 42
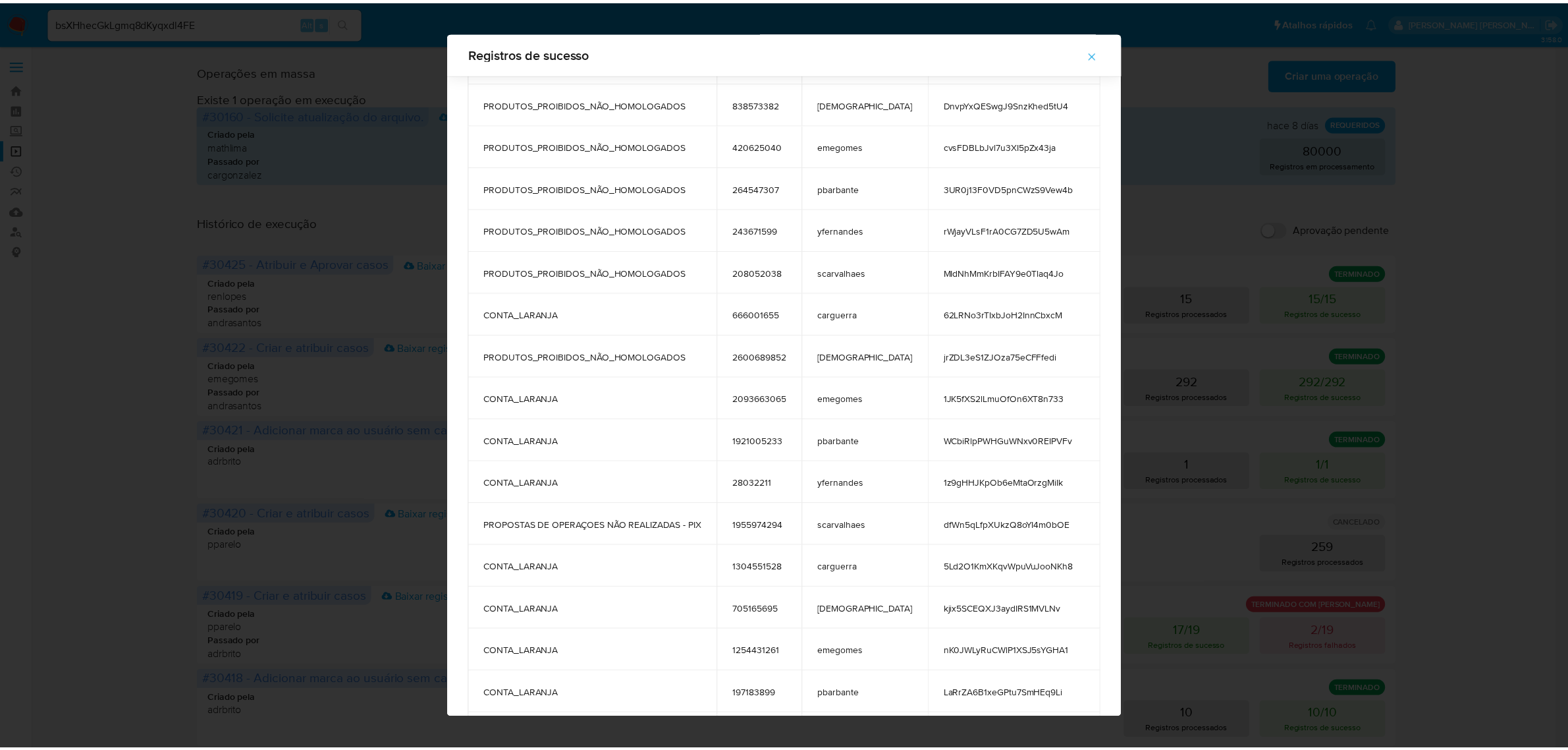
scroll to position [401, 0]
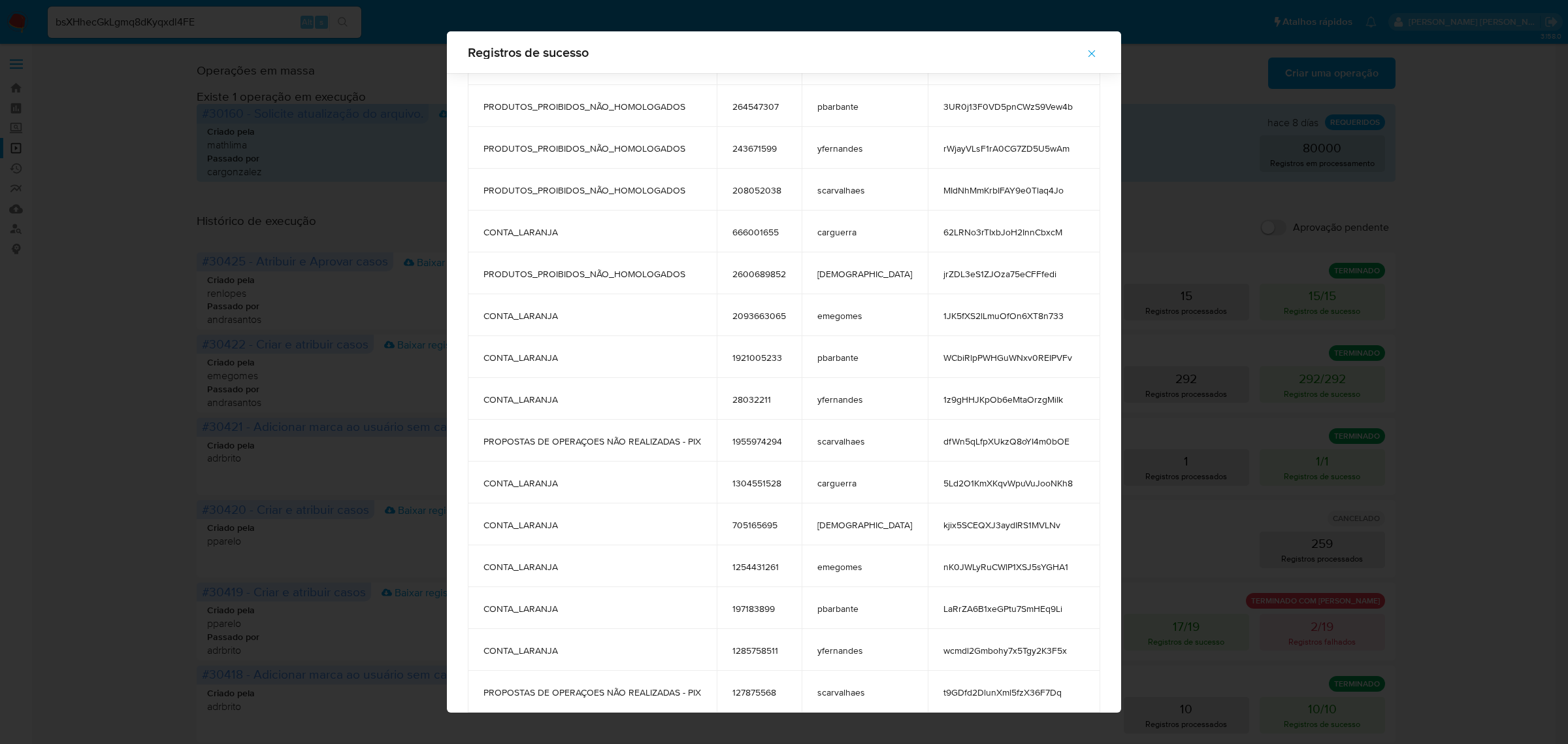
click at [1086, 54] on icon "button" at bounding box center [1091, 53] width 11 height 11
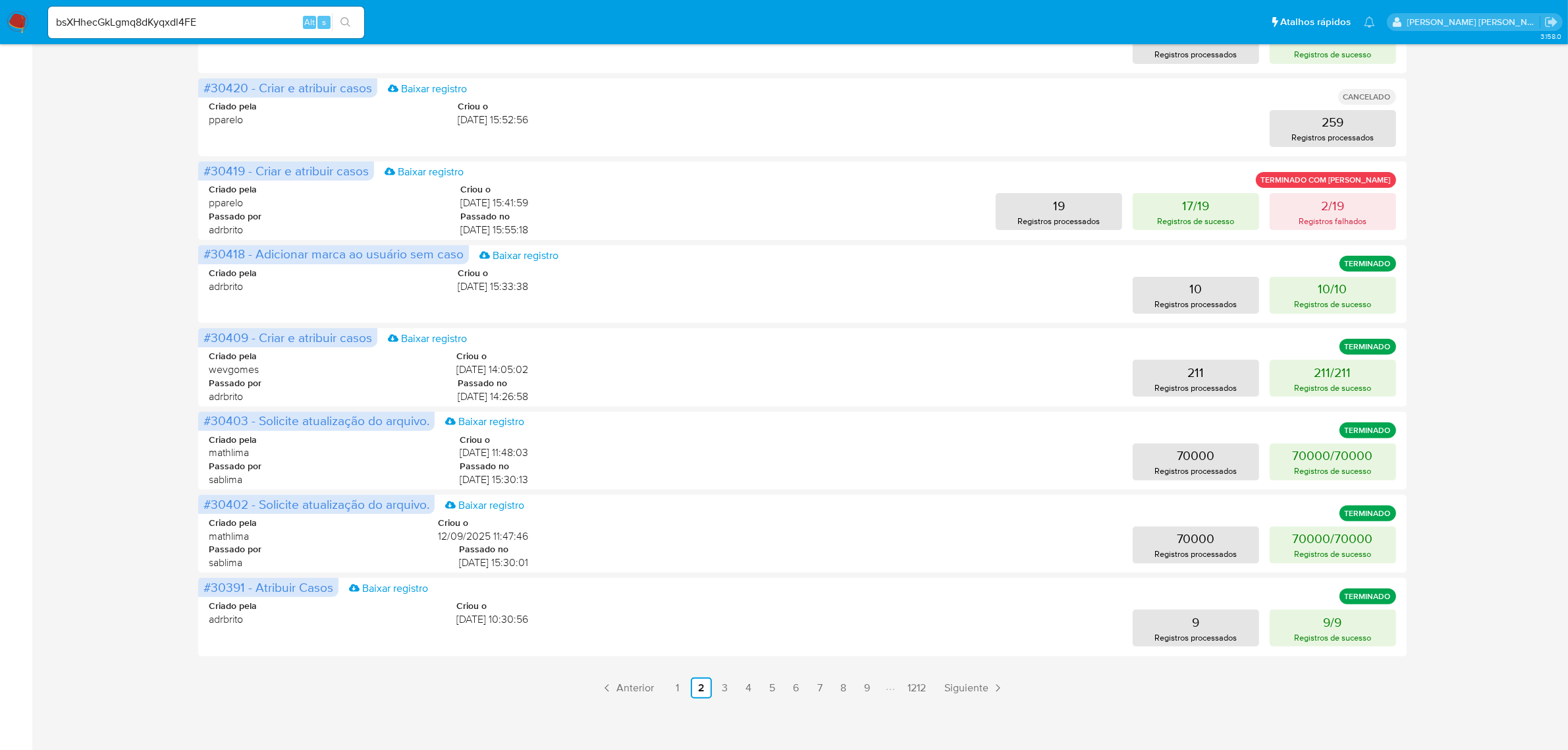
scroll to position [428, 0]
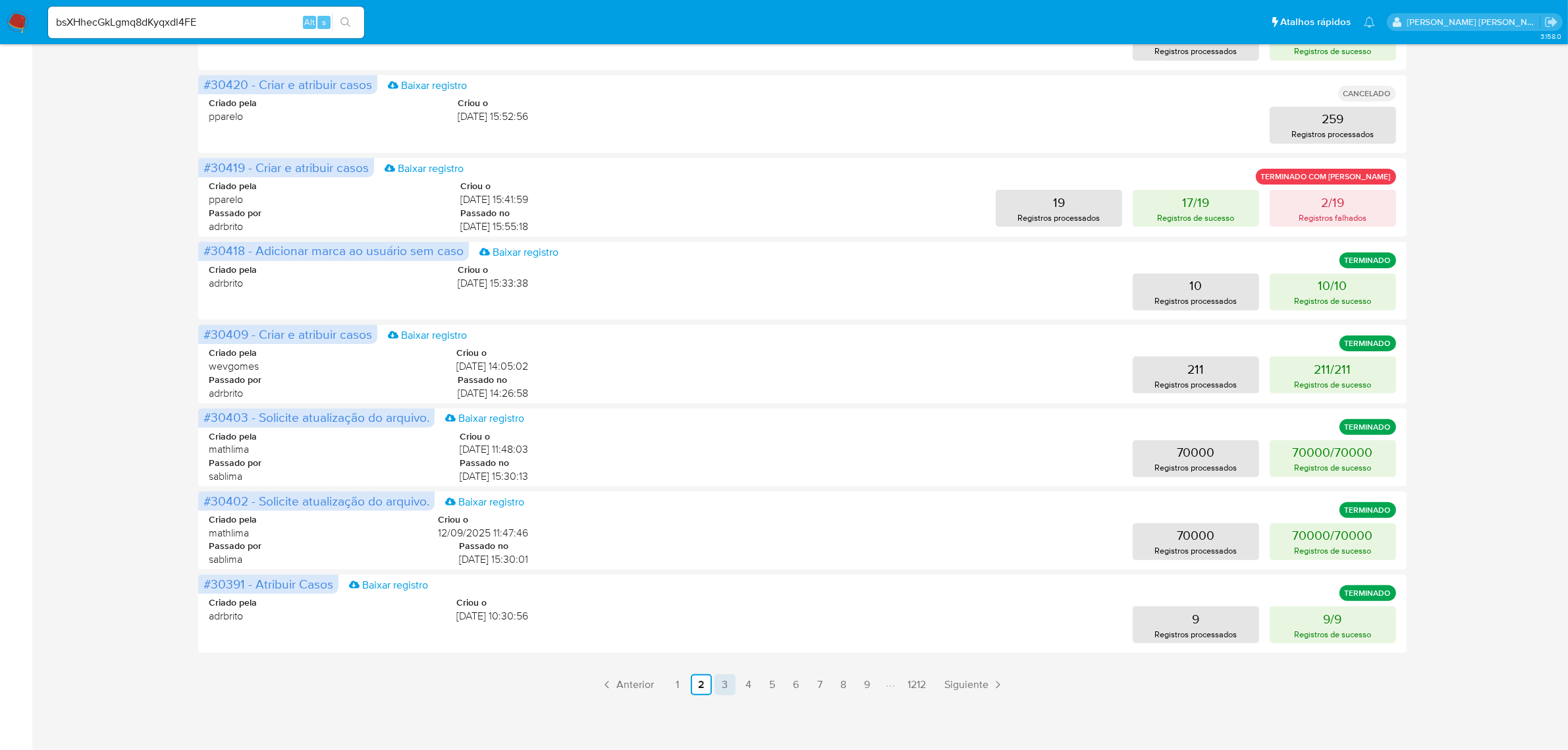
click at [719, 684] on link "3" at bounding box center [725, 685] width 21 height 21
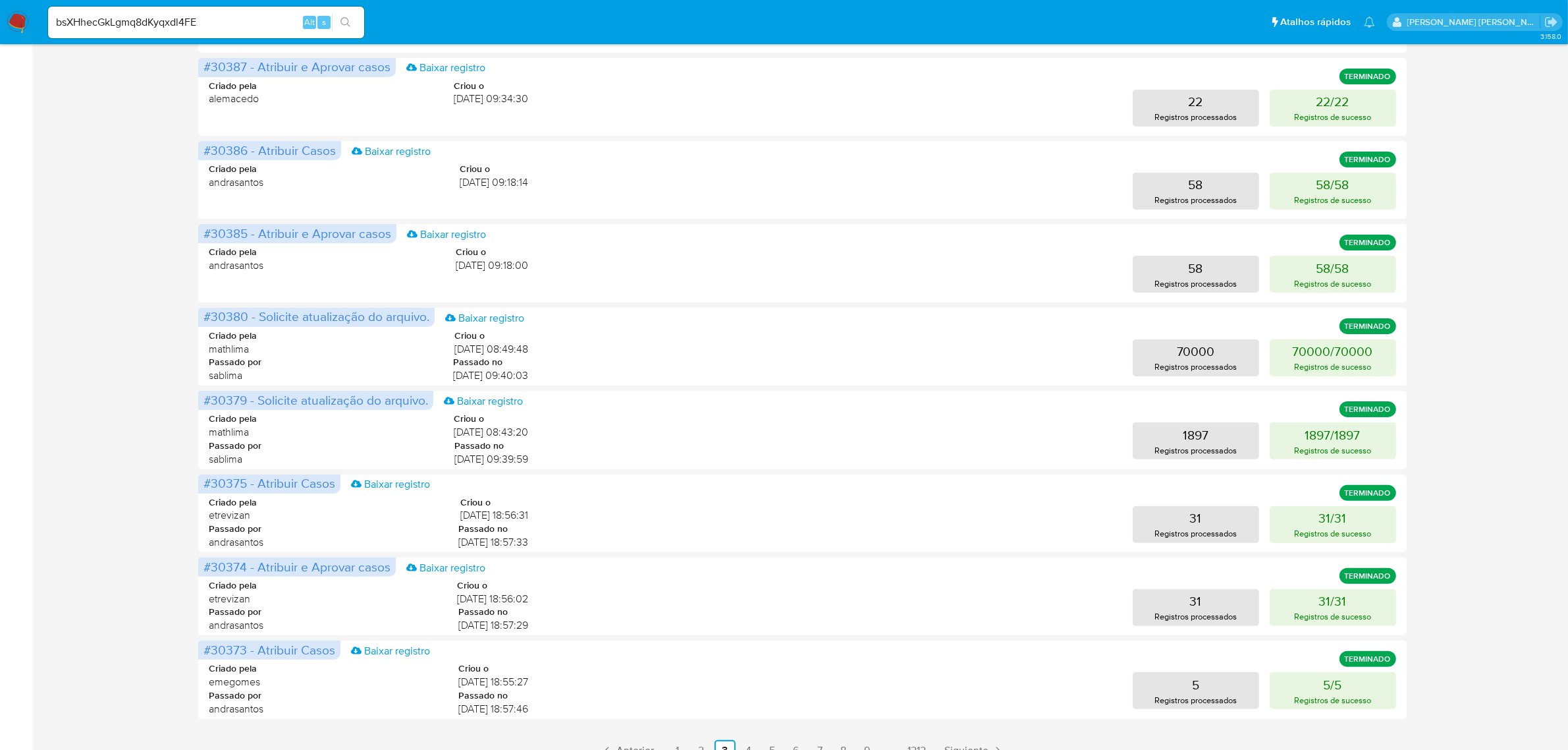
scroll to position [412, 0]
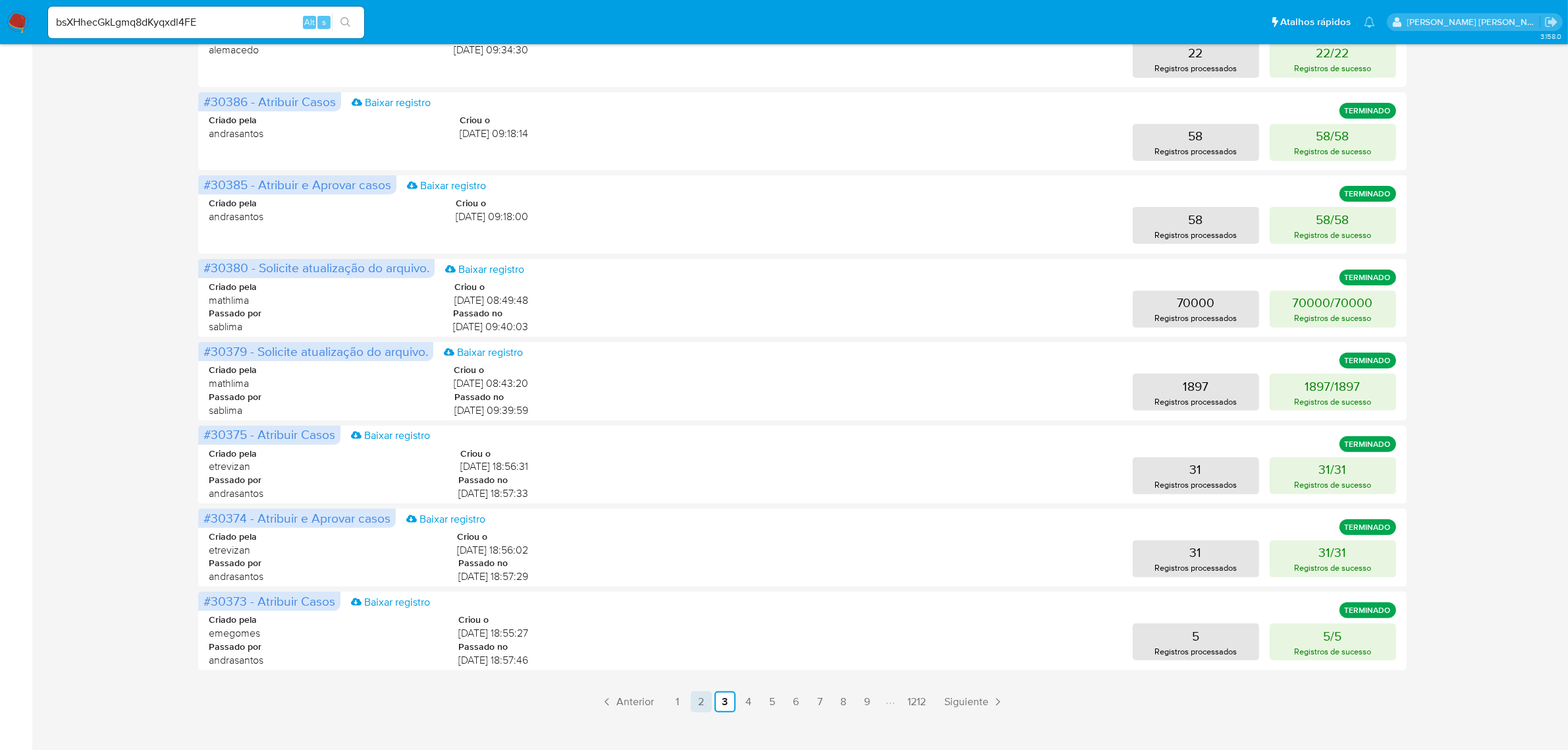
click at [703, 699] on link "2" at bounding box center [702, 702] width 21 height 21
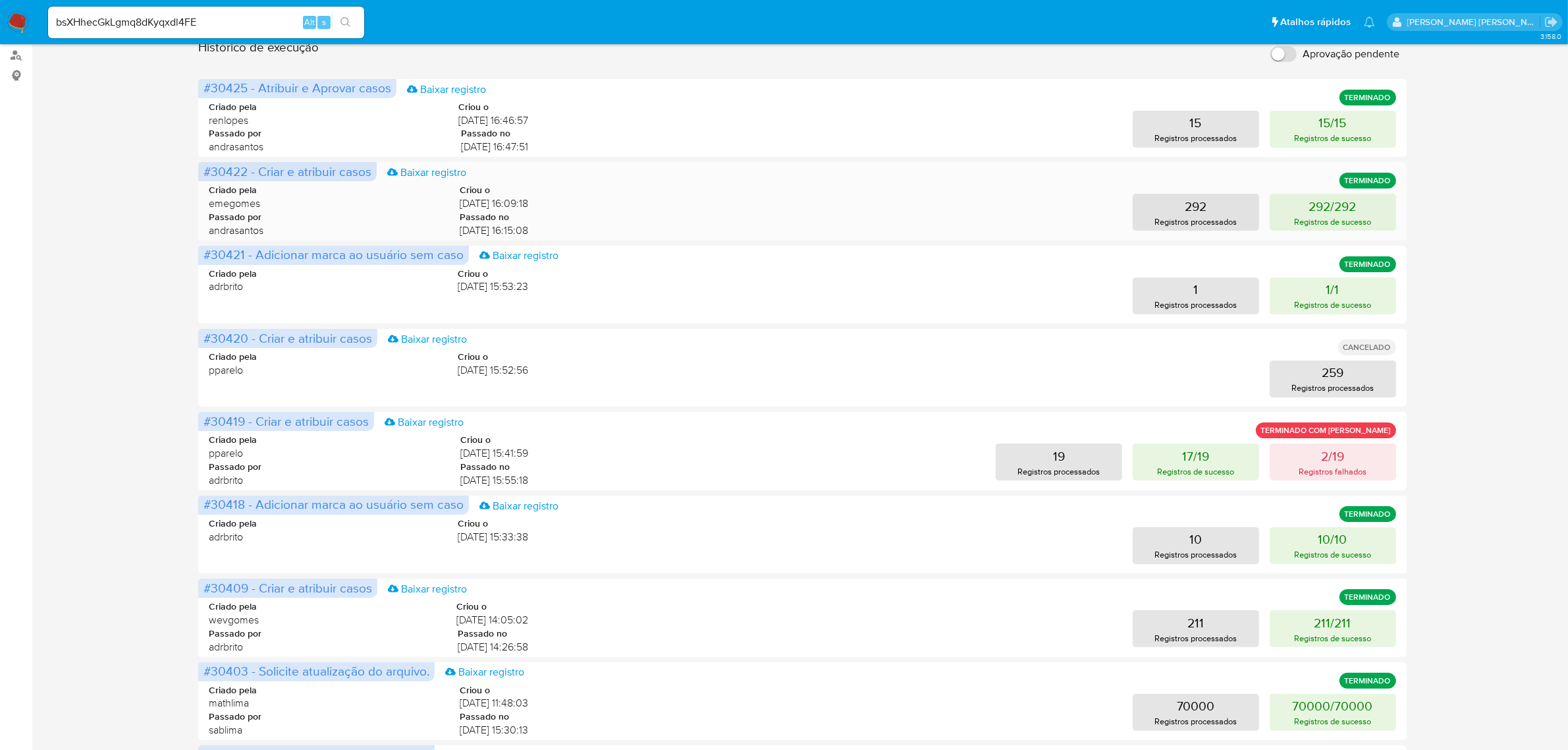
scroll to position [428, 0]
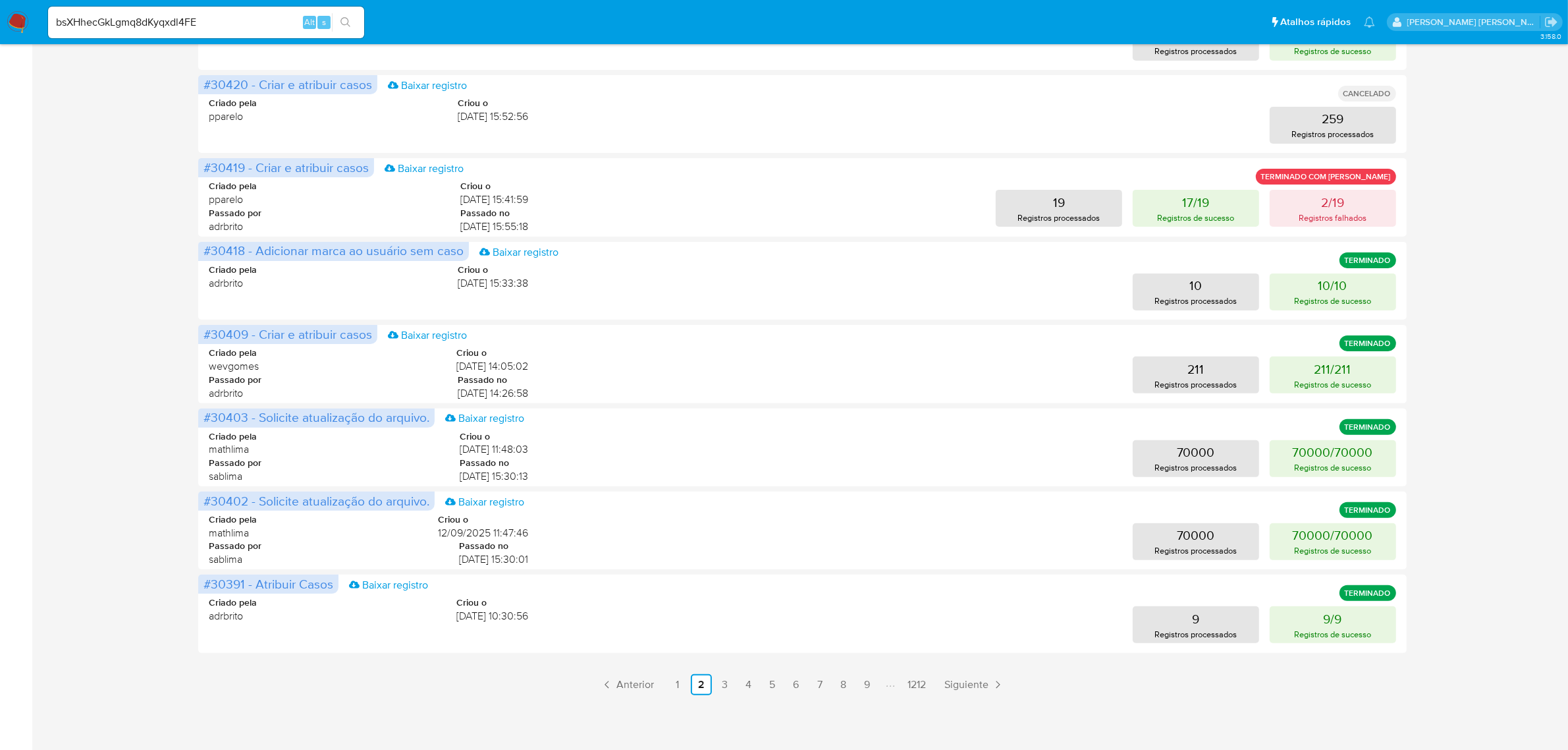
drag, startPoint x: 762, startPoint y: 399, endPoint x: 1474, endPoint y: 404, distance: 712.0
click at [1474, 404] on div "Operações em massa Criar uma operação Só pode haver no máximo 5 recursos colado…" at bounding box center [802, 159] width 1510 height 1071
click at [673, 683] on link "1" at bounding box center [678, 685] width 21 height 21
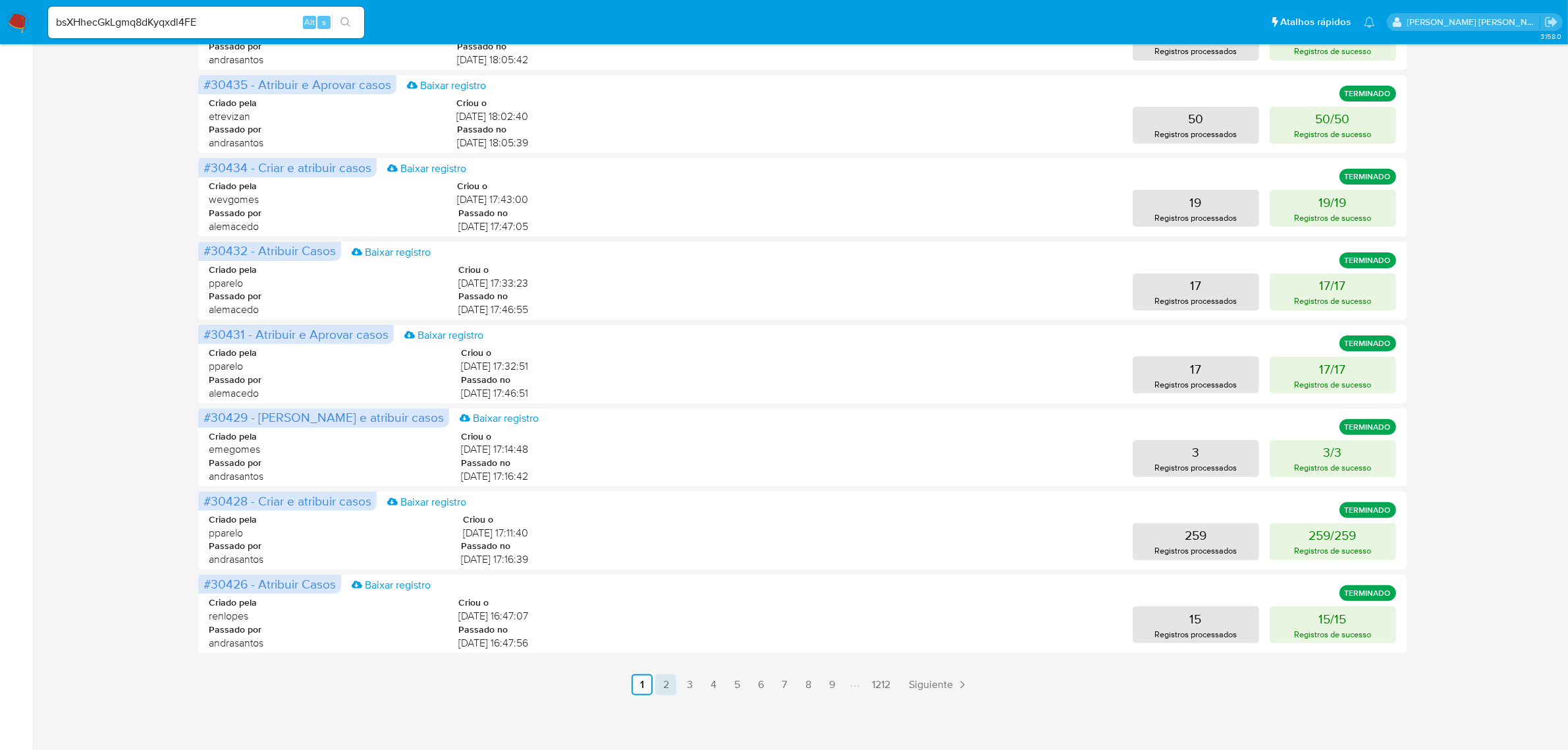
click at [666, 687] on link "2" at bounding box center [666, 685] width 21 height 21
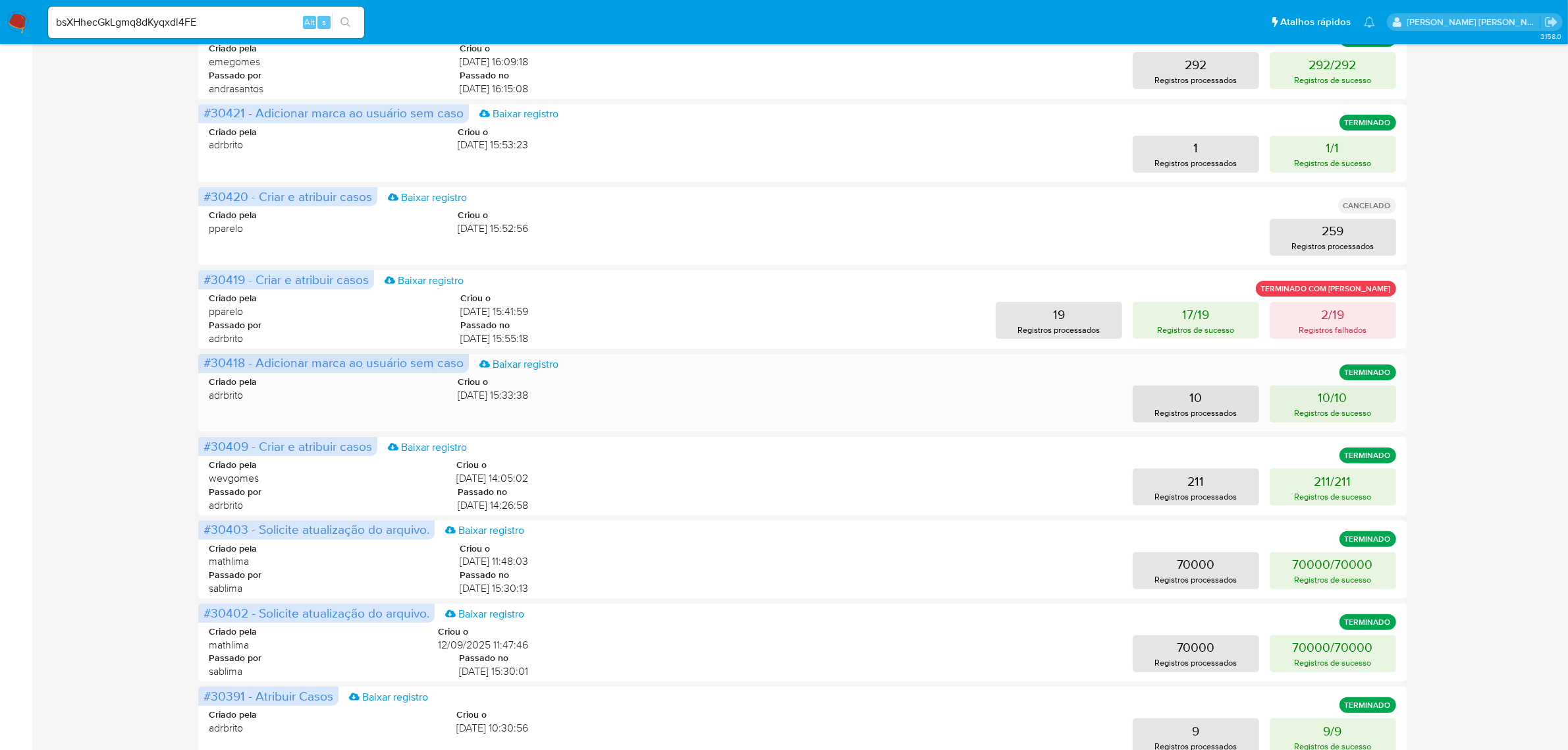
scroll to position [330, 0]
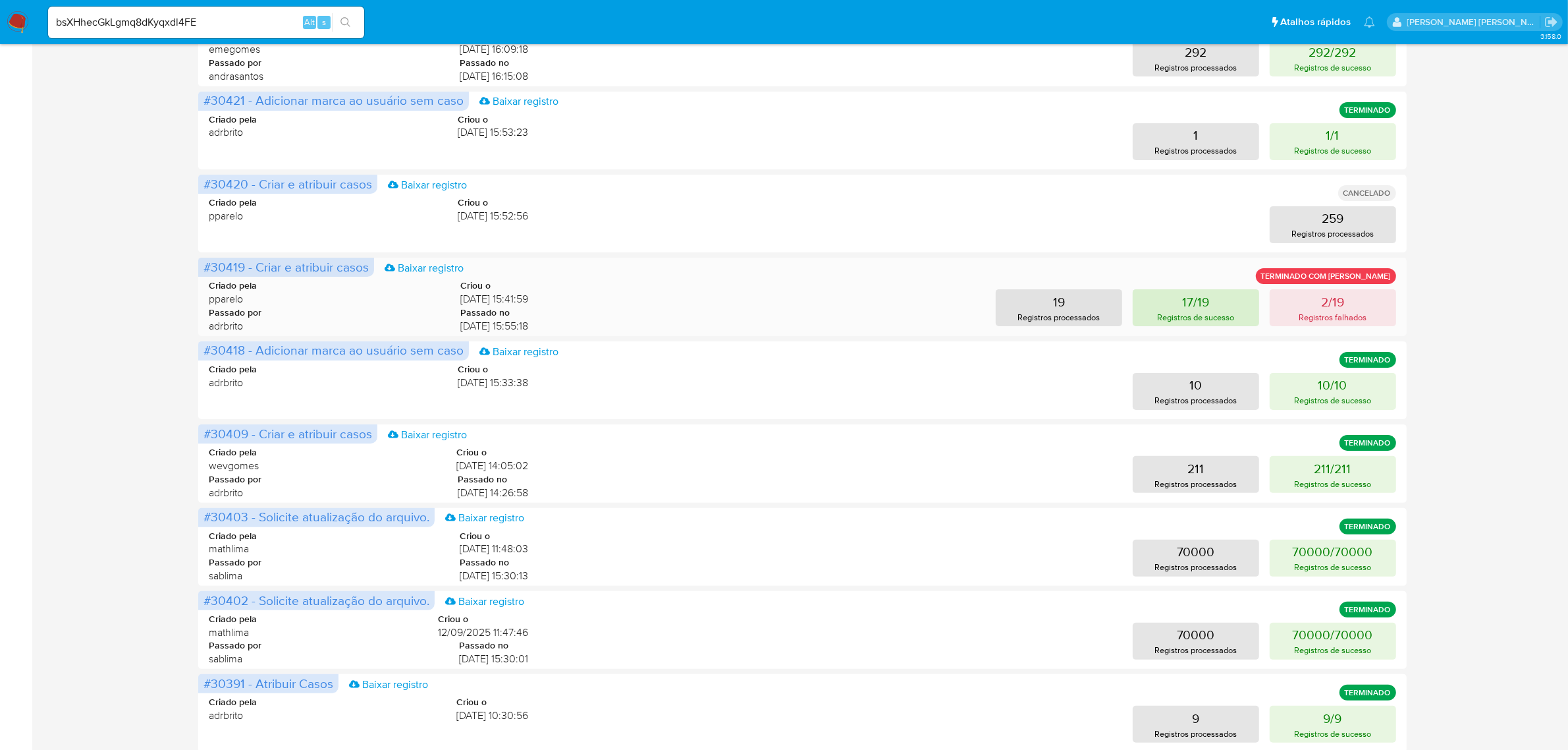
click at [1197, 304] on p "17/19" at bounding box center [1195, 301] width 27 height 19
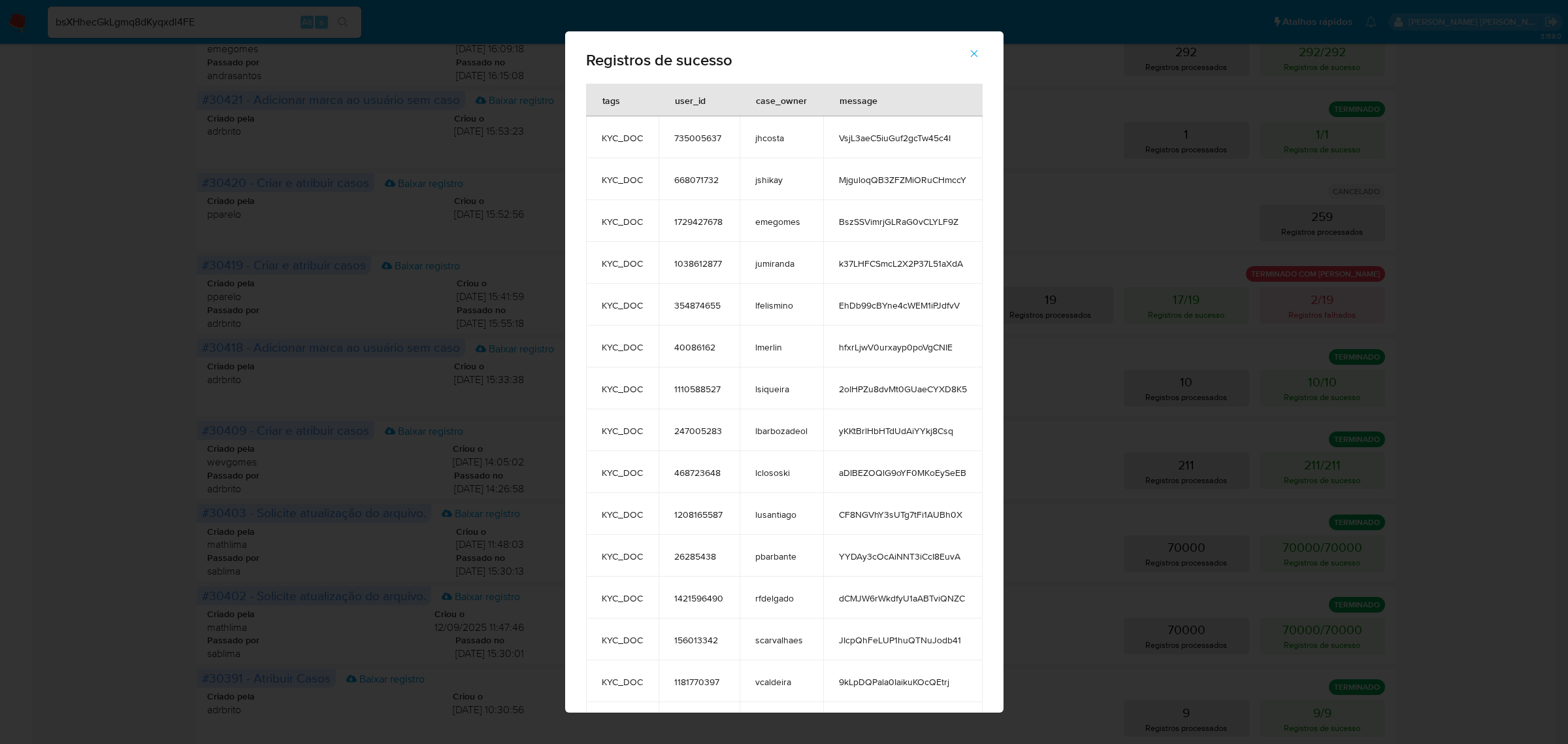
click at [975, 57] on icon "button" at bounding box center [973, 53] width 11 height 11
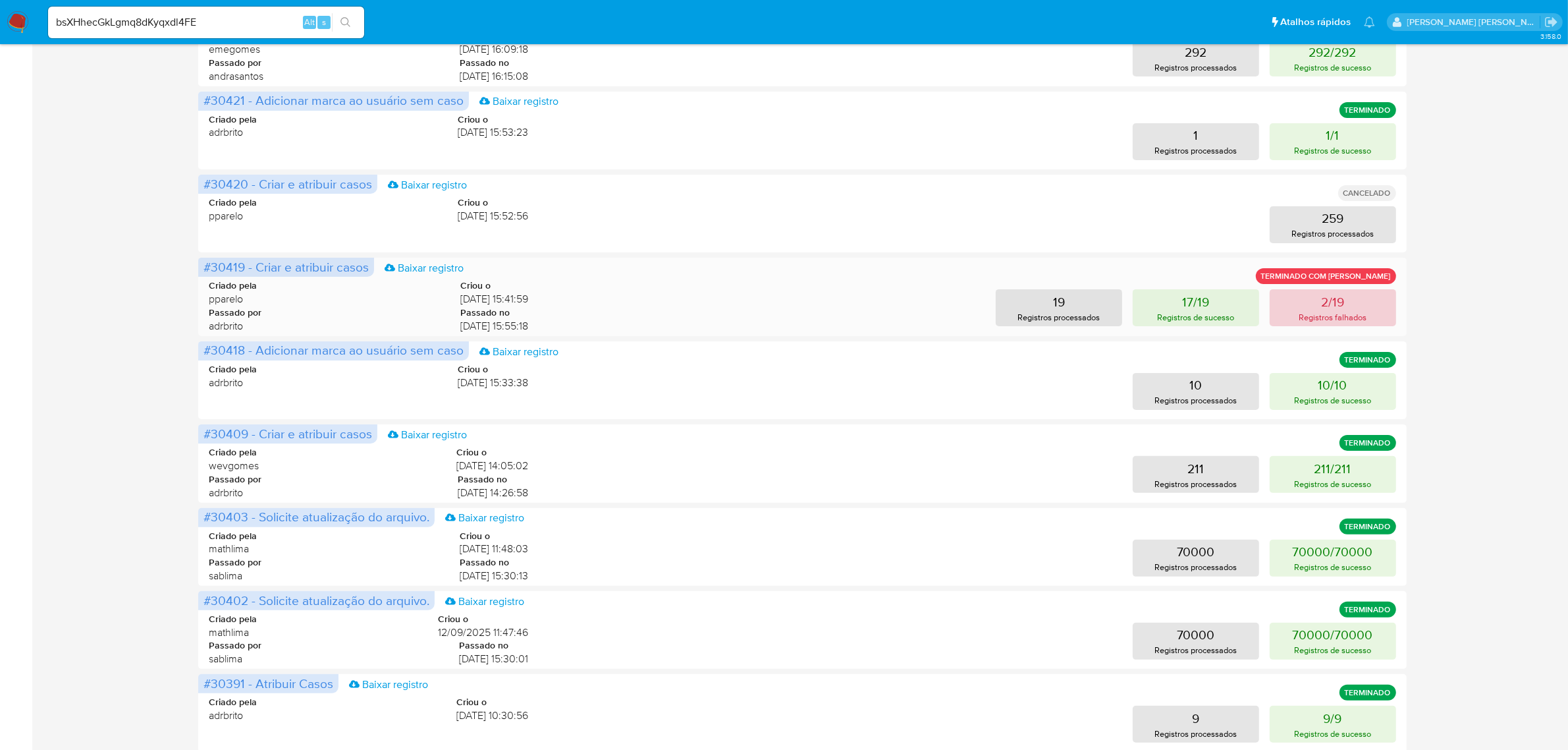
click at [1336, 324] on button "2/19 Registros falhados" at bounding box center [1333, 307] width 126 height 37
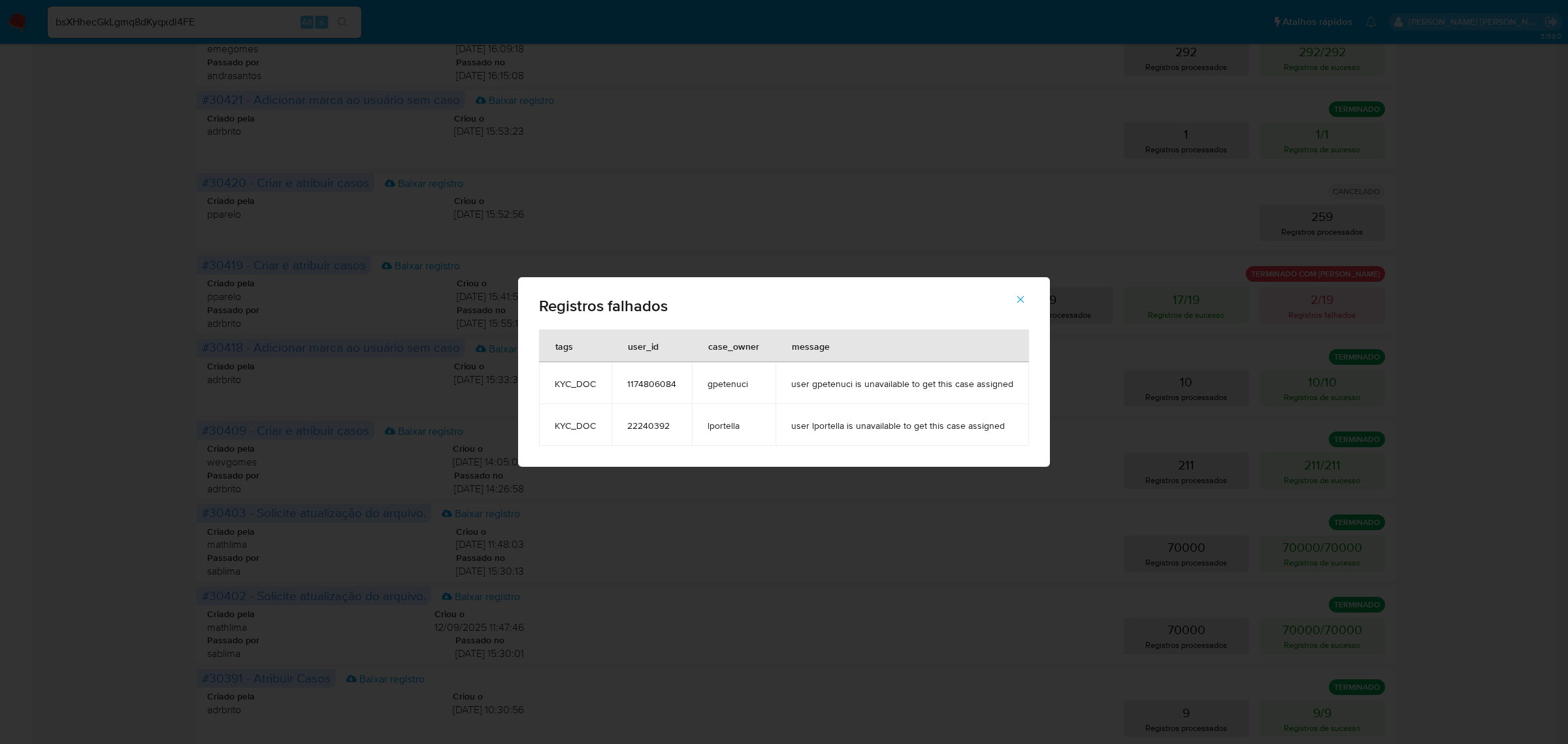
drag, startPoint x: 1011, startPoint y: 389, endPoint x: 793, endPoint y: 387, distance: 218.0
click at [793, 387] on td "user gpetenuci is unavailable to get this case assigned" at bounding box center [902, 383] width 254 height 42
drag, startPoint x: 688, startPoint y: 386, endPoint x: 622, endPoint y: 386, distance: 66.0
click at [622, 386] on td "1174806084" at bounding box center [651, 383] width 80 height 42
click at [693, 428] on td "lportella" at bounding box center [733, 424] width 84 height 42
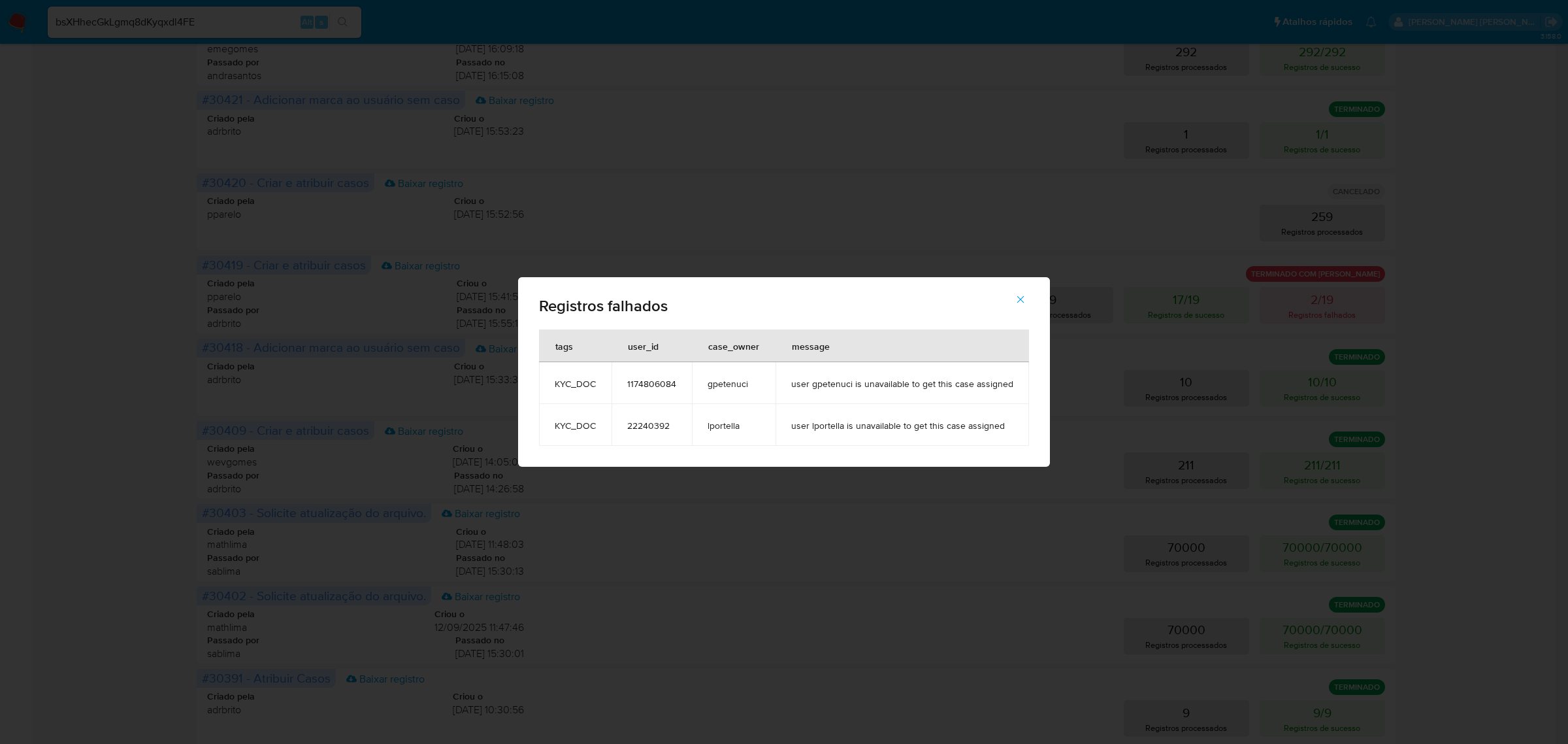
drag, startPoint x: 678, startPoint y: 425, endPoint x: 629, endPoint y: 425, distance: 49.0
click at [629, 425] on span "22240392" at bounding box center [651, 425] width 49 height 11
click at [730, 391] on td "gpetenuci" at bounding box center [733, 383] width 84 height 42
click at [1018, 306] on span "button" at bounding box center [1019, 299] width 11 height 29
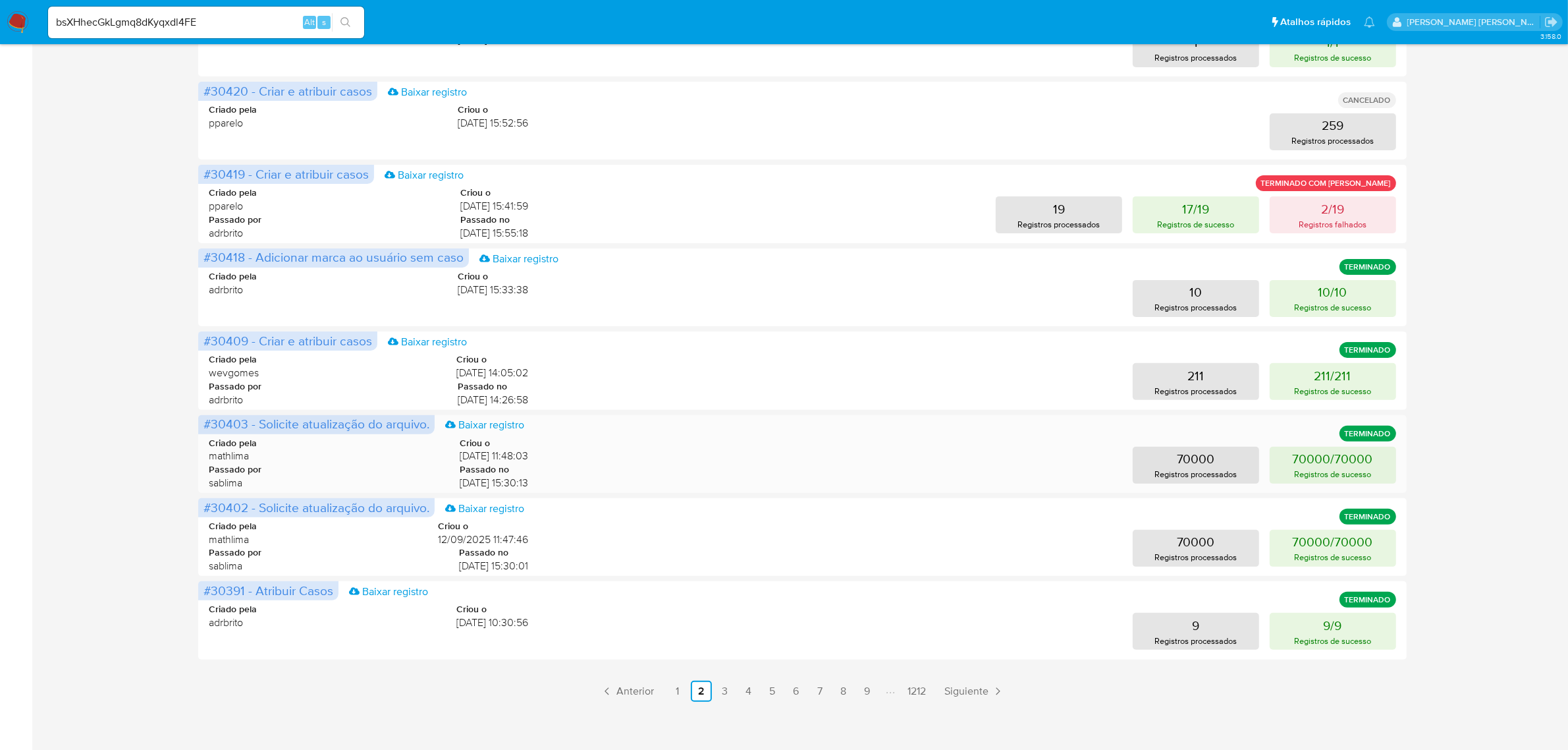
scroll to position [428, 0]
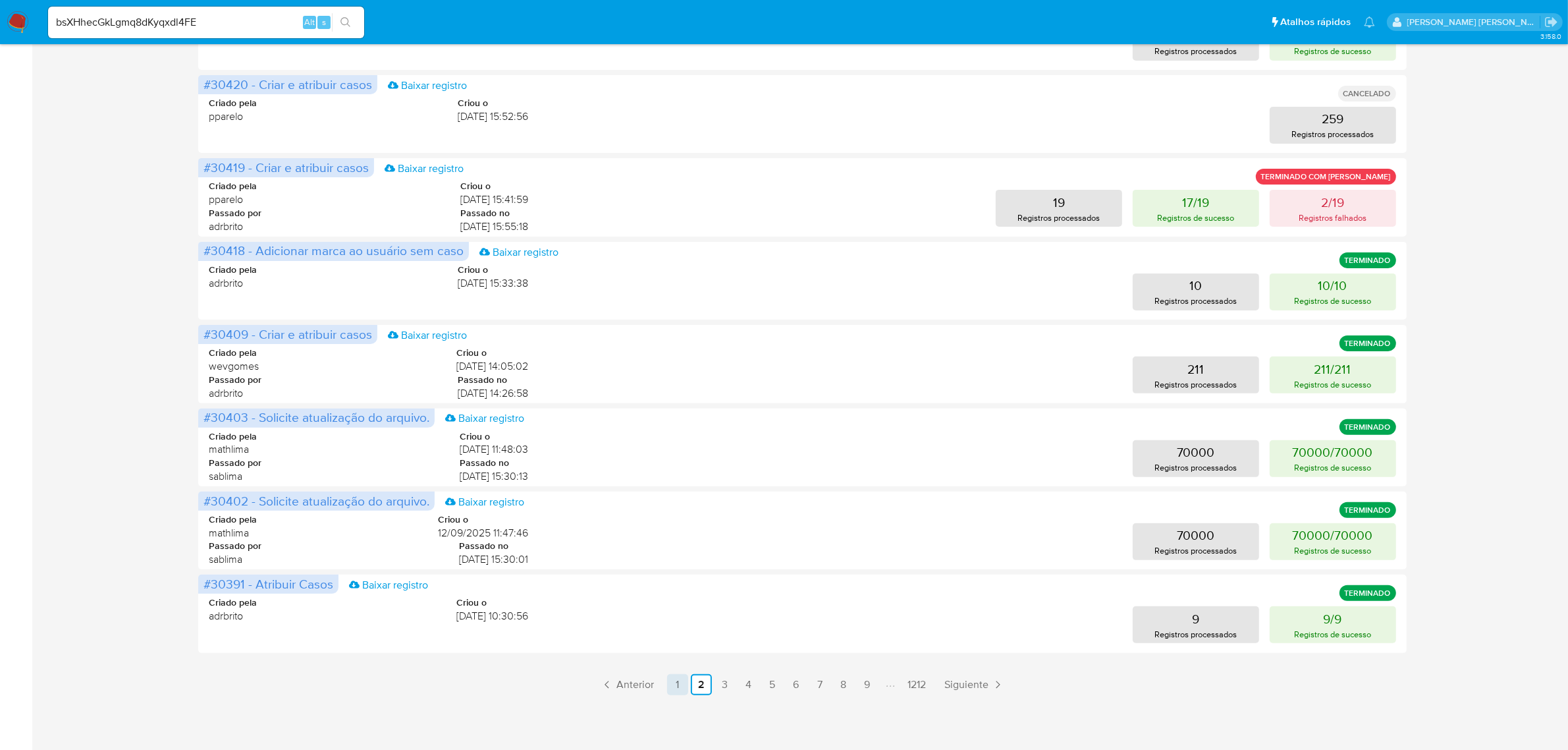
click at [675, 679] on link "1" at bounding box center [678, 685] width 21 height 21
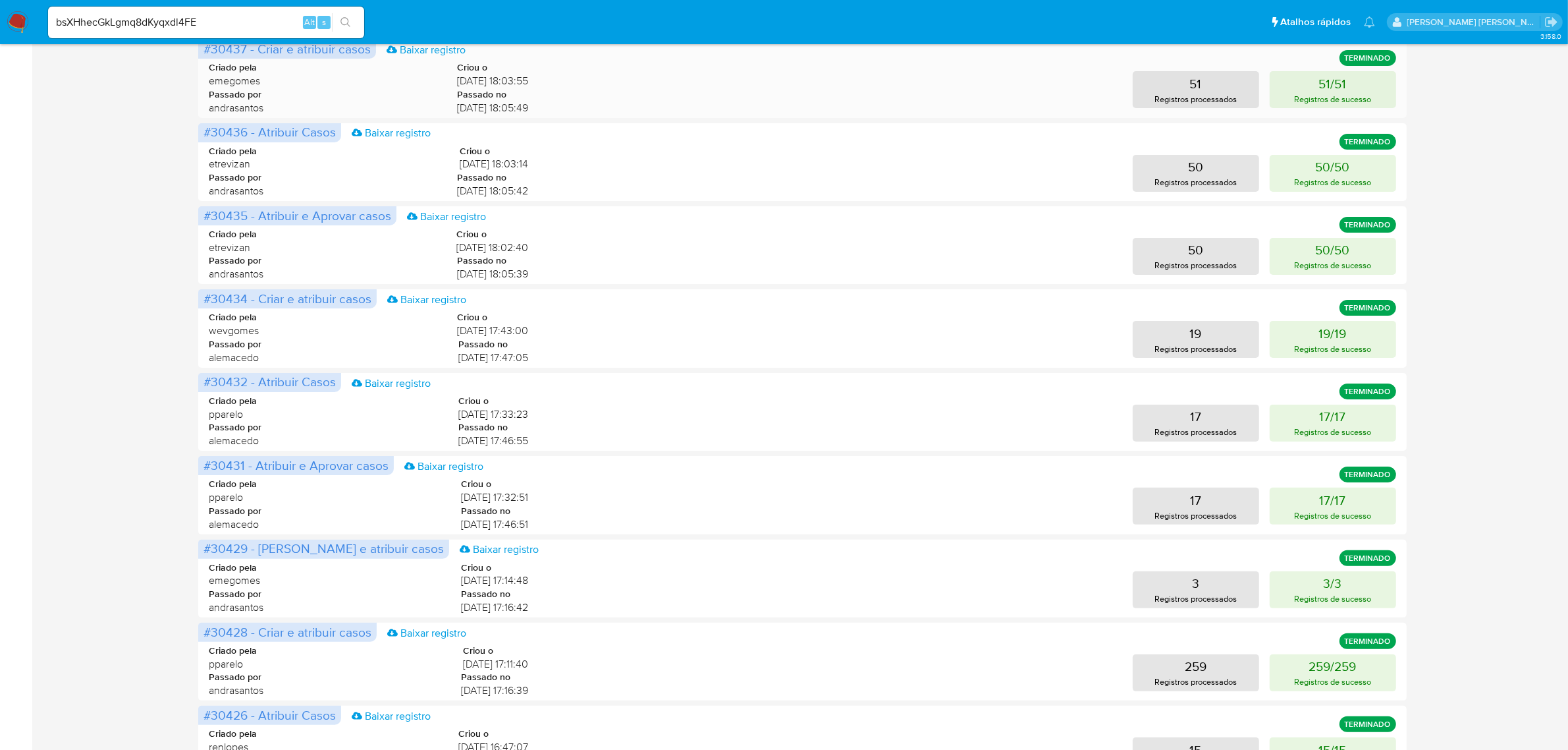
scroll to position [330, 0]
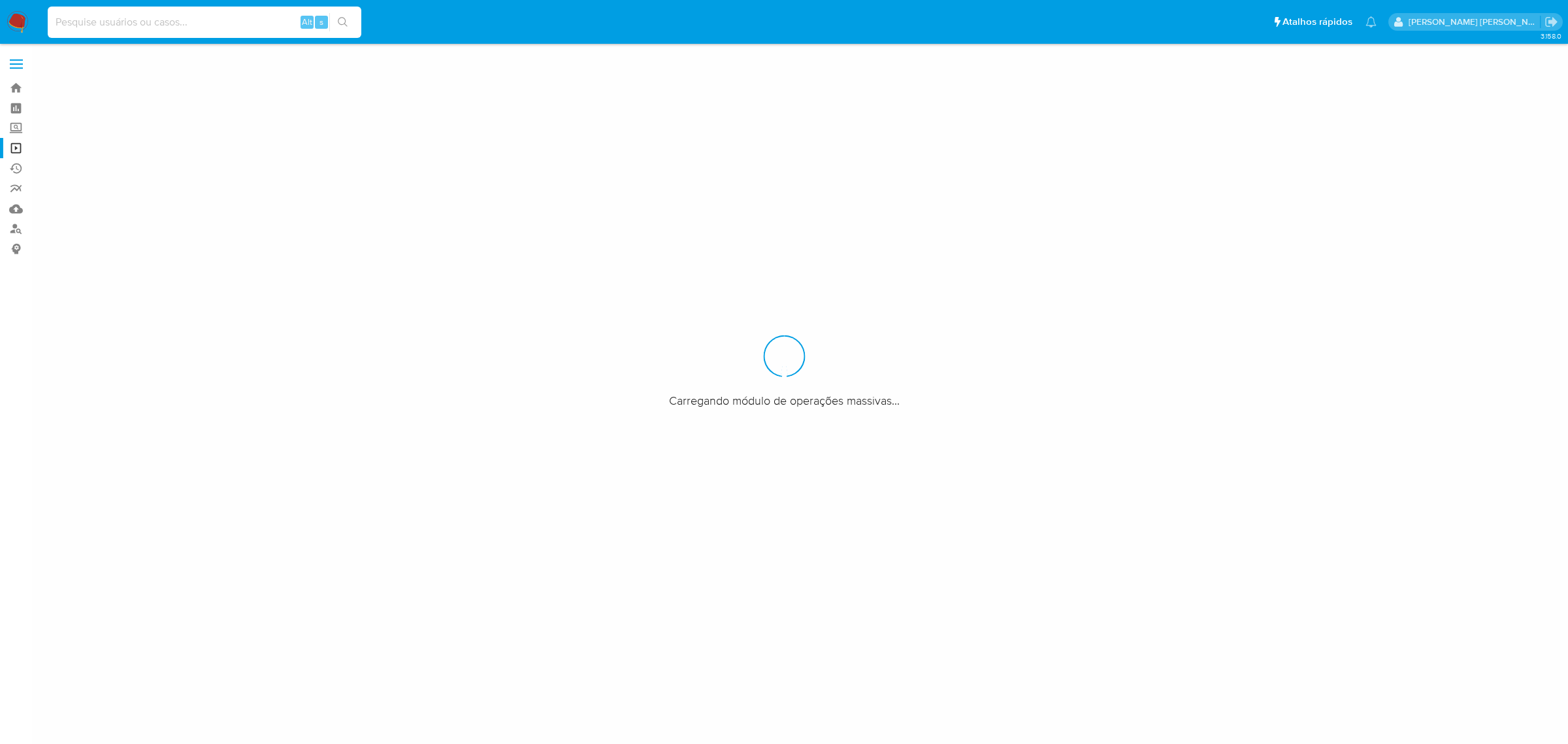
click at [215, 21] on input at bounding box center [204, 22] width 314 height 17
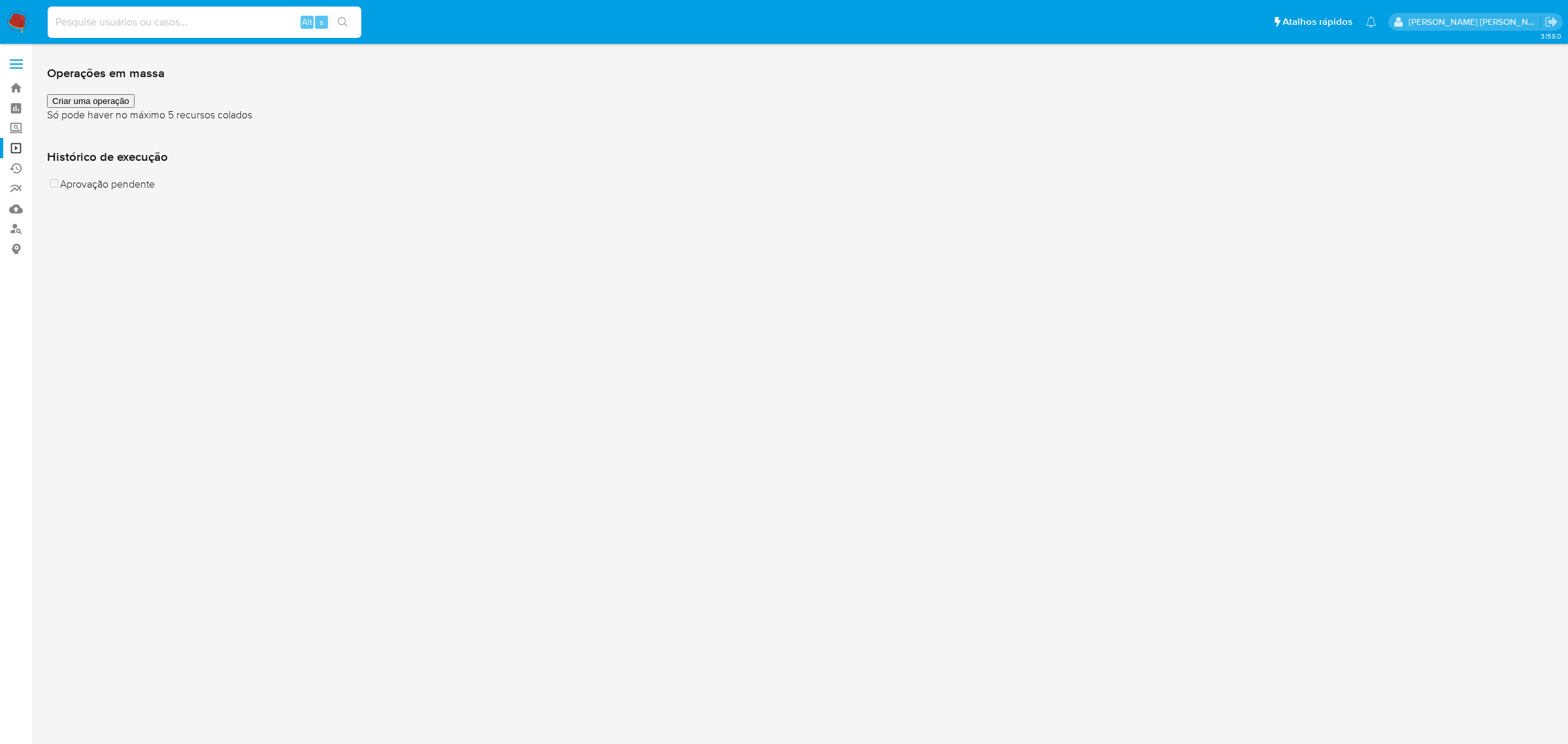
paste input "bsXHhecGkLgmq8dKyqxdl4FE"
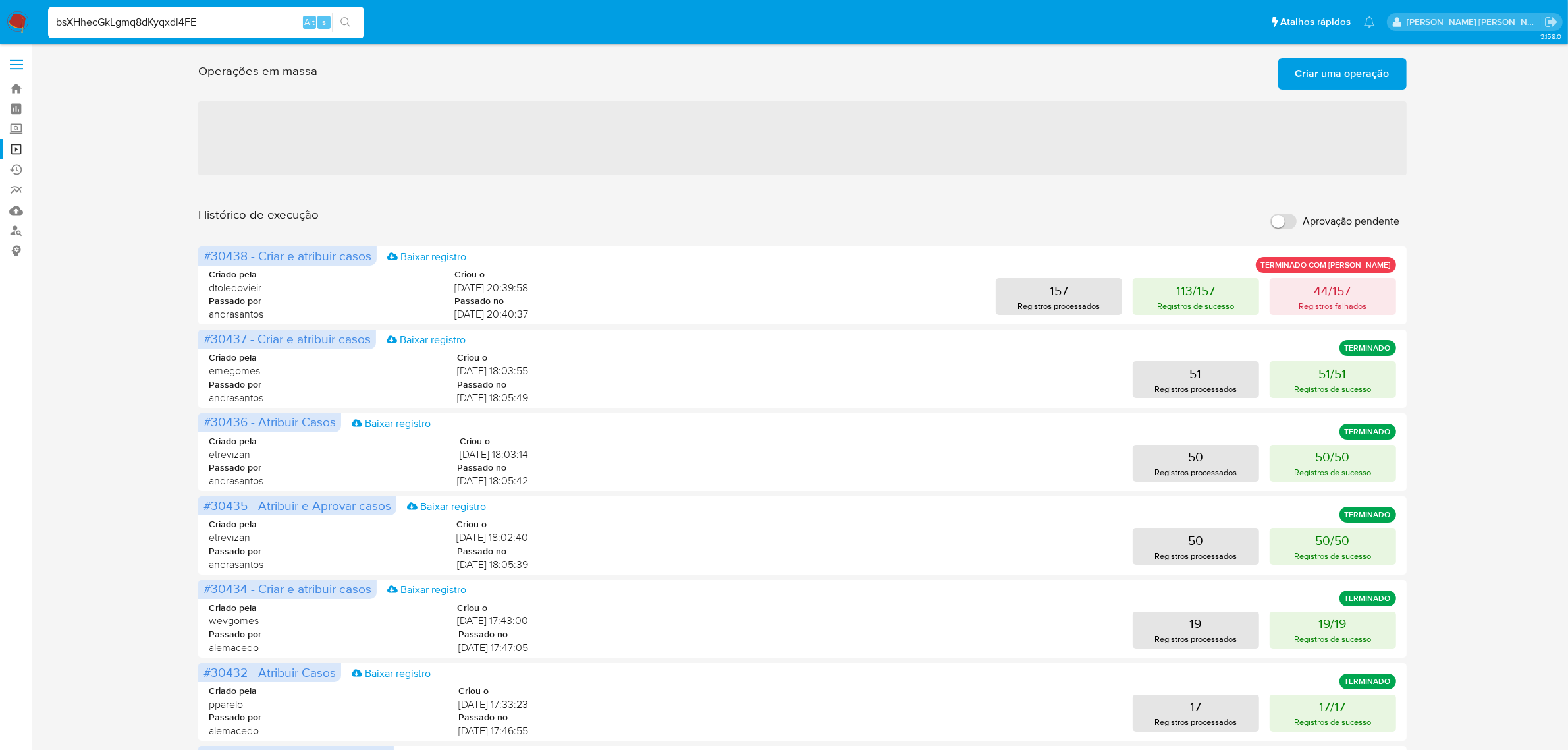
type input "bsXHhecGkLgmq8dKyqxdl4FE"
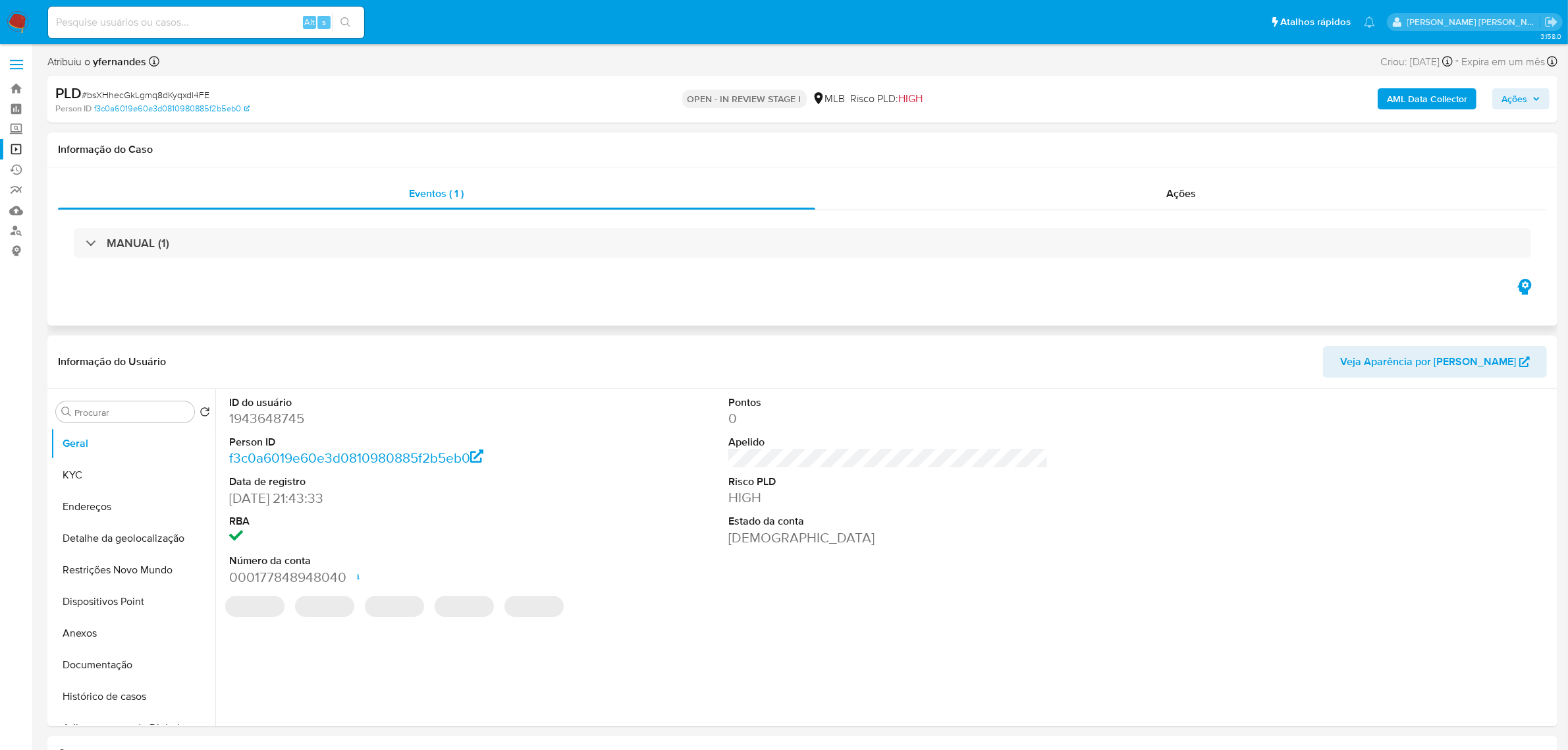
select select "10"
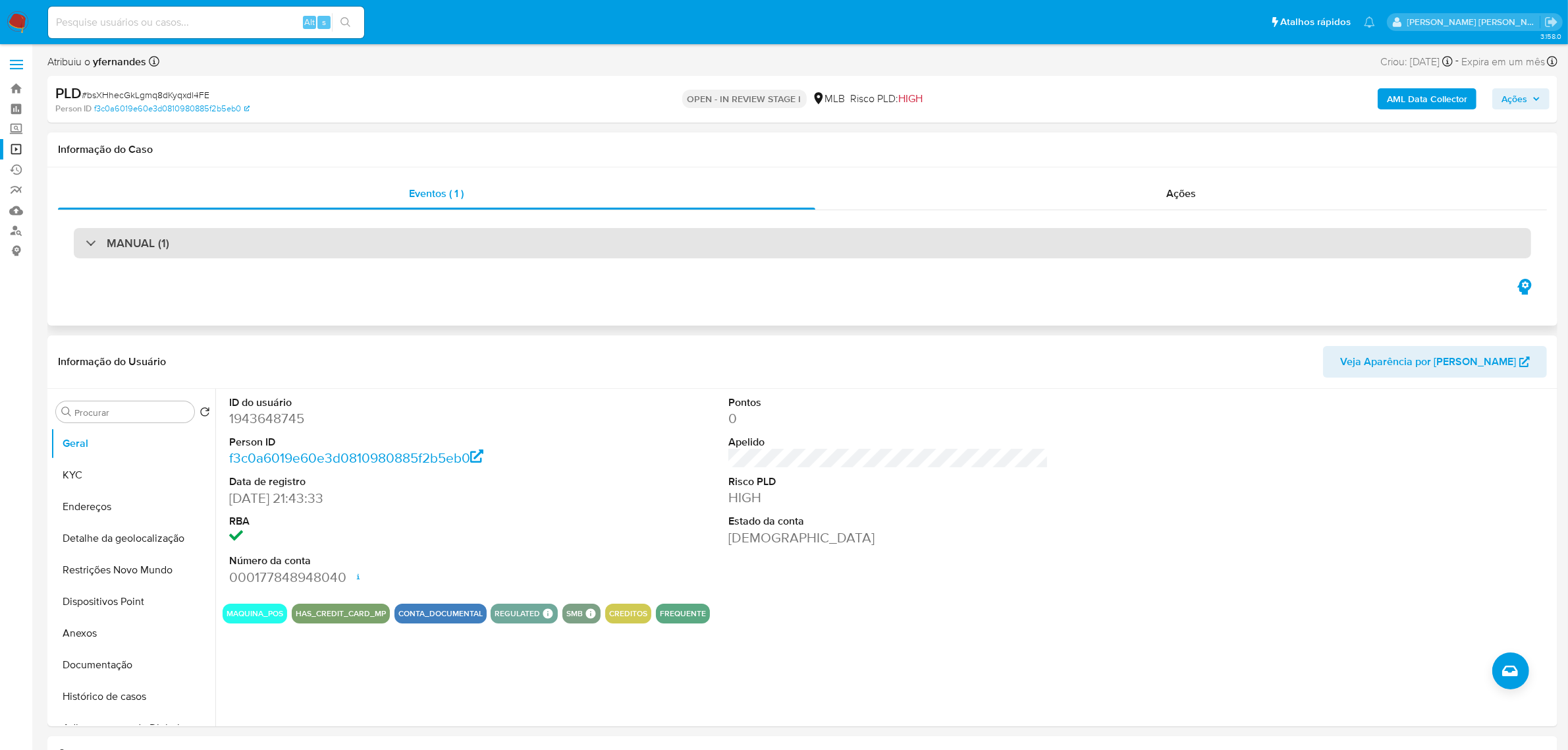
click at [199, 249] on div "MANUAL (1)" at bounding box center [802, 243] width 1458 height 30
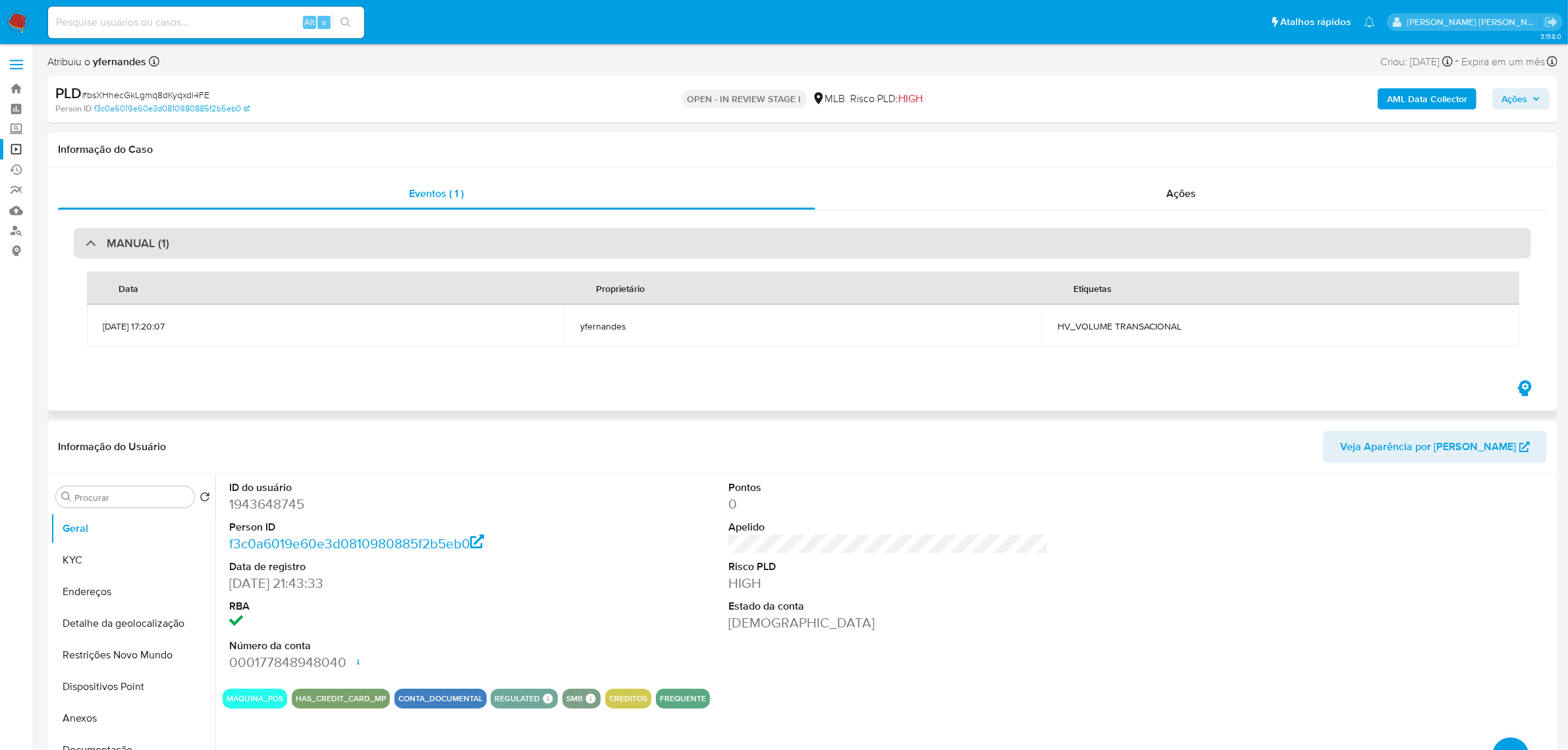
click at [199, 249] on div "MANUAL (1)" at bounding box center [802, 243] width 1458 height 30
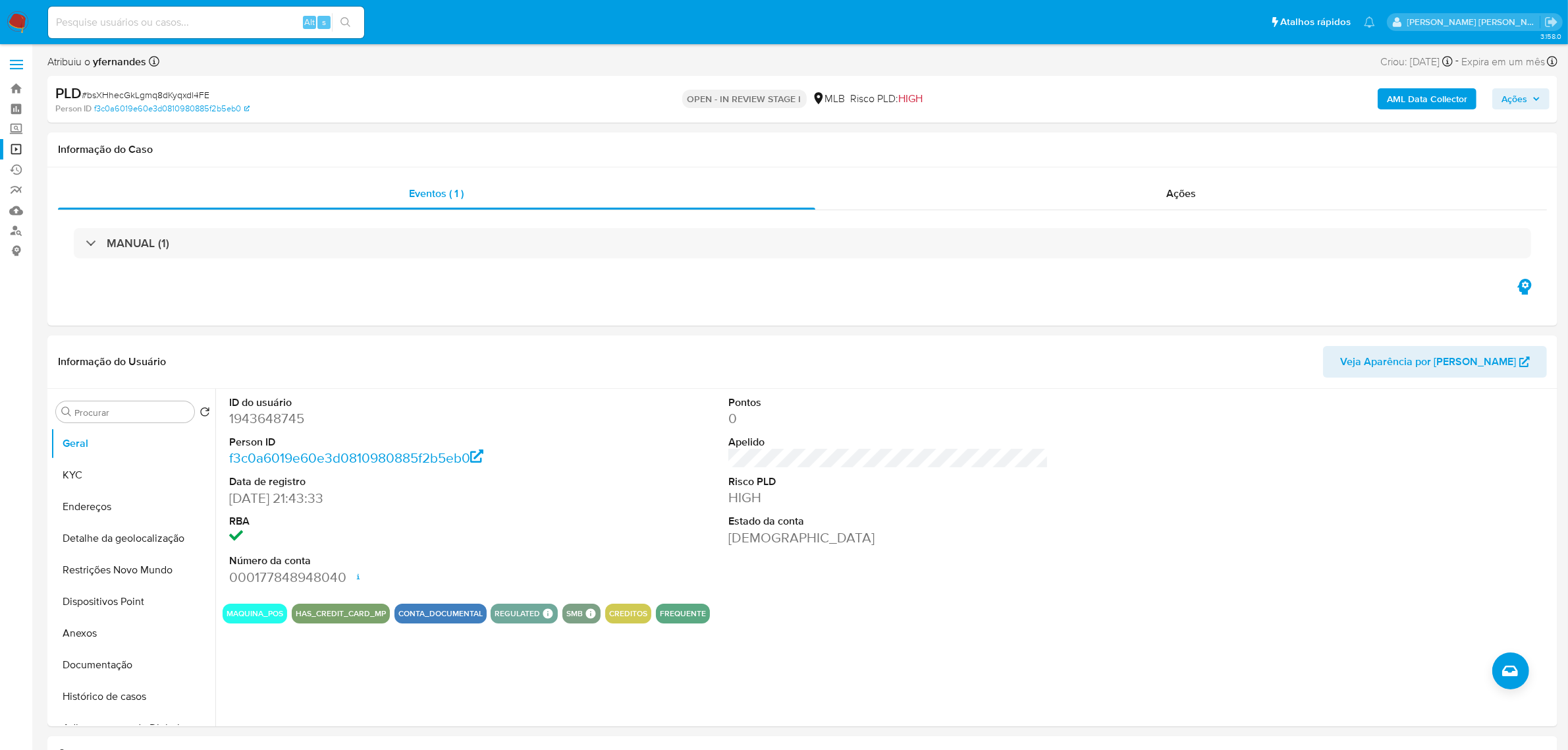
click at [223, 15] on input at bounding box center [206, 22] width 316 height 17
paste input "RwfmvQxln2dVbXJLjlZF0MtM"
type input "RwfmvQxln2dVbXJLjlZF0MtM"
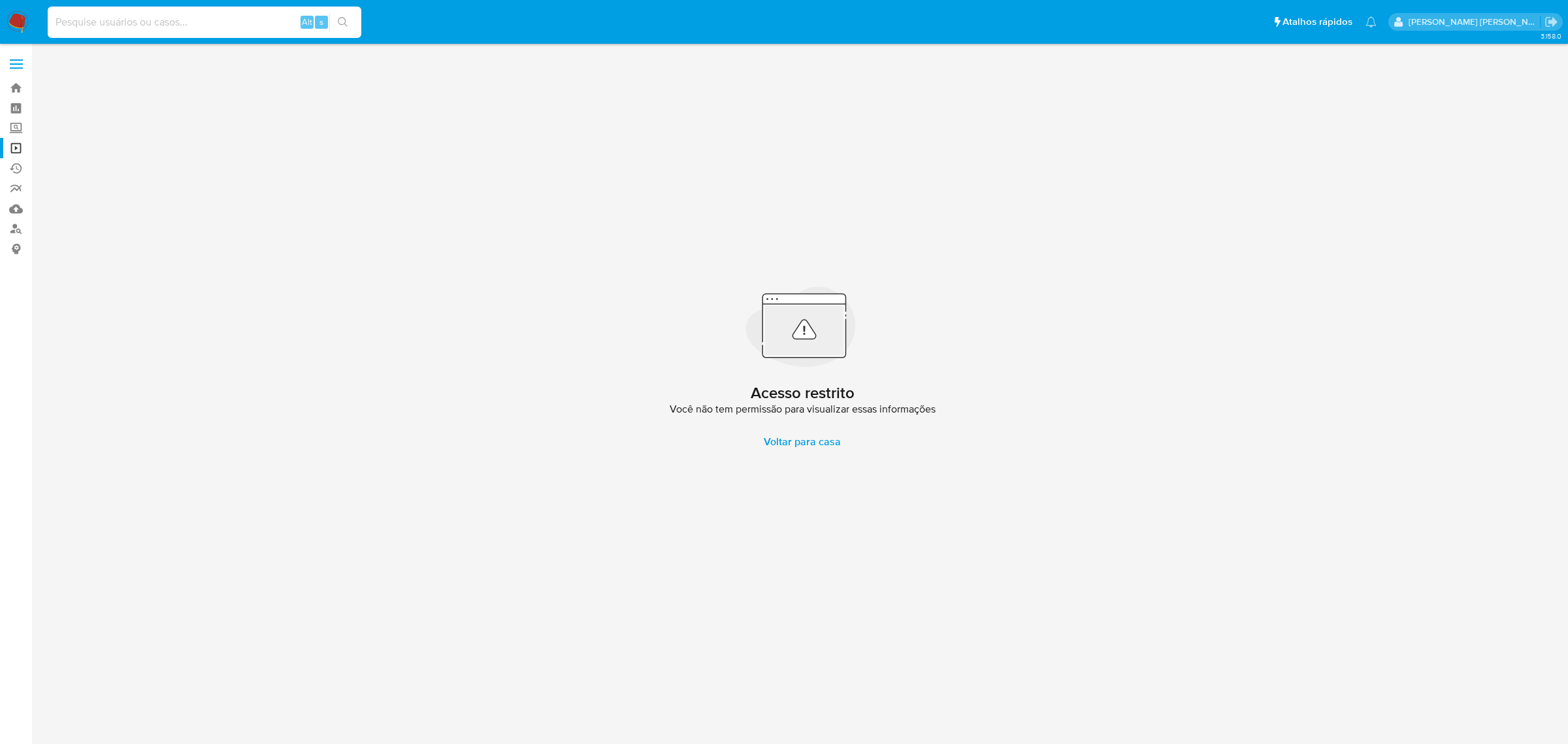
click at [155, 27] on input at bounding box center [204, 22] width 314 height 17
paste input "RwfmvQxln2dVbXJLjlZF0MtM"
click at [80, 24] on input "RwfmvQxln2dVbXJLjlZF0MtM" at bounding box center [204, 22] width 314 height 17
type input "RwfmvQxln2dVbXJLjlZF0MtM"
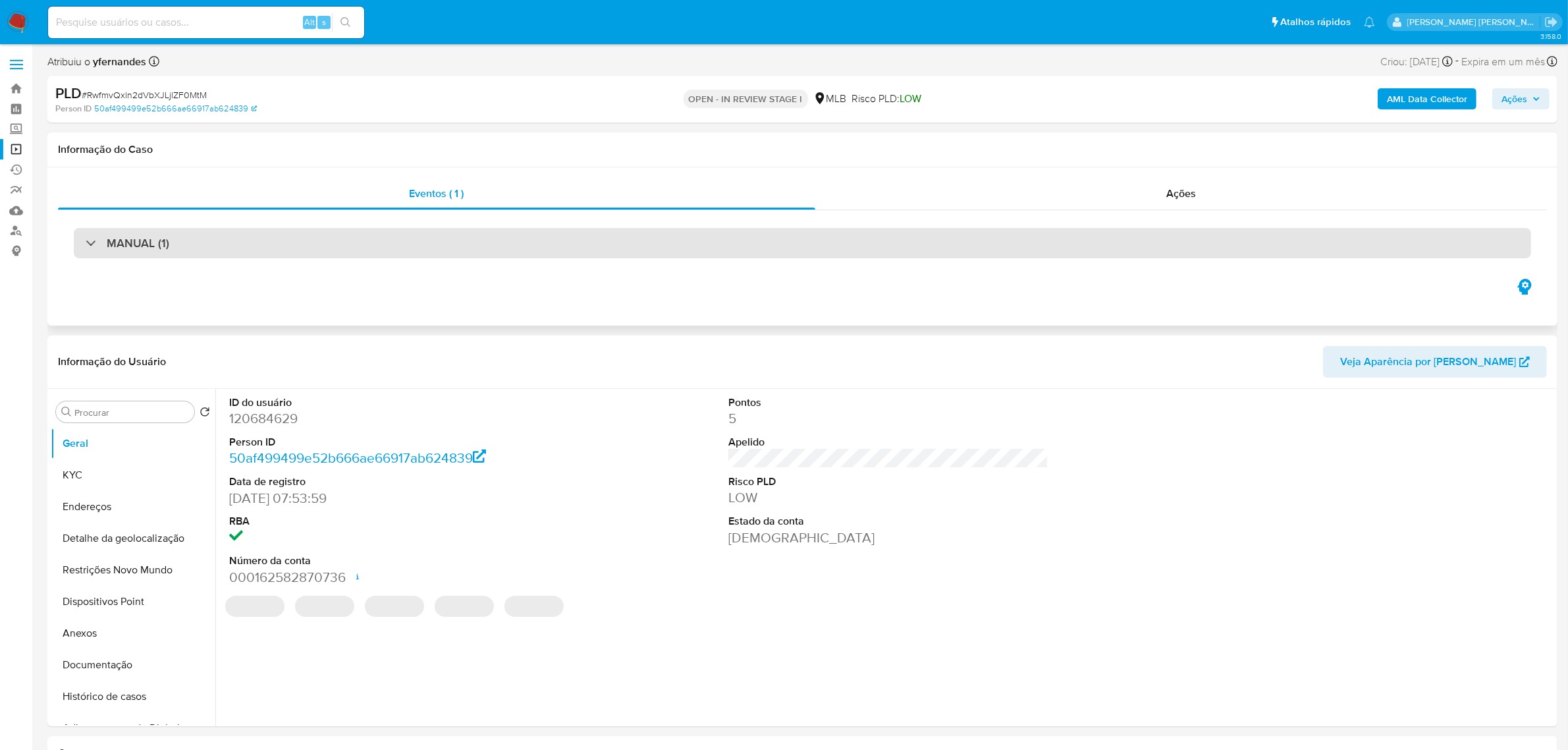
select select "10"
click at [410, 248] on div "MANUAL (1)" at bounding box center [802, 243] width 1458 height 30
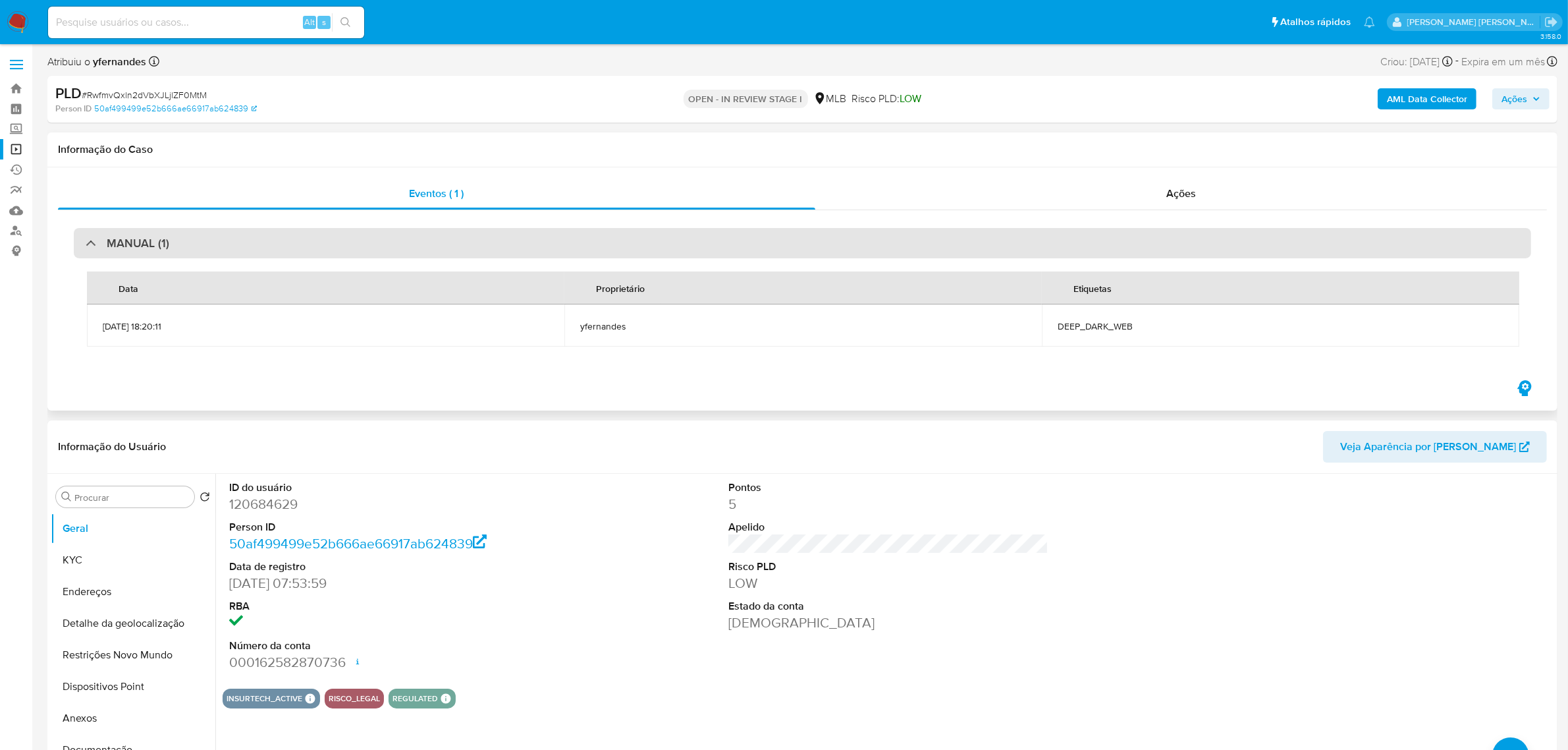
click at [410, 248] on div "MANUAL (1)" at bounding box center [802, 243] width 1458 height 30
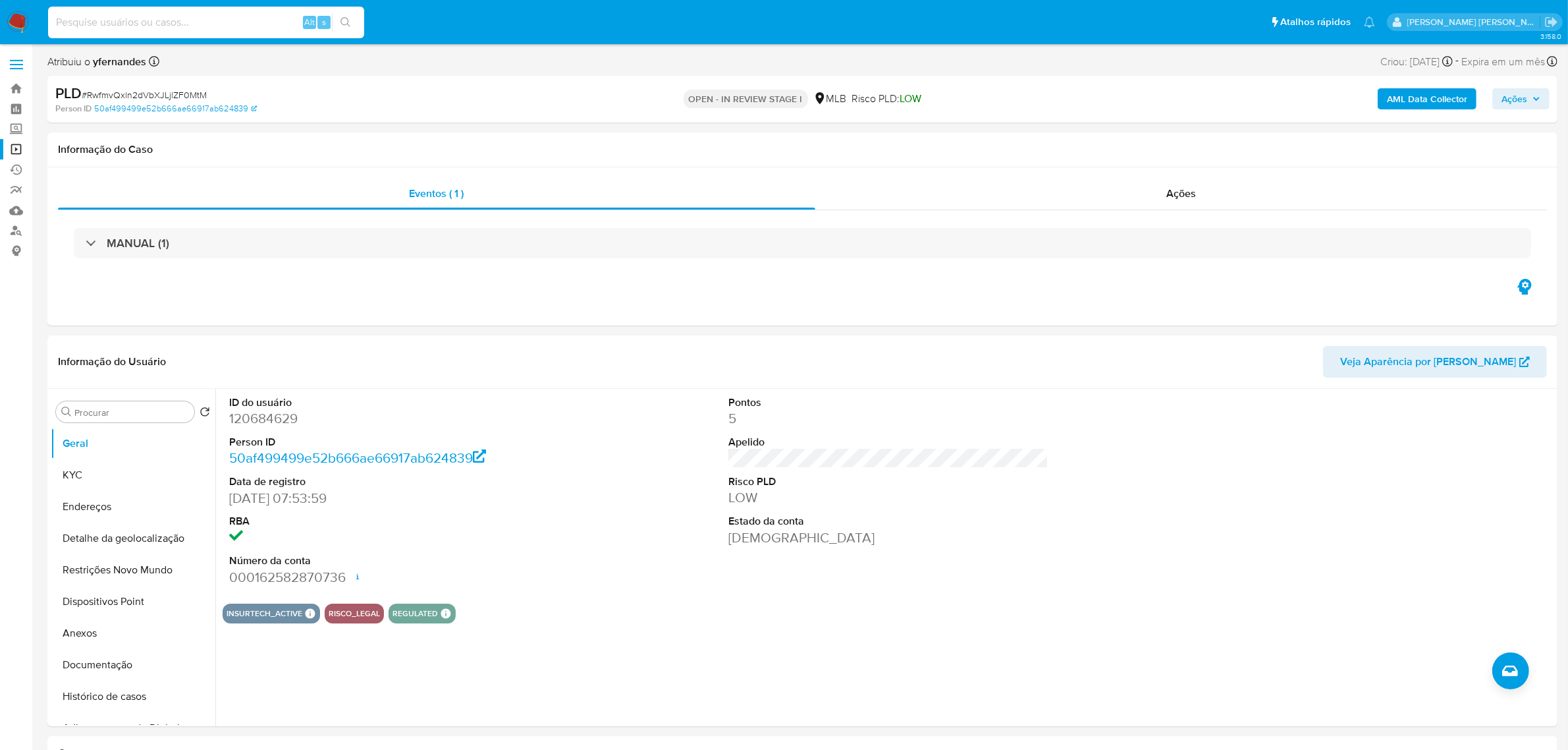
click at [203, 18] on input at bounding box center [206, 22] width 316 height 17
paste input "i6Xc3QwAvRxXpSExPAjG7a4E"
type input "i6Xc3QwAvRxXpSExPAjG7a4E"
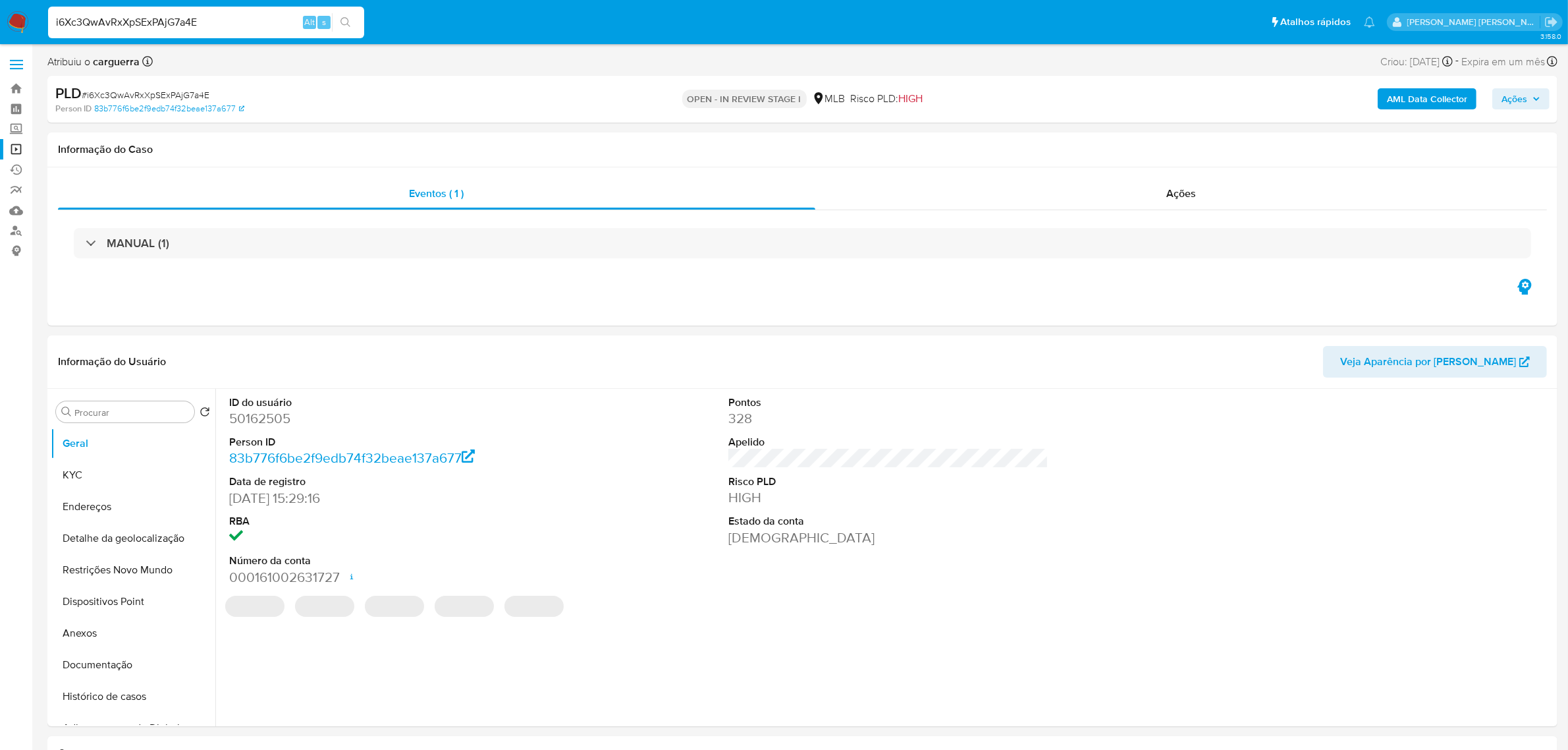
select select "10"
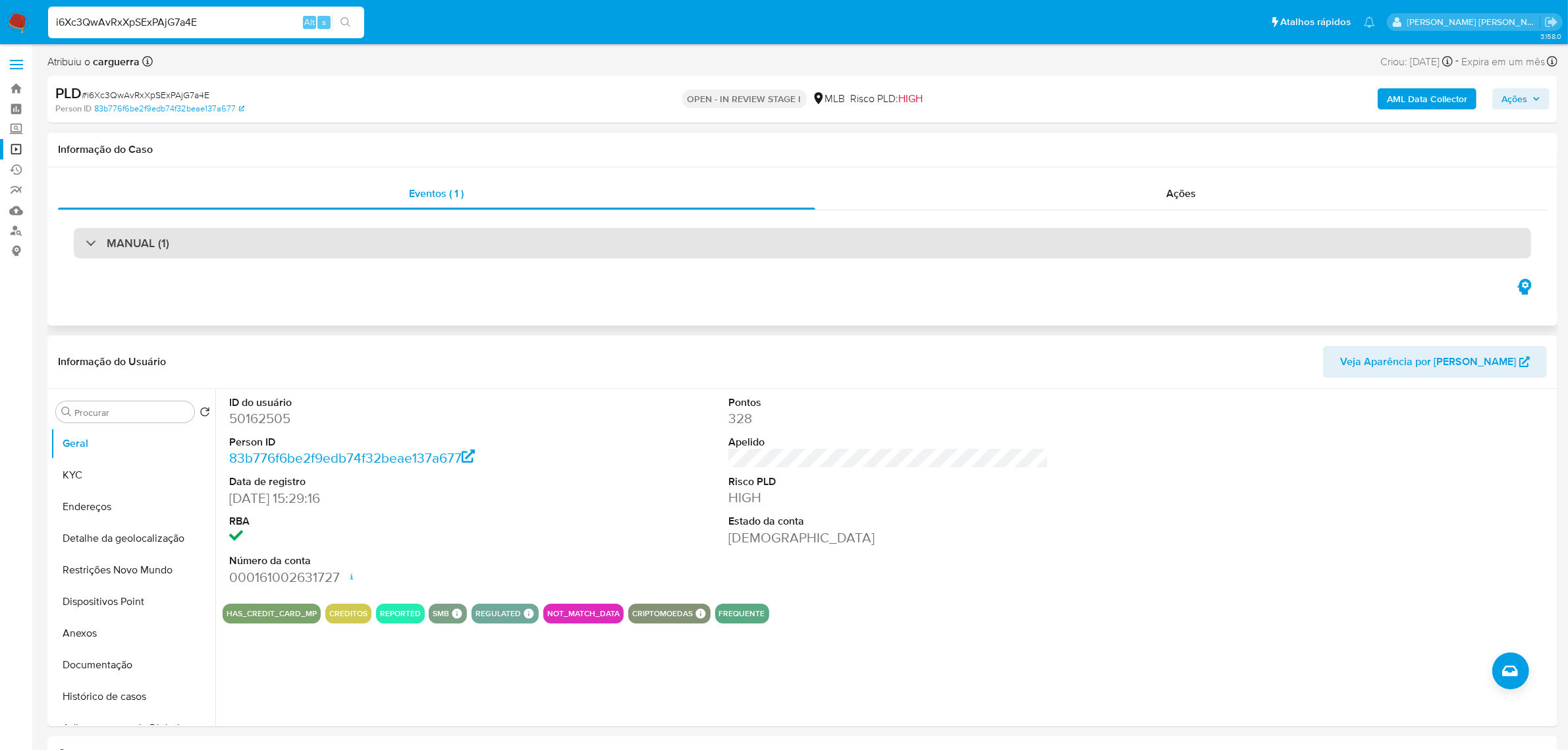
click at [441, 250] on div "MANUAL (1)" at bounding box center [802, 243] width 1458 height 30
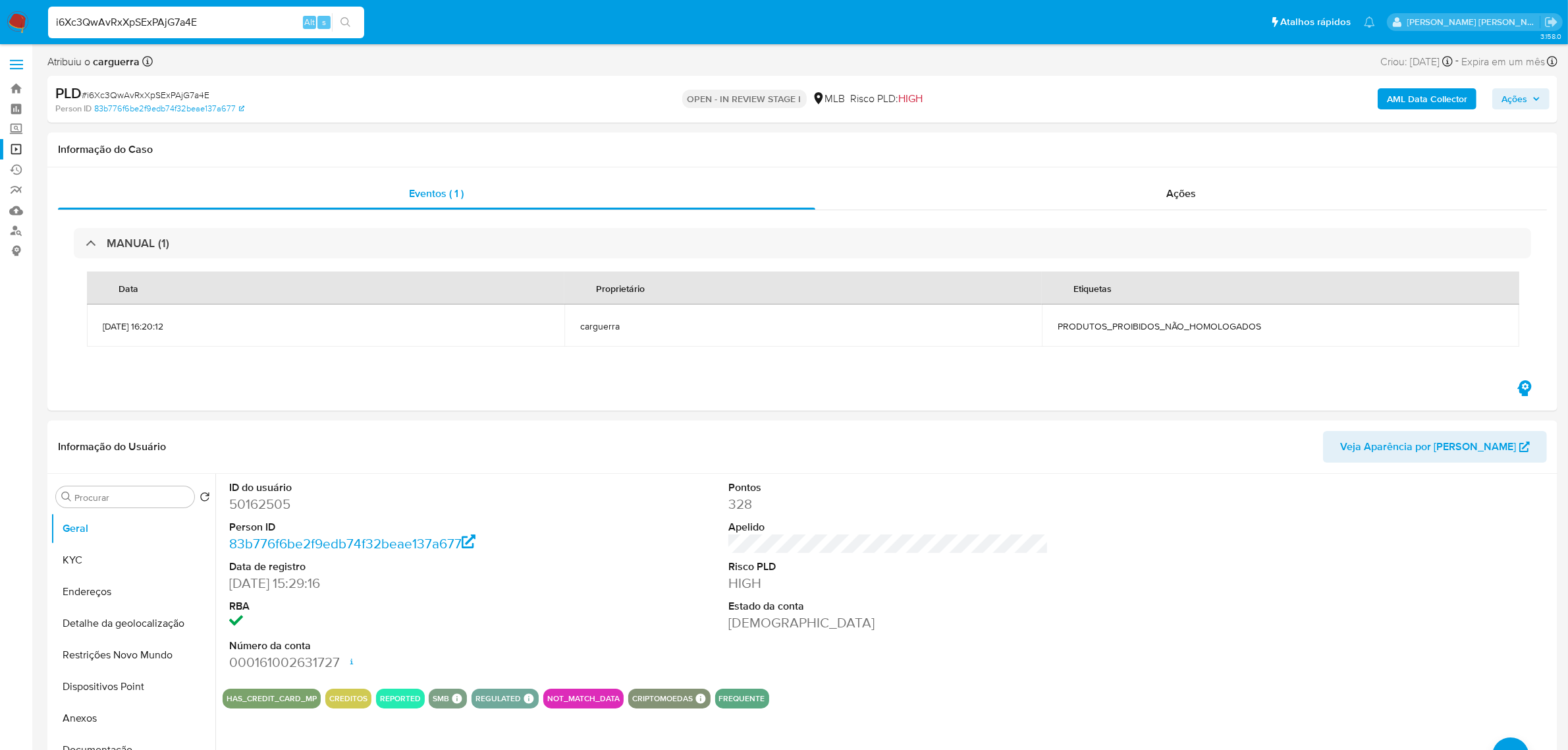
click at [203, 18] on input "i6Xc3QwAvRxXpSExPAjG7a4E" at bounding box center [206, 22] width 316 height 17
paste input "1174806084"
type input "1174806084"
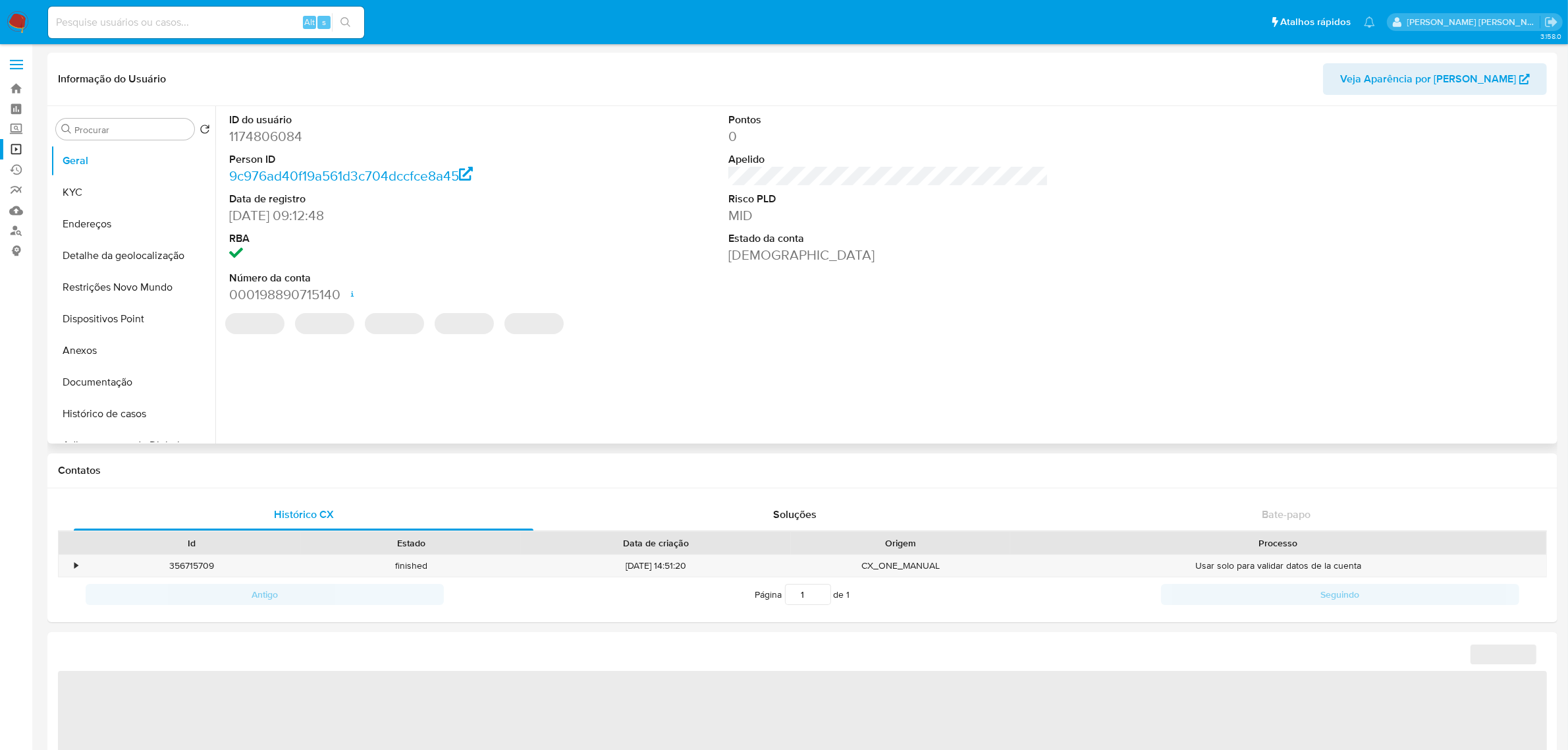
select select "10"
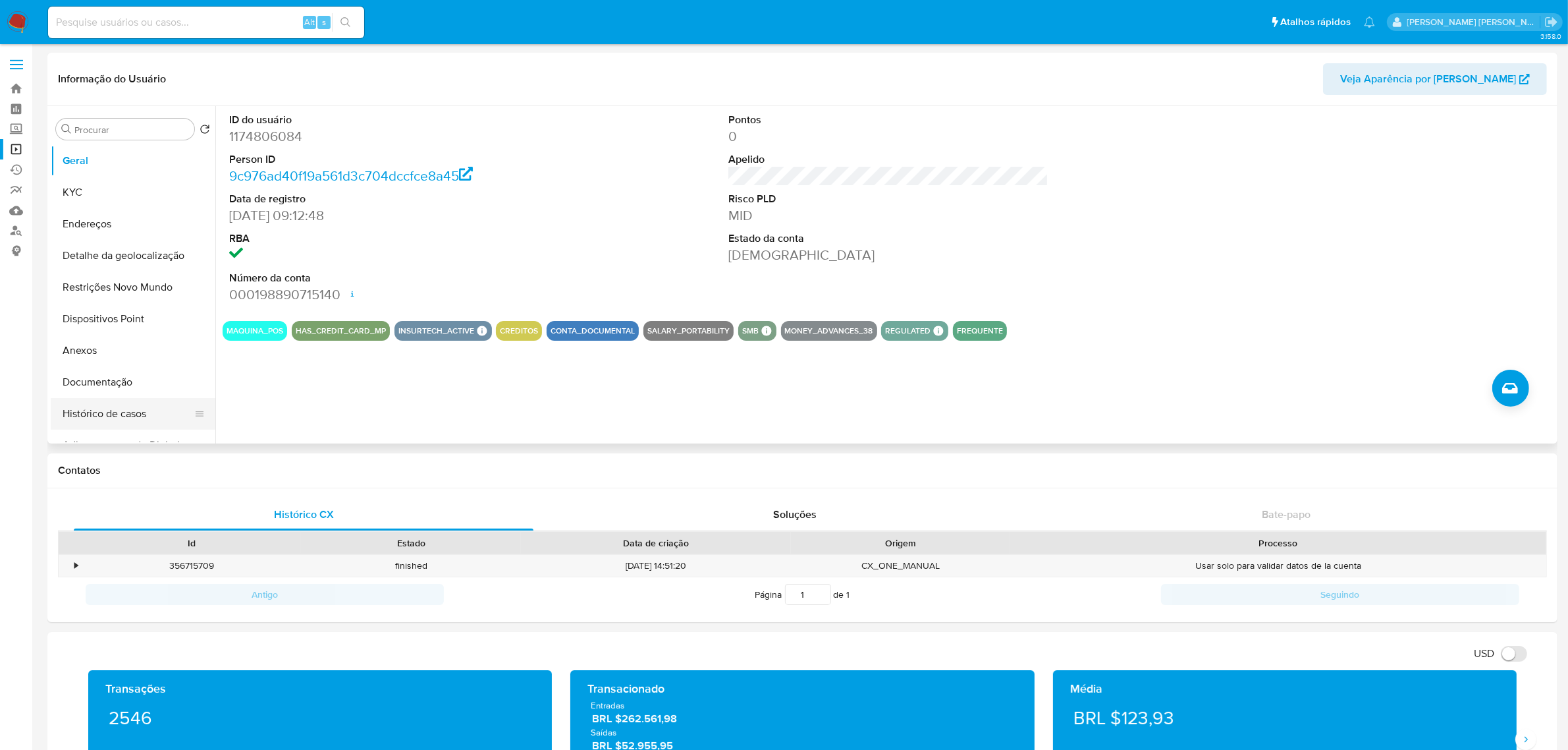
click at [109, 413] on button "Histórico de casos" at bounding box center [127, 413] width 154 height 31
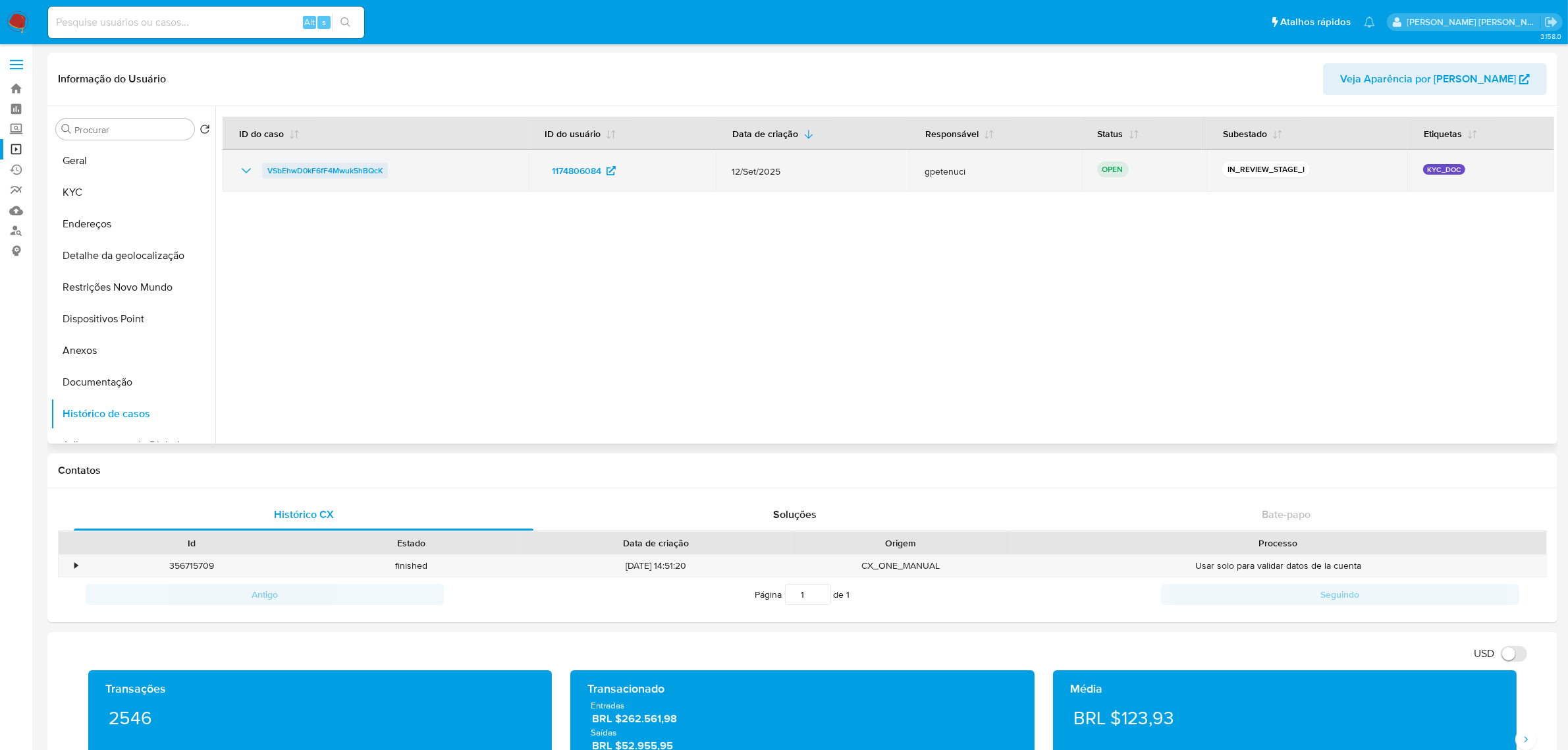
click at [302, 173] on span "VSbEhwD0kF6fF4Mwuk5hBQcK" at bounding box center [324, 171] width 115 height 16
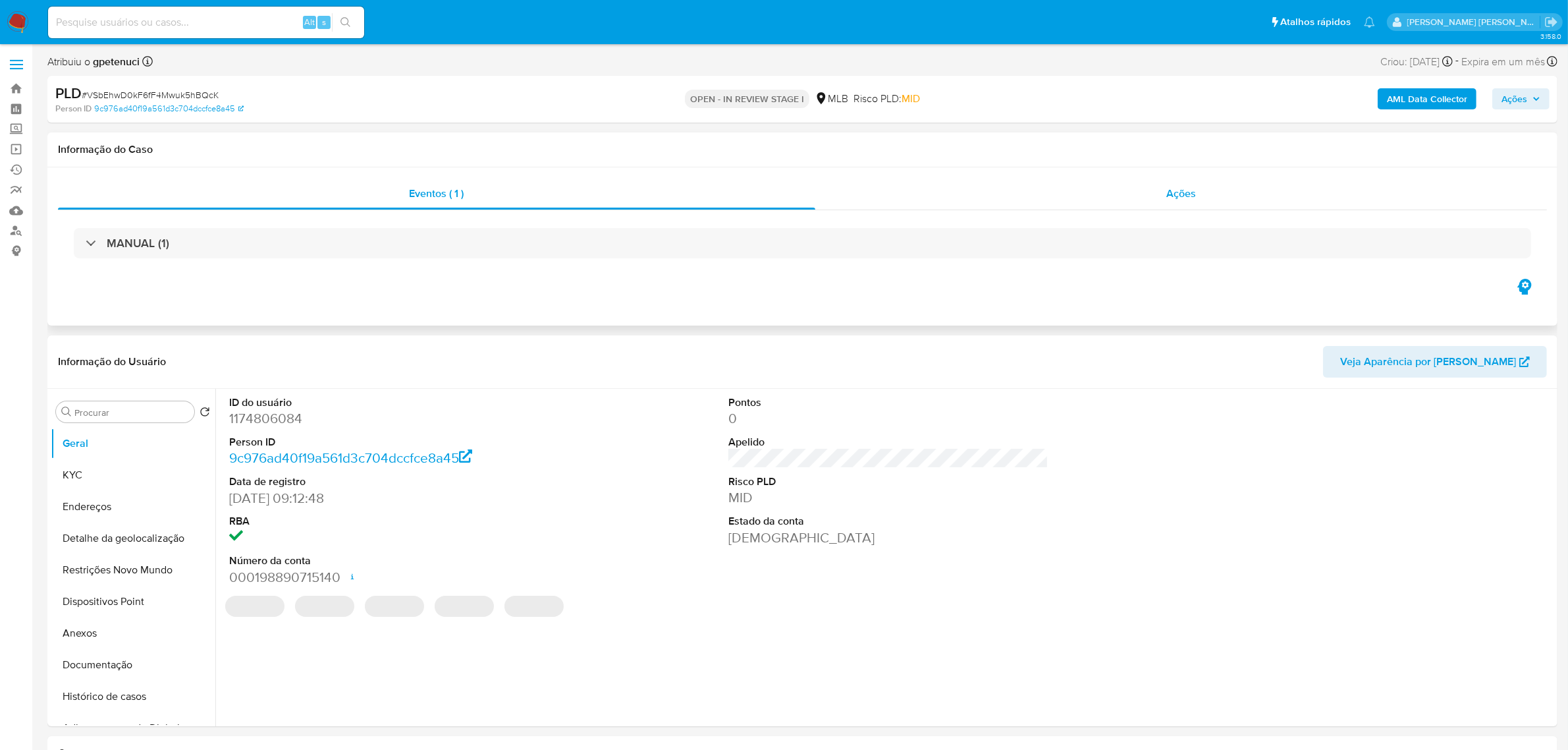
click at [1150, 204] on div "Ações" at bounding box center [1181, 193] width 732 height 31
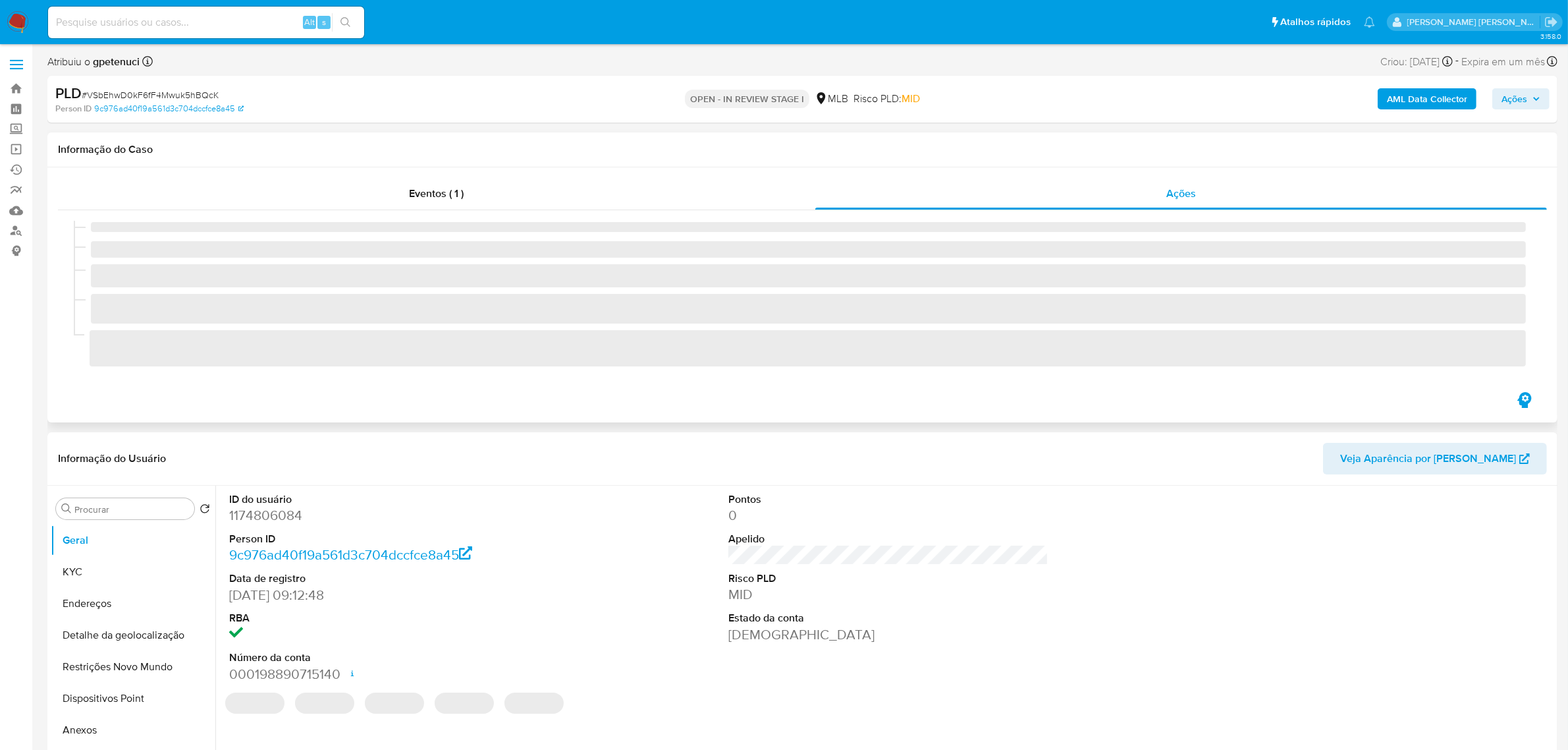
select select "10"
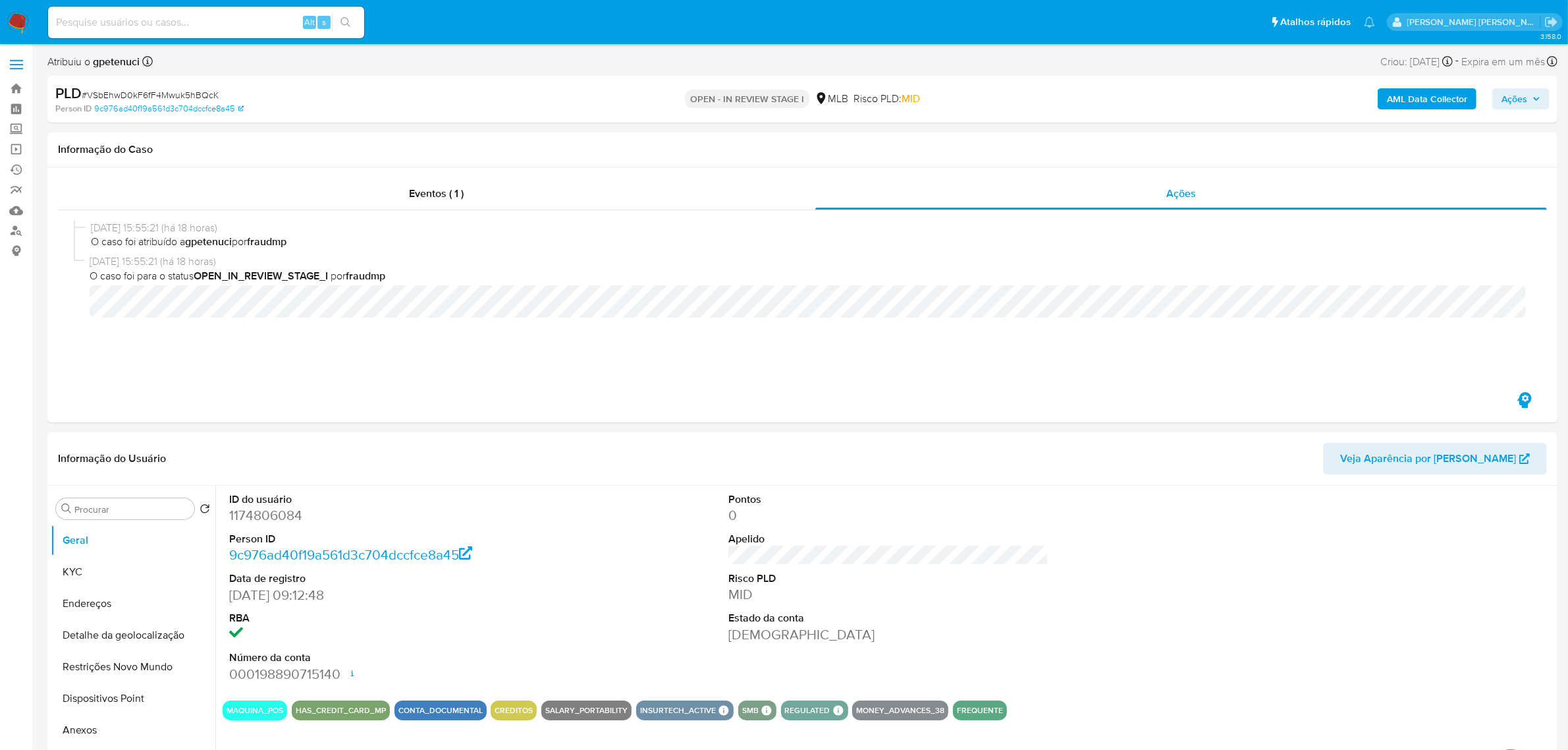
click at [194, 24] on input at bounding box center [206, 22] width 316 height 17
paste input "22240392"
type input "22240392"
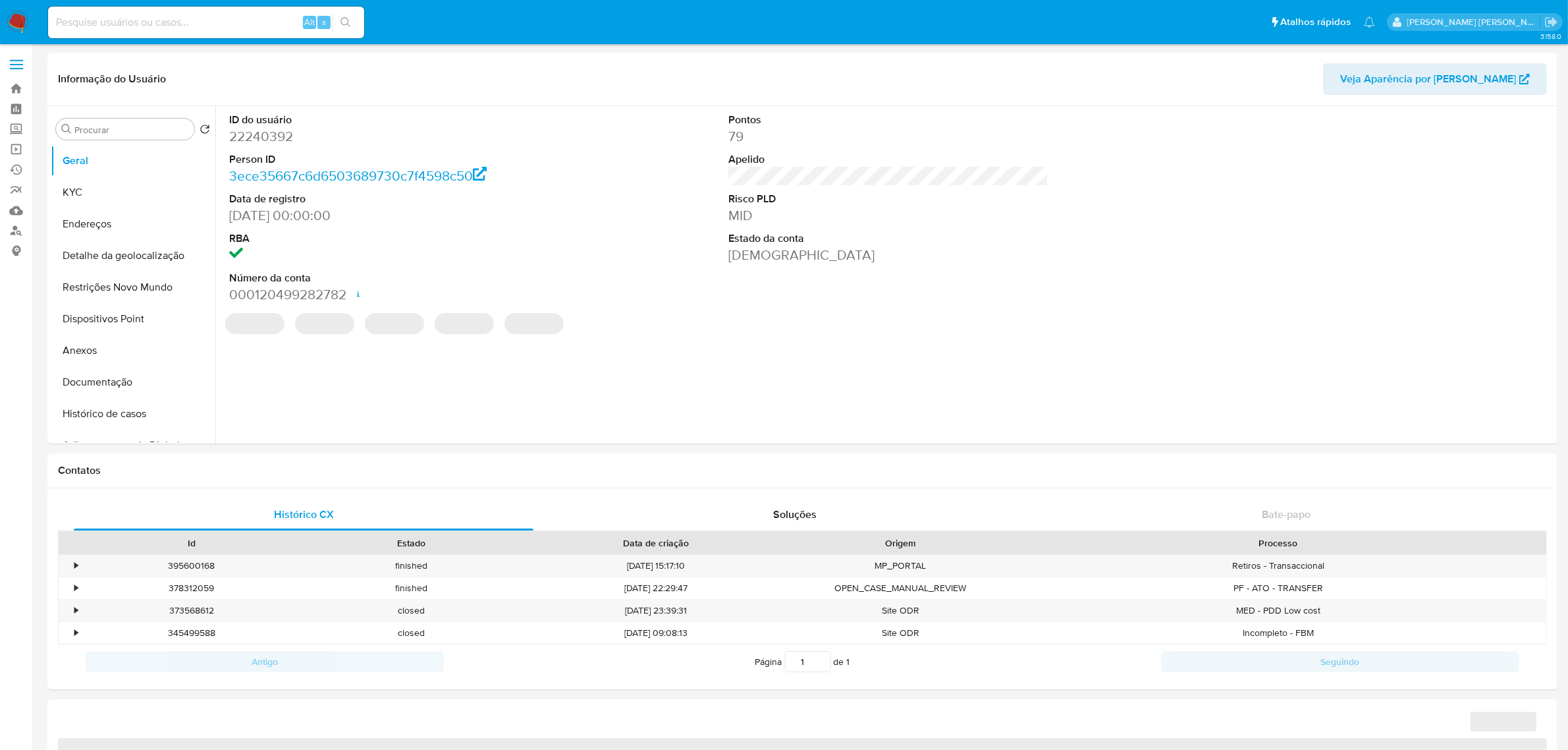
select select "10"
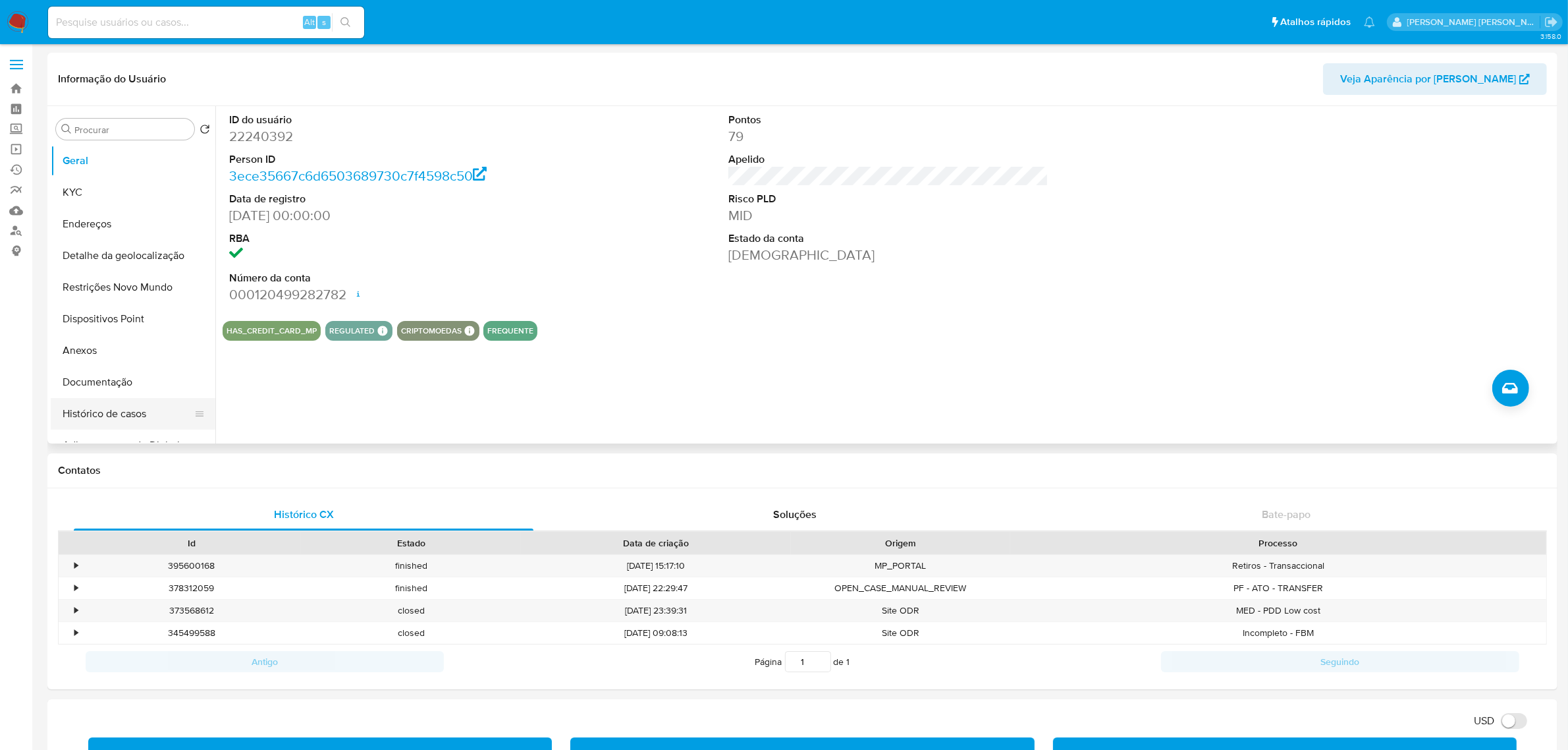
click at [110, 419] on button "Histórico de casos" at bounding box center [127, 413] width 154 height 31
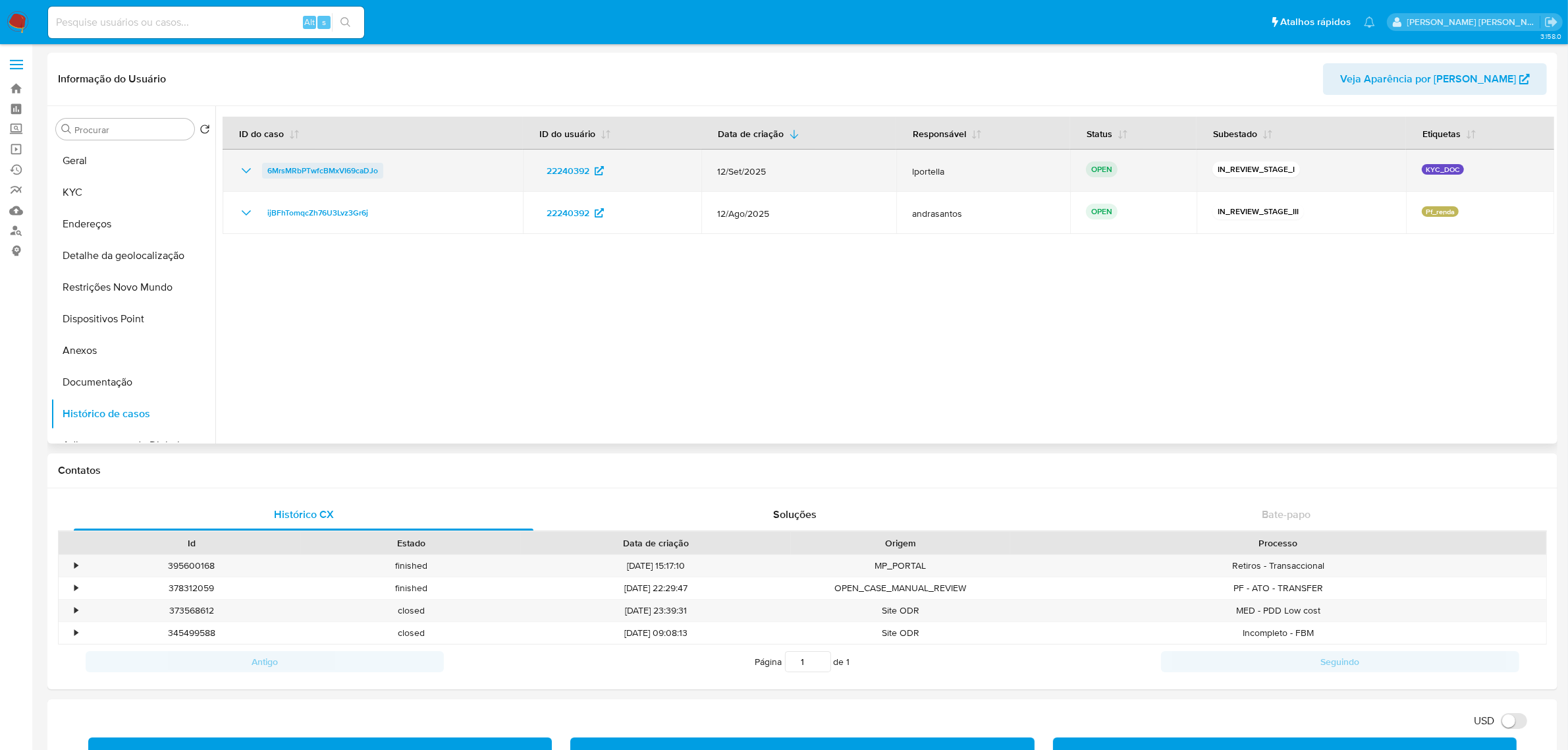
click at [353, 168] on span "6MrsMRbPTwfcBMxVI69caDJo" at bounding box center [322, 171] width 110 height 16
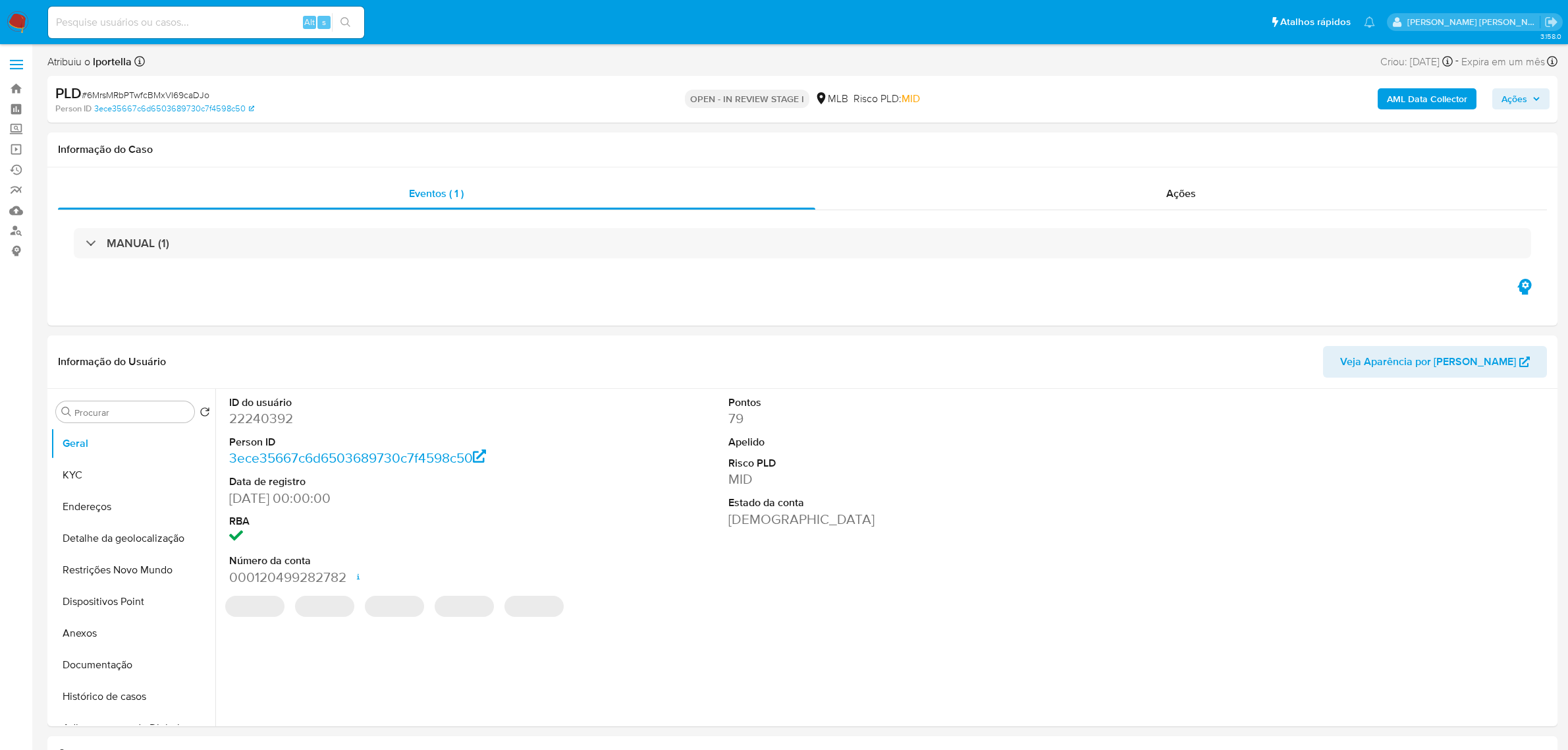
select select "10"
